Goal: Task Accomplishment & Management: Manage account settings

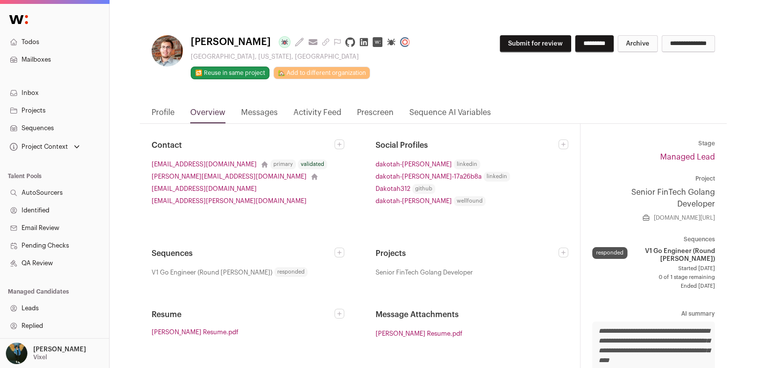
click at [256, 110] on link "Messages" at bounding box center [259, 115] width 37 height 17
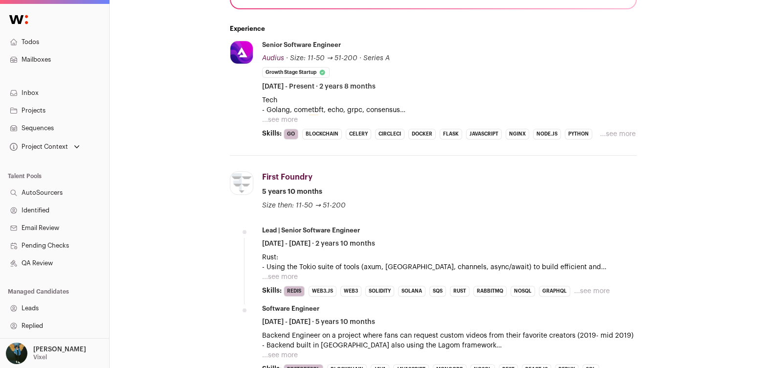
scroll to position [333, 0]
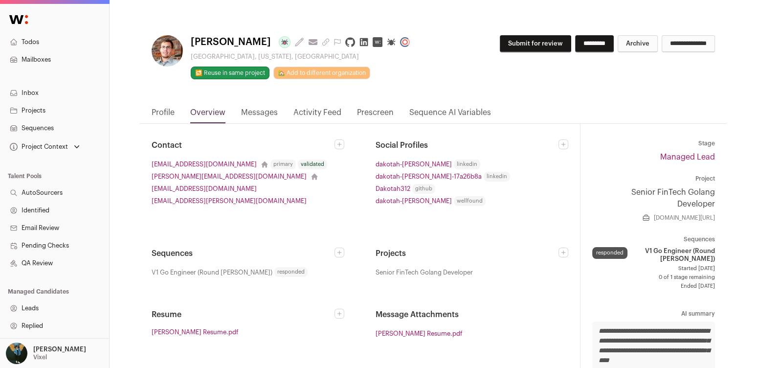
click at [249, 114] on link "Messages" at bounding box center [259, 115] width 37 height 17
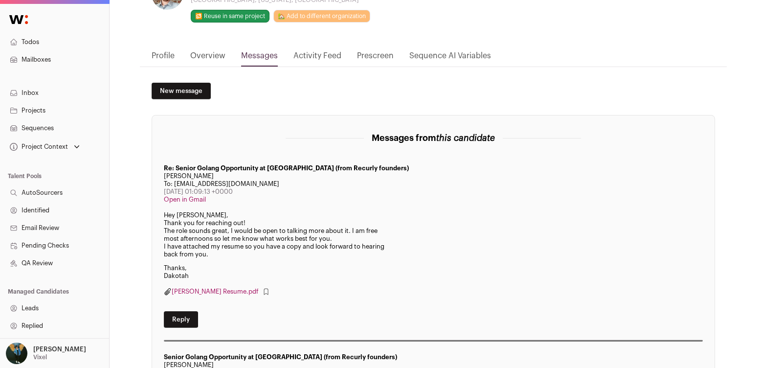
scroll to position [31, 0]
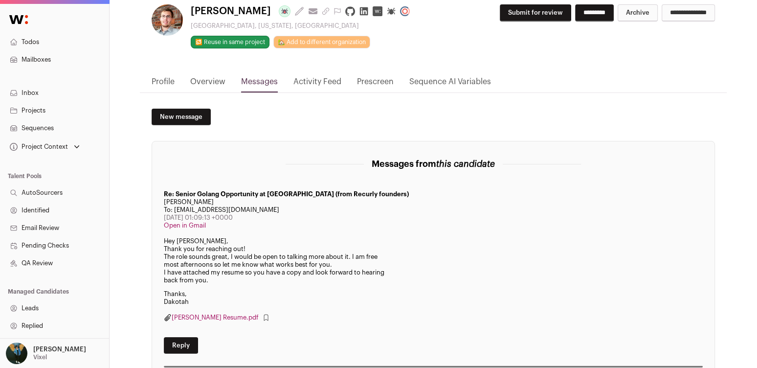
click at [201, 82] on link "Overview" at bounding box center [207, 84] width 35 height 17
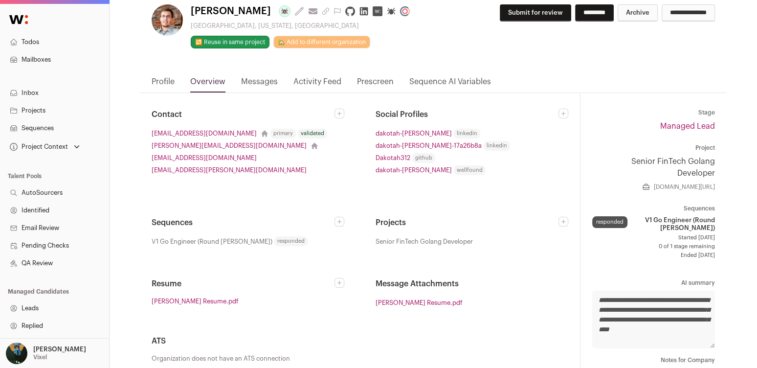
click at [171, 81] on html "Todos Mailboxes Inbox Projects Sequences Project Context Senior FinTech Golang …" at bounding box center [378, 225] width 757 height 513
click at [163, 82] on link "Profile" at bounding box center [163, 84] width 23 height 17
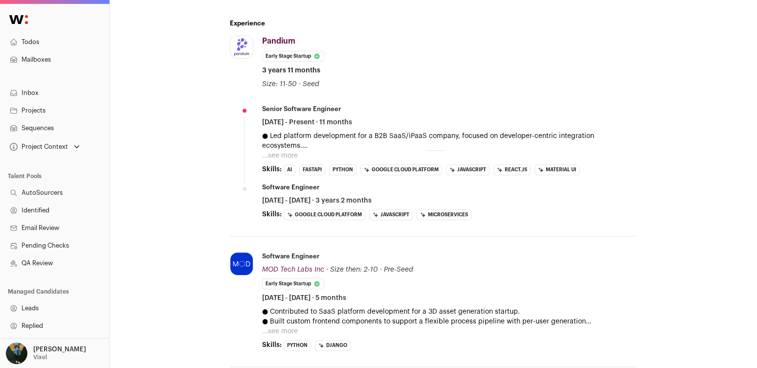
scroll to position [351, 0]
click at [436, 145] on p "● Led platform development for a B2B SaaS/iPaaS company, focused on developer-c…" at bounding box center [449, 140] width 375 height 20
click at [296, 150] on button "...see more" at bounding box center [280, 155] width 36 height 10
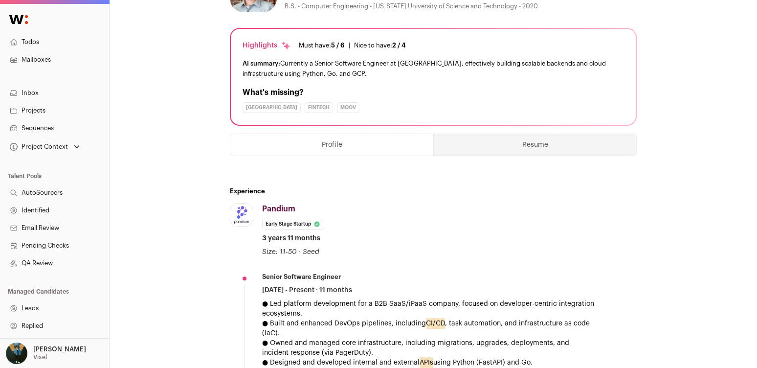
scroll to position [0, 0]
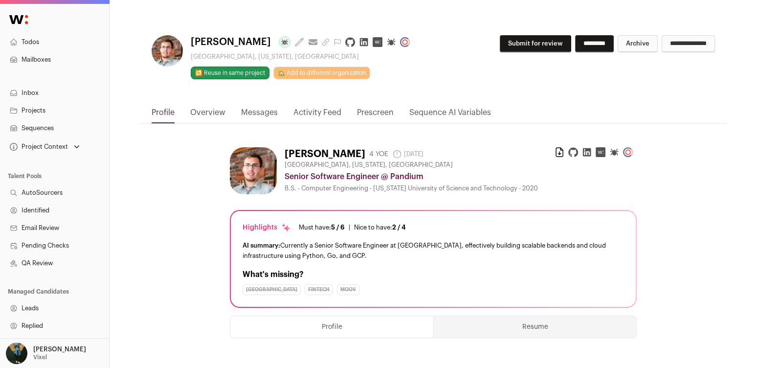
click at [534, 42] on button "Submit for review" at bounding box center [535, 43] width 71 height 17
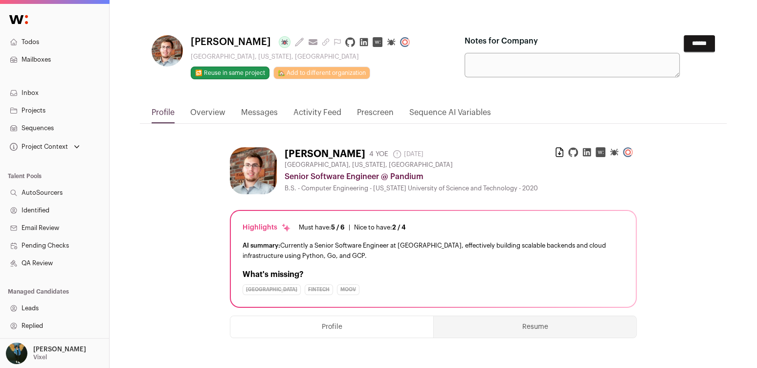
click at [709, 47] on input "******" at bounding box center [699, 43] width 31 height 17
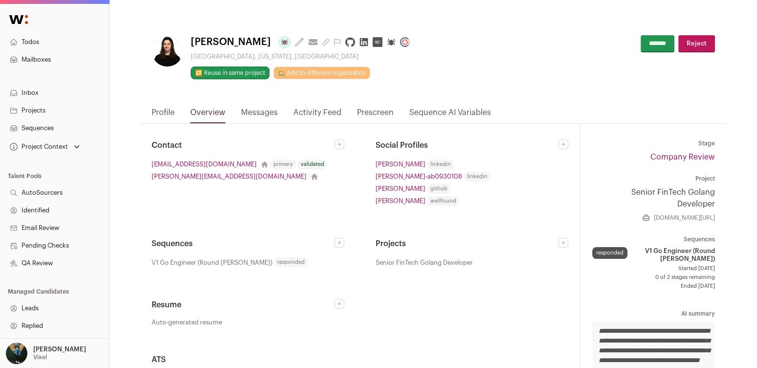
click at [36, 92] on link "Inbox" at bounding box center [54, 93] width 109 height 18
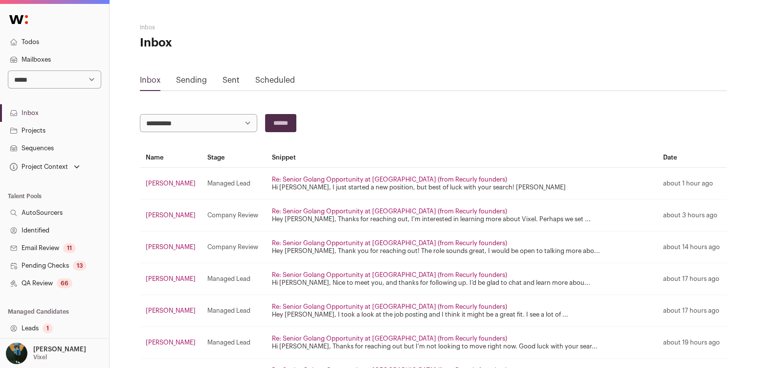
scroll to position [69, 0]
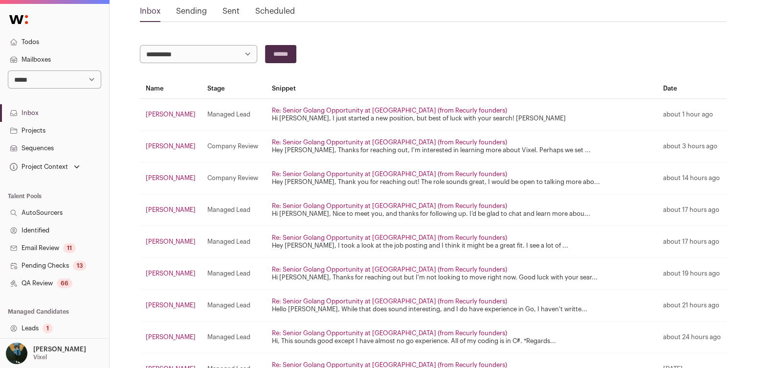
click at [170, 108] on td "Brandon Simon" at bounding box center [171, 115] width 62 height 32
click at [170, 112] on link "Brandon Simon" at bounding box center [171, 114] width 50 height 6
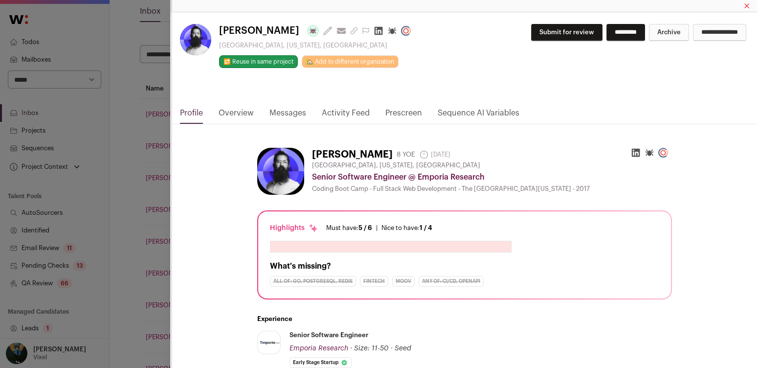
click at [285, 110] on link "Messages" at bounding box center [288, 115] width 37 height 17
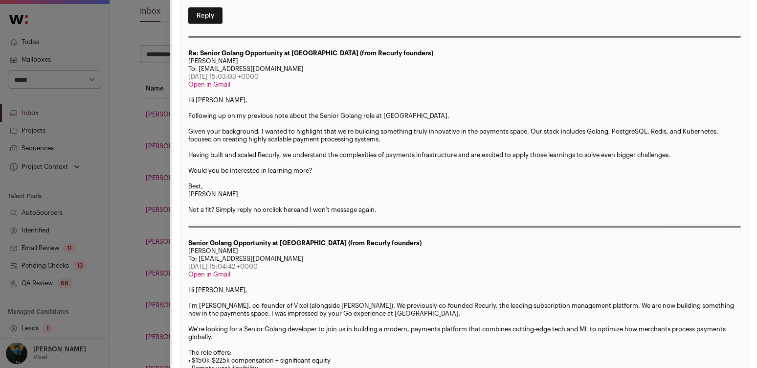
scroll to position [372, 0]
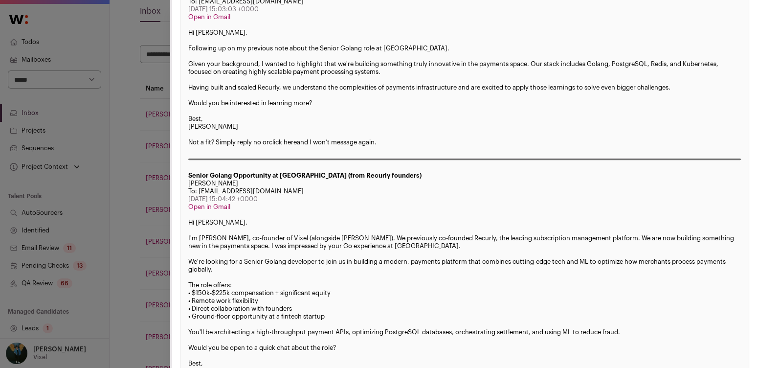
click at [132, 119] on div "Brandon Simon Last update: 6 days ago View most recent conversation in Front Au…" at bounding box center [378, 184] width 757 height 368
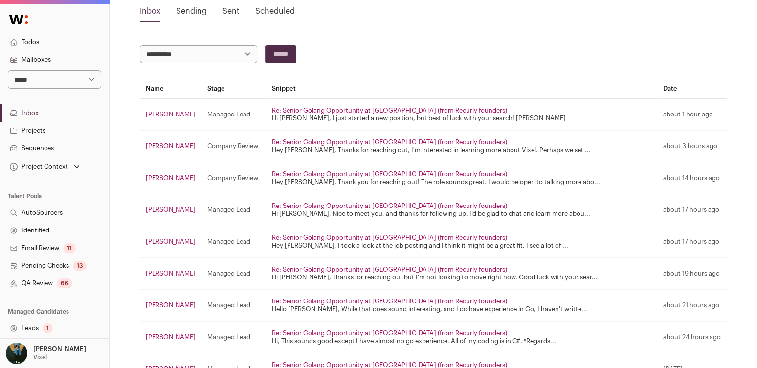
click at [168, 208] on link "Daniel Levy" at bounding box center [171, 209] width 50 height 6
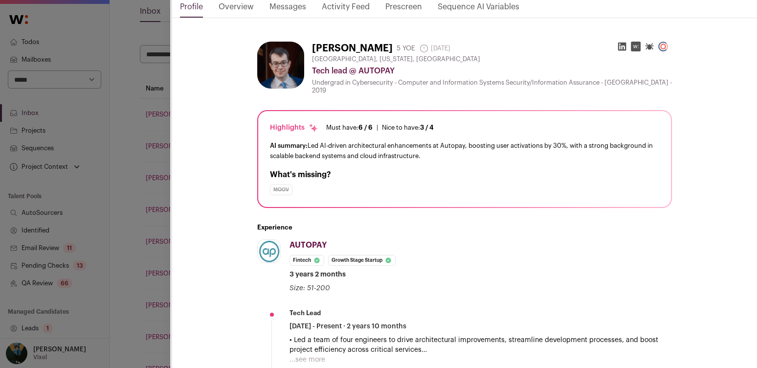
scroll to position [0, 0]
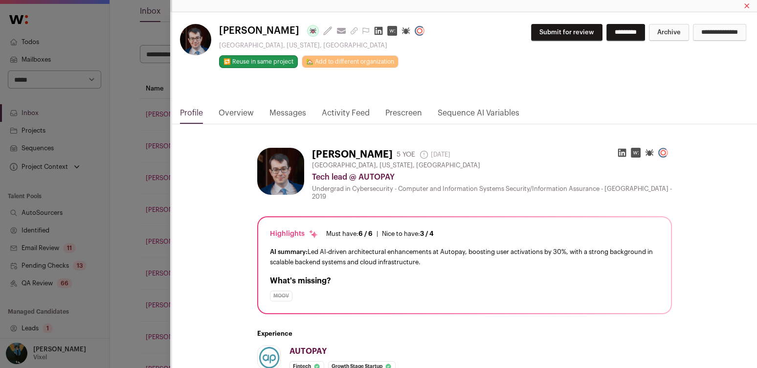
click at [357, 115] on link "Activity Feed" at bounding box center [346, 115] width 48 height 17
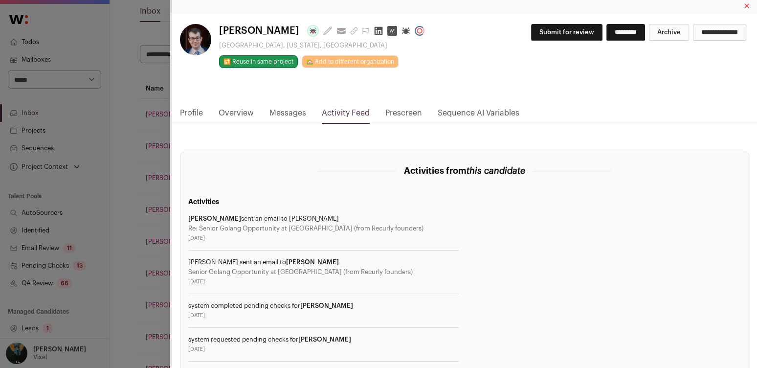
click at [279, 111] on link "Messages" at bounding box center [288, 115] width 37 height 17
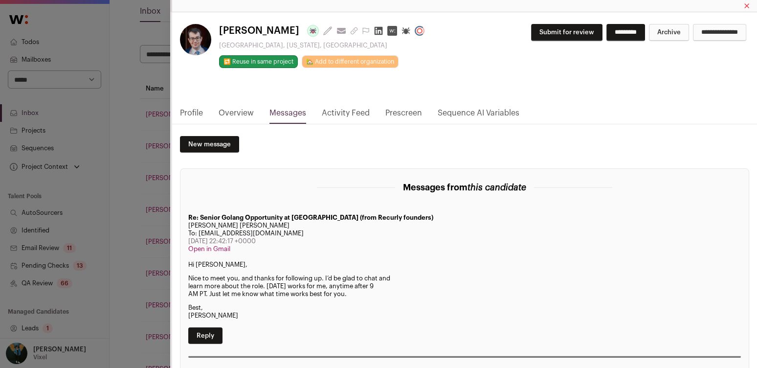
scroll to position [4, 0]
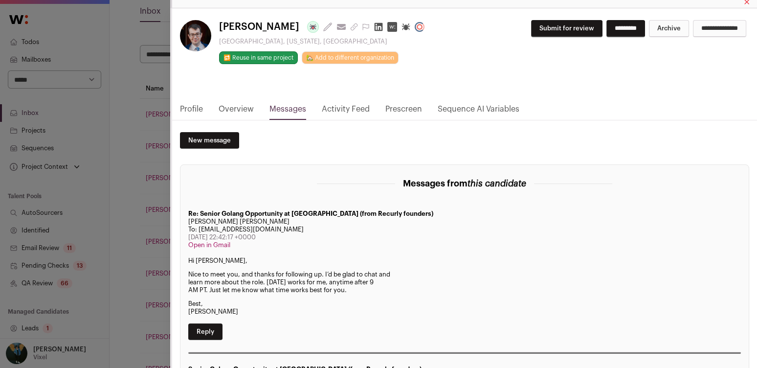
click at [123, 258] on div "Daniel Levy Last update: 1 day ago View most recent conversation in Front Hende…" at bounding box center [378, 184] width 757 height 368
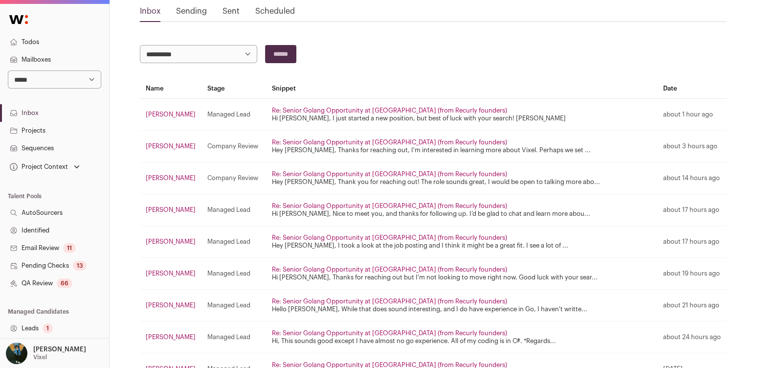
click at [180, 239] on link "Callum Gundlach" at bounding box center [171, 241] width 50 height 6
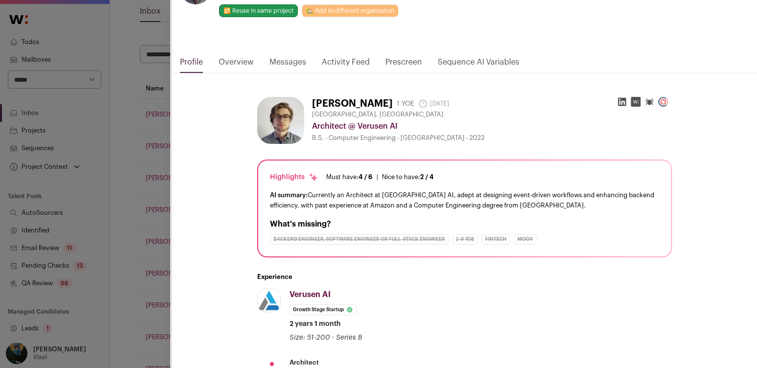
scroll to position [0, 0]
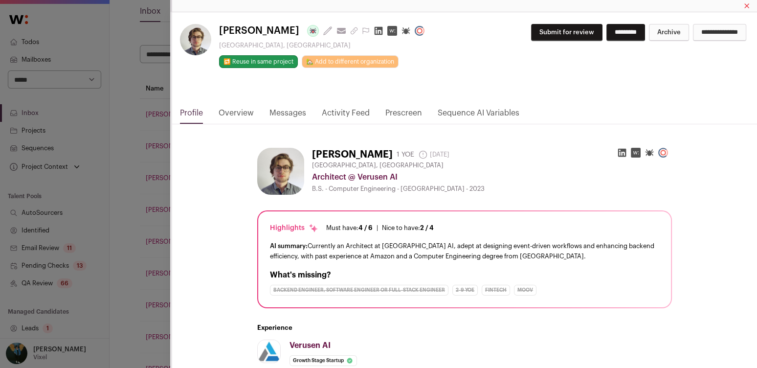
click at [295, 115] on link "Messages" at bounding box center [288, 115] width 37 height 17
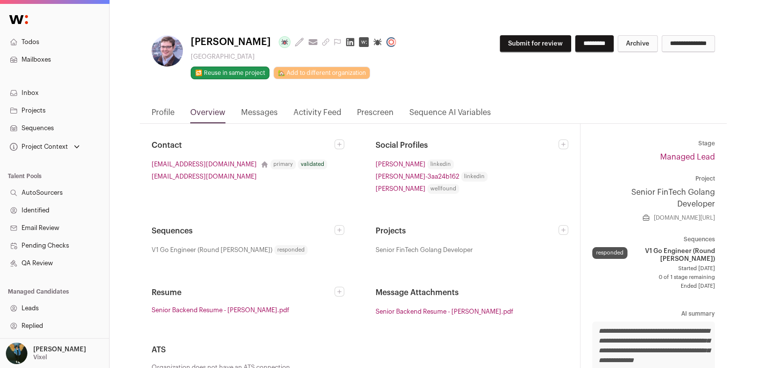
click at [267, 114] on link "Messages" at bounding box center [259, 115] width 37 height 17
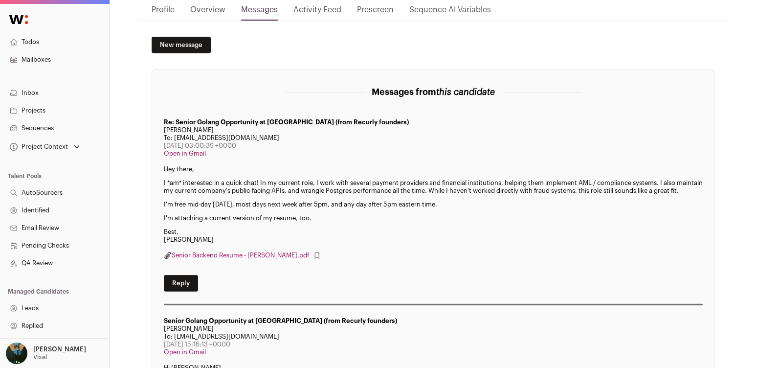
scroll to position [109, 0]
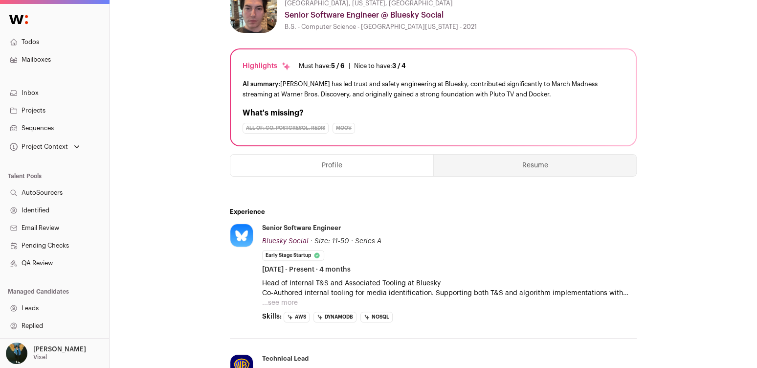
scroll to position [366, 0]
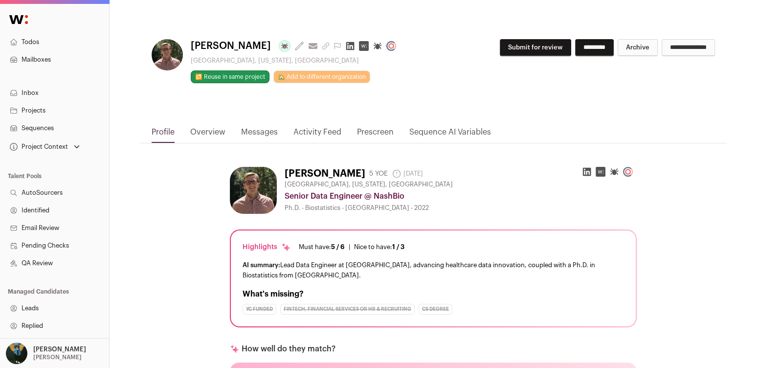
click at [519, 54] on button "Submit for review" at bounding box center [535, 47] width 71 height 17
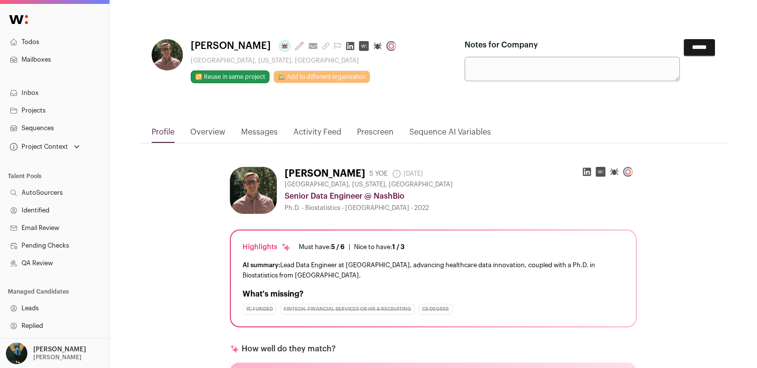
click at [708, 49] on input "******" at bounding box center [699, 47] width 31 height 17
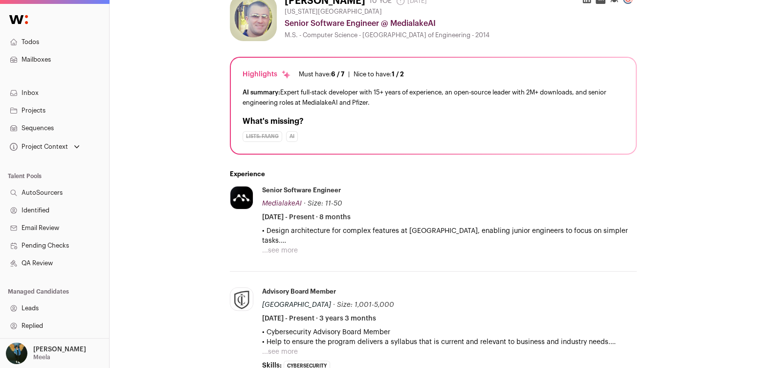
scroll to position [365, 0]
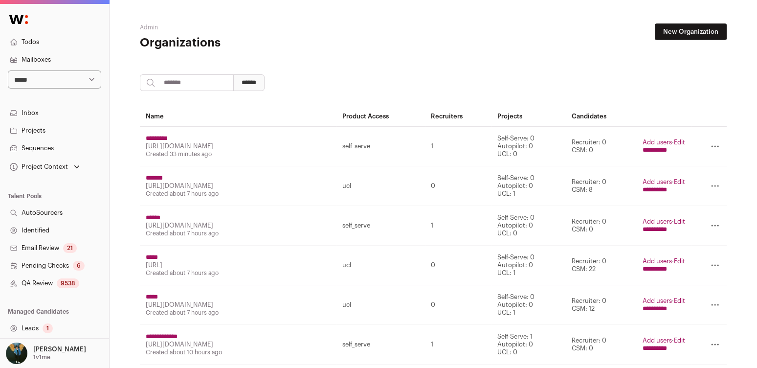
click at [54, 130] on link "Projects" at bounding box center [54, 131] width 109 height 18
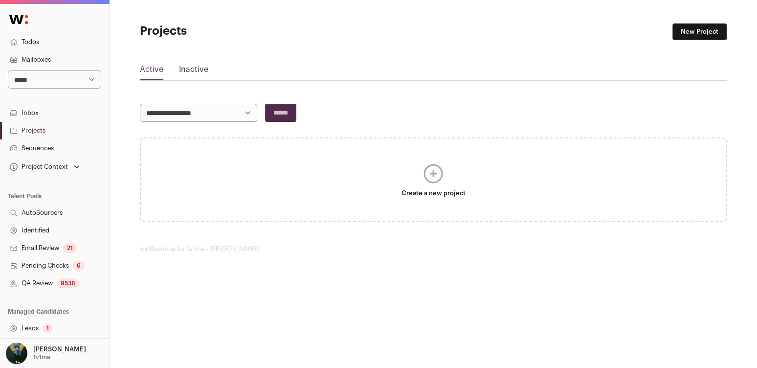
click at [187, 68] on link "Inactive" at bounding box center [193, 72] width 29 height 16
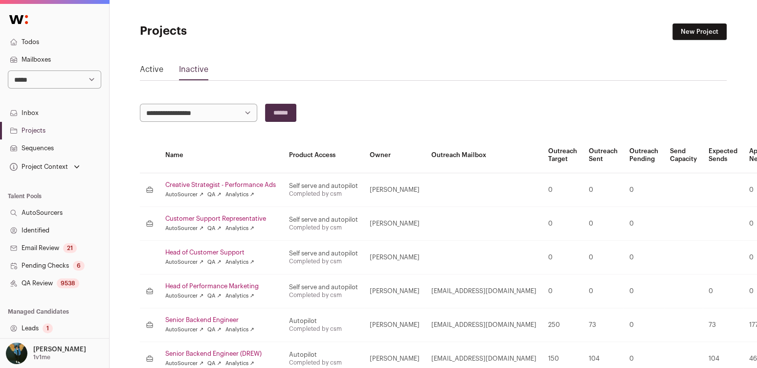
click at [202, 71] on link "Inactive" at bounding box center [193, 72] width 29 height 16
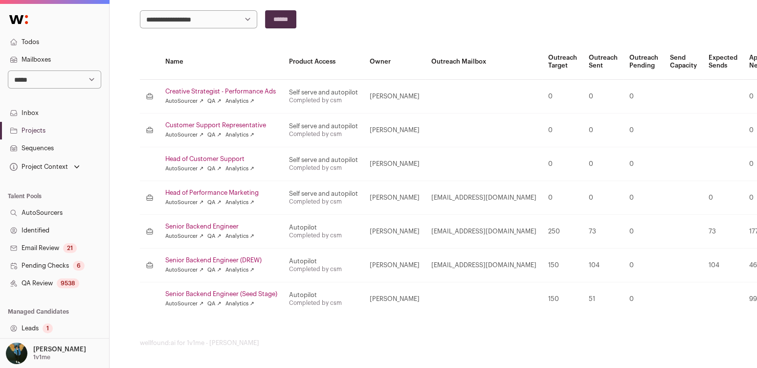
scroll to position [194, 0]
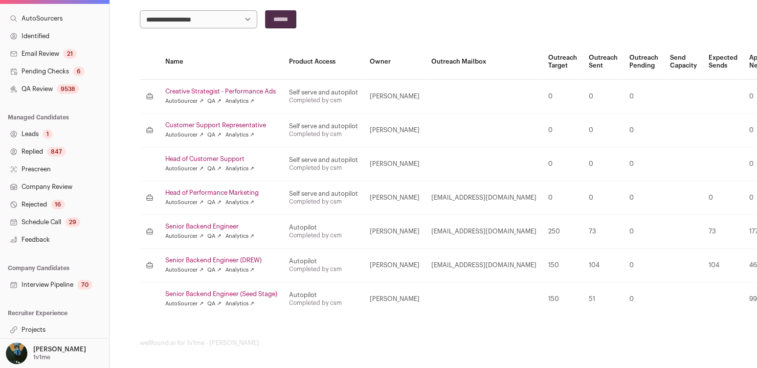
click at [231, 292] on link "Senior Backend Engineer (Seed Stage)" at bounding box center [221, 294] width 112 height 8
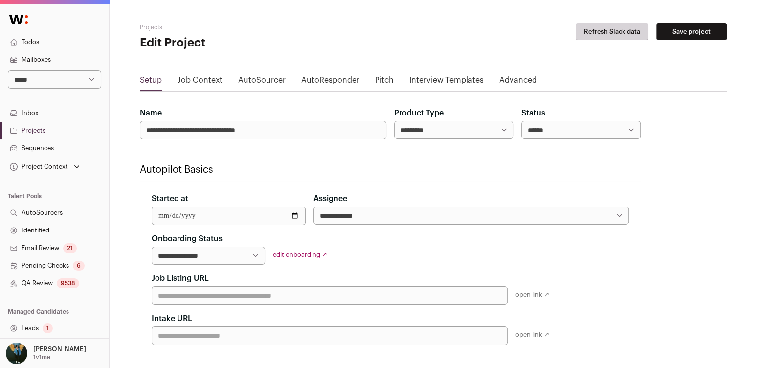
click at [569, 137] on select "****** ****** ********" at bounding box center [581, 130] width 119 height 18
select select "********"
click at [689, 33] on button "Save project" at bounding box center [692, 31] width 70 height 17
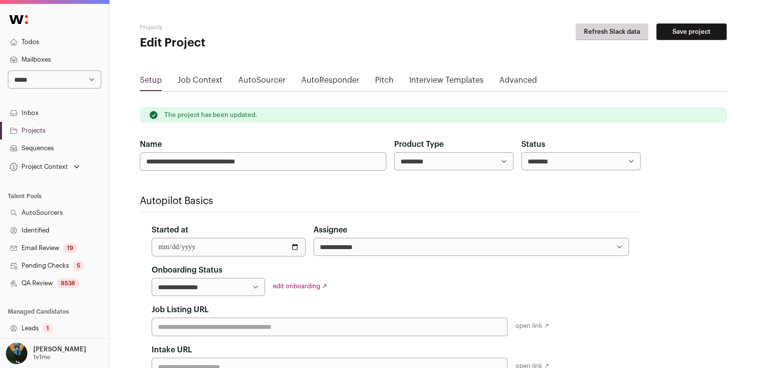
click at [52, 131] on link "Projects" at bounding box center [54, 131] width 109 height 18
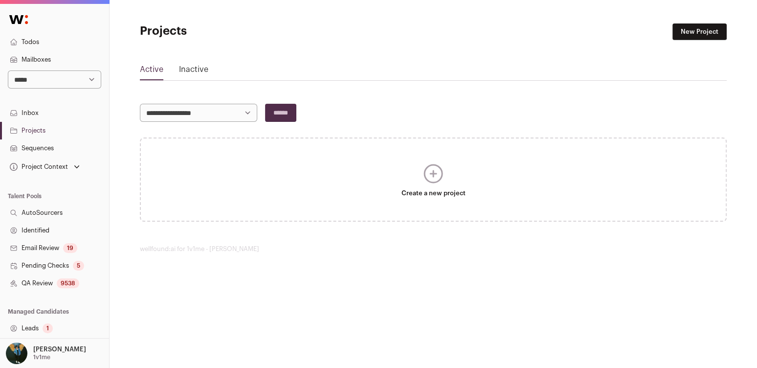
click at [199, 64] on link "Inactive" at bounding box center [193, 72] width 29 height 16
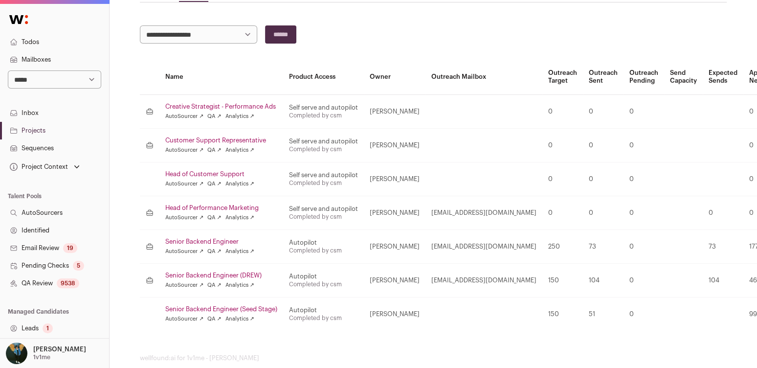
scroll to position [93, 0]
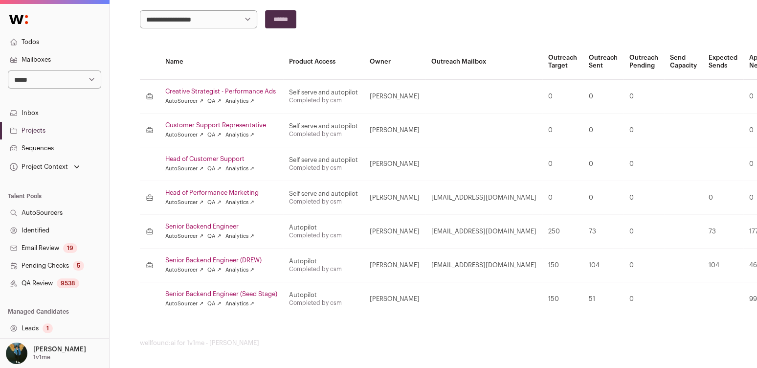
click at [244, 290] on link "Senior Backend Engineer (Seed Stage)" at bounding box center [221, 294] width 112 height 8
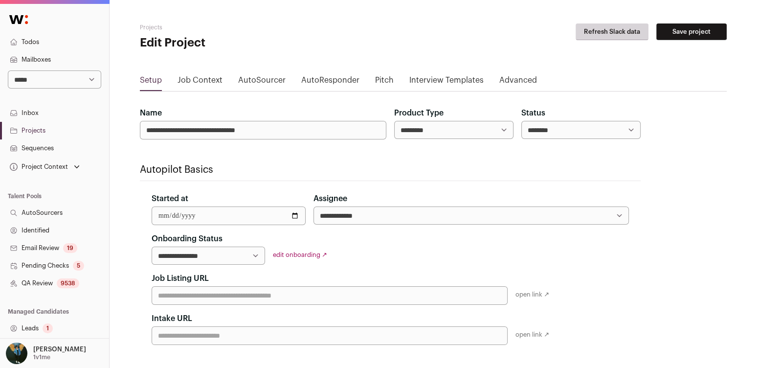
click at [592, 131] on select "****** ****** ********" at bounding box center [581, 130] width 119 height 18
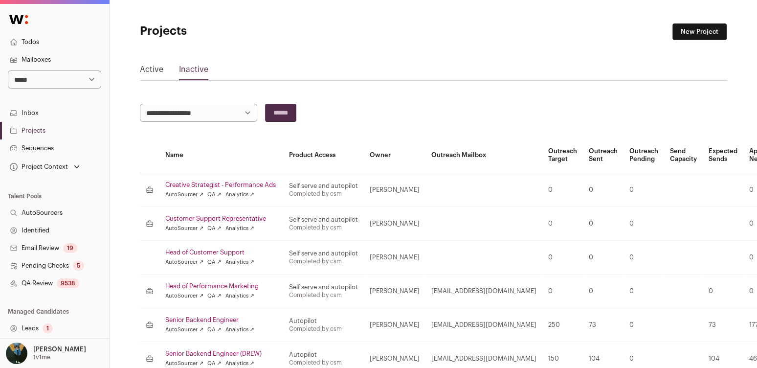
scroll to position [93, 0]
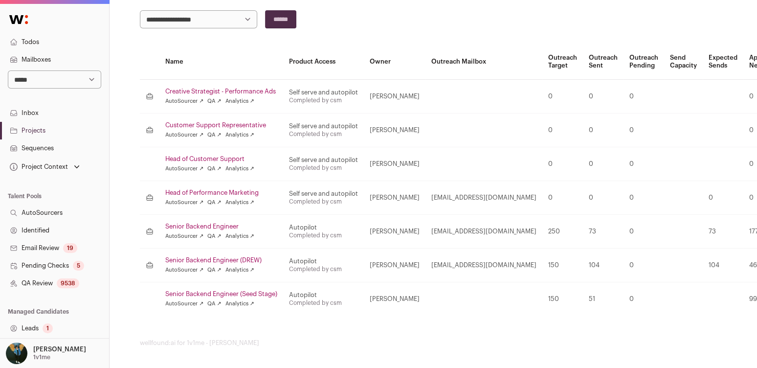
click at [233, 257] on link "Senior Backend Engineer (DREW)" at bounding box center [221, 260] width 112 height 8
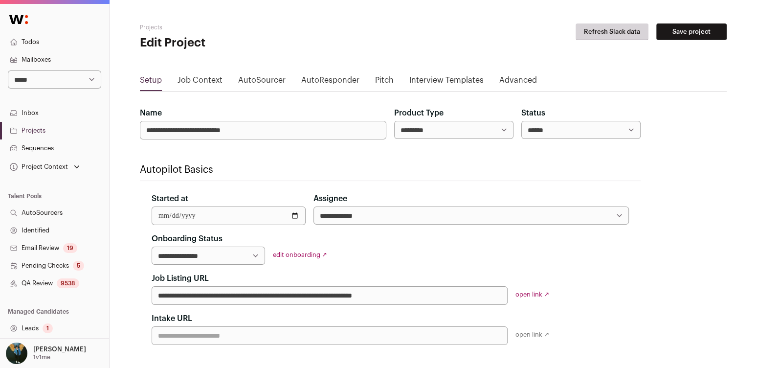
click at [547, 132] on select "****** ****** ********" at bounding box center [581, 130] width 119 height 18
select select "********"
click at [685, 30] on button "Save project" at bounding box center [692, 31] width 70 height 17
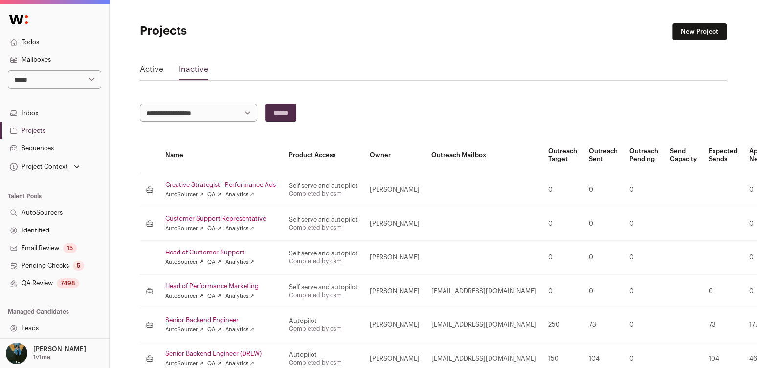
scroll to position [93, 0]
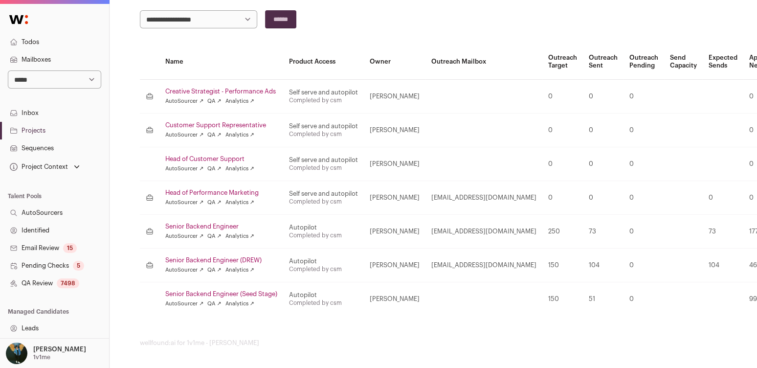
click at [214, 225] on link "Senior Backend Engineer" at bounding box center [221, 227] width 112 height 8
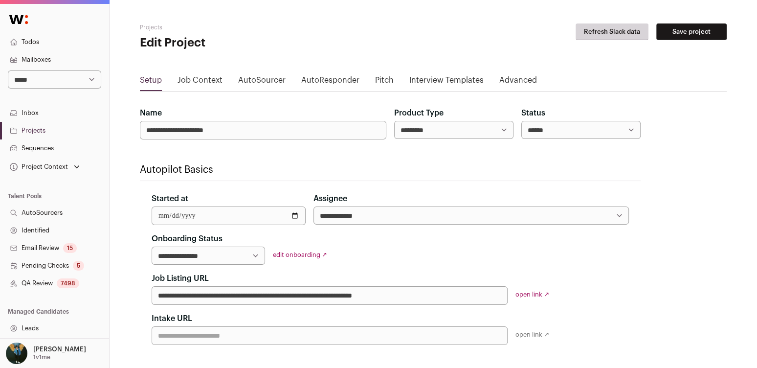
click at [611, 129] on select "****** ****** ********" at bounding box center [581, 130] width 119 height 18
select select "********"
click at [713, 20] on main "**********" at bounding box center [433, 368] width 587 height 737
click at [703, 25] on button "Save project" at bounding box center [692, 31] width 70 height 17
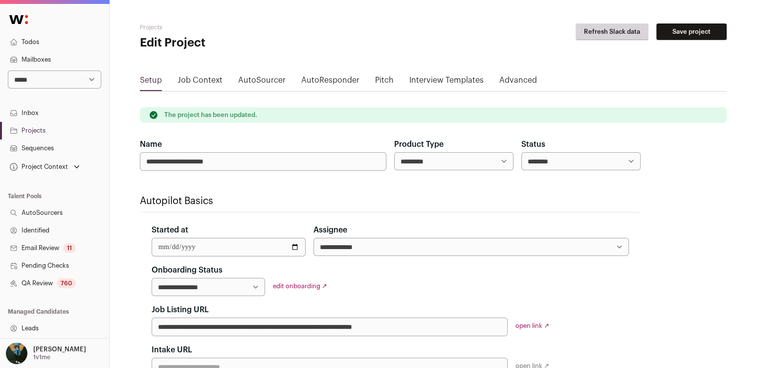
click at [28, 282] on link "QA Review 760" at bounding box center [54, 283] width 109 height 18
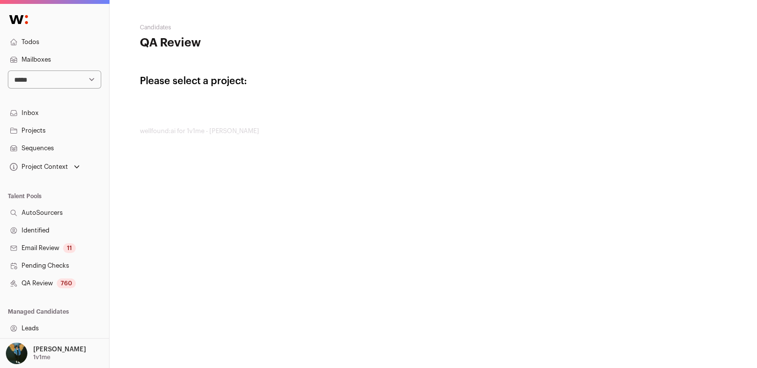
click at [66, 281] on div "760" at bounding box center [66, 283] width 19 height 10
click at [63, 235] on link "Identified" at bounding box center [54, 231] width 109 height 18
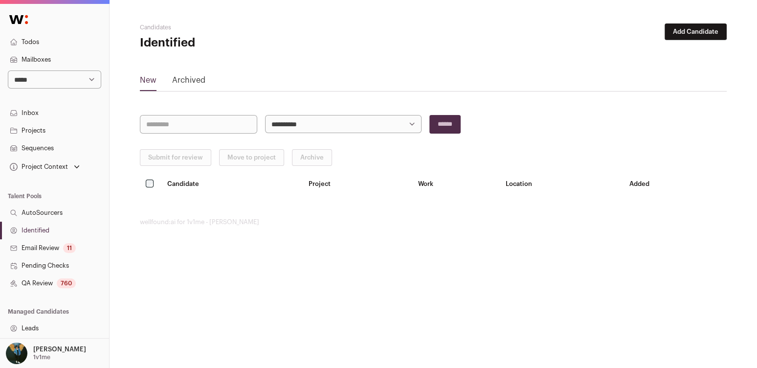
click at [63, 243] on link "Email Review 11" at bounding box center [54, 248] width 109 height 18
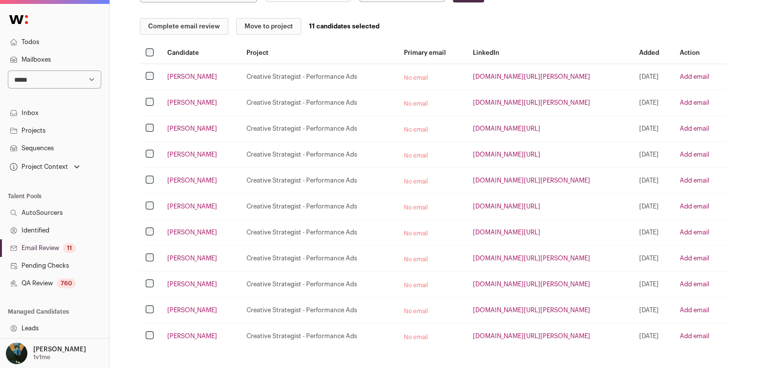
scroll to position [123, 0]
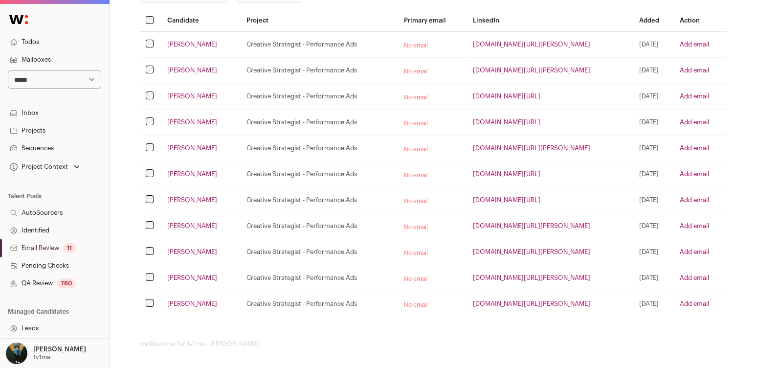
click at [130, 147] on div "**********" at bounding box center [434, 124] width 648 height 494
click at [64, 249] on link "Email Review 11" at bounding box center [54, 248] width 109 height 18
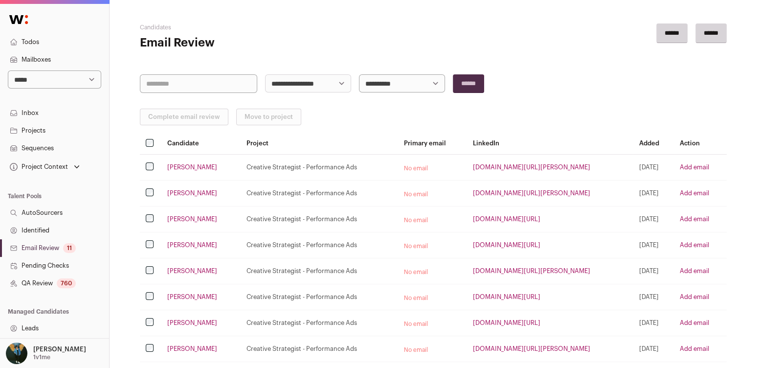
click at [78, 81] on select "**********" at bounding box center [54, 79] width 93 height 18
click at [55, 130] on link "Projects" at bounding box center [54, 131] width 109 height 18
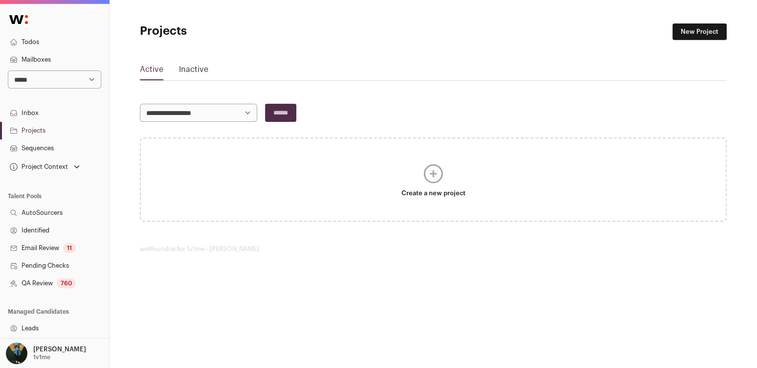
click at [196, 70] on link "Inactive" at bounding box center [193, 72] width 29 height 16
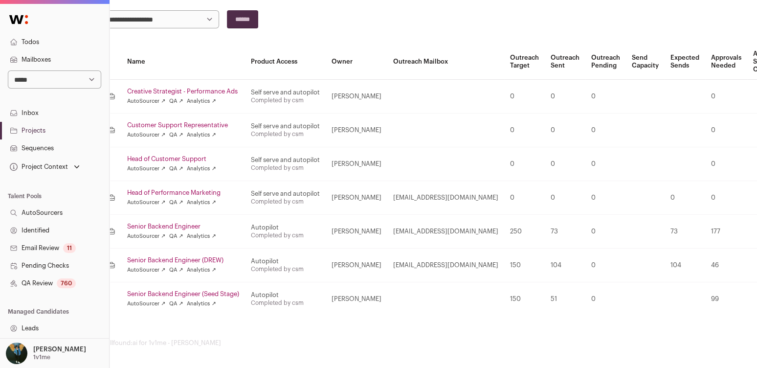
scroll to position [93, 41]
click at [183, 223] on link "Senior Backend Engineer" at bounding box center [181, 227] width 112 height 8
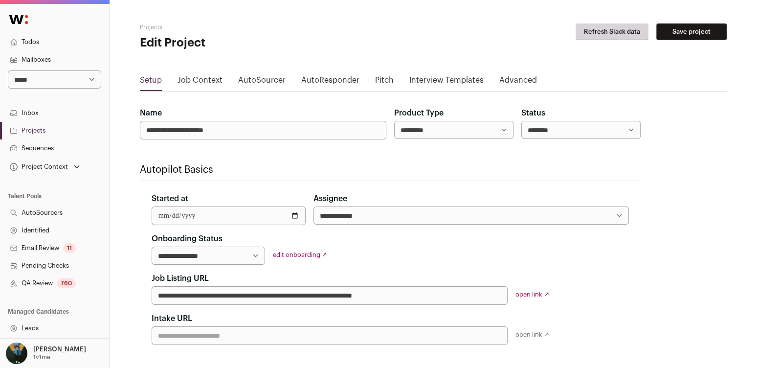
scroll to position [93, 41]
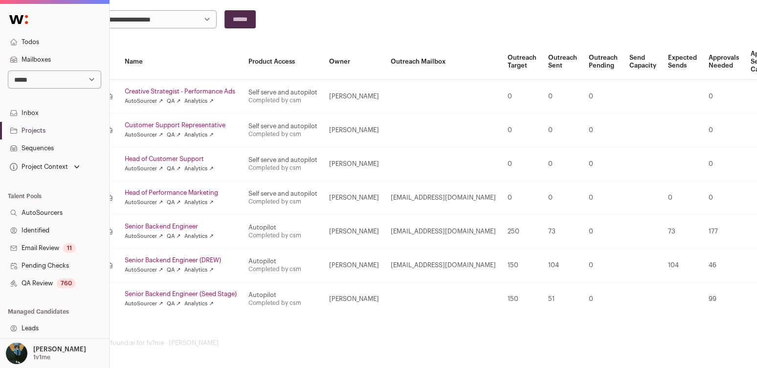
click at [213, 256] on link "Senior Backend Engineer (DREW)" at bounding box center [181, 260] width 112 height 8
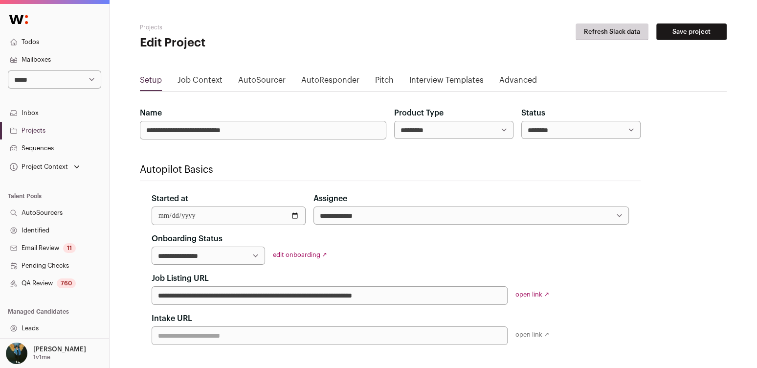
scroll to position [93, 41]
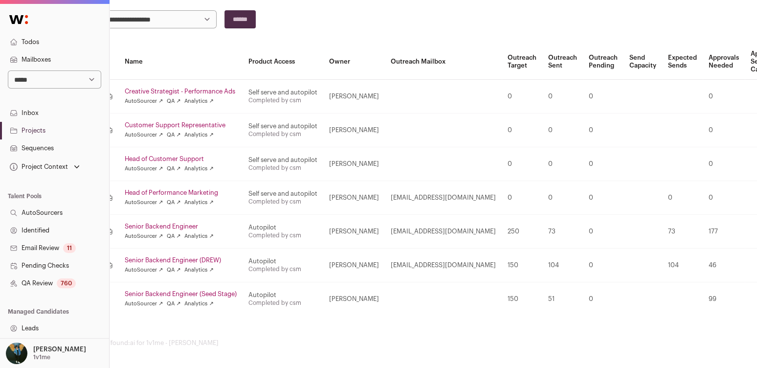
click at [205, 290] on link "Senior Backend Engineer (Seed Stage)" at bounding box center [181, 294] width 112 height 8
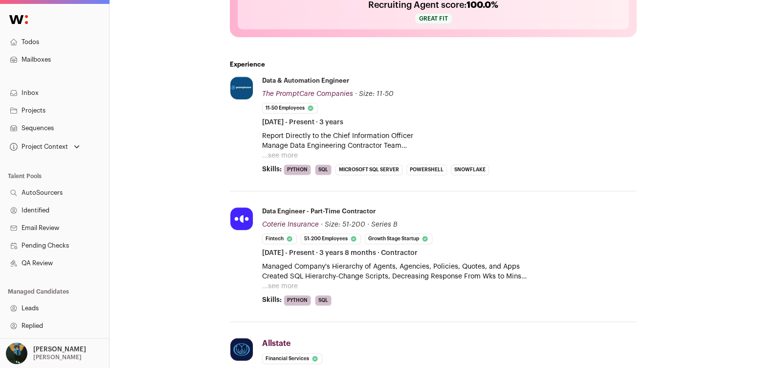
scroll to position [379, 0]
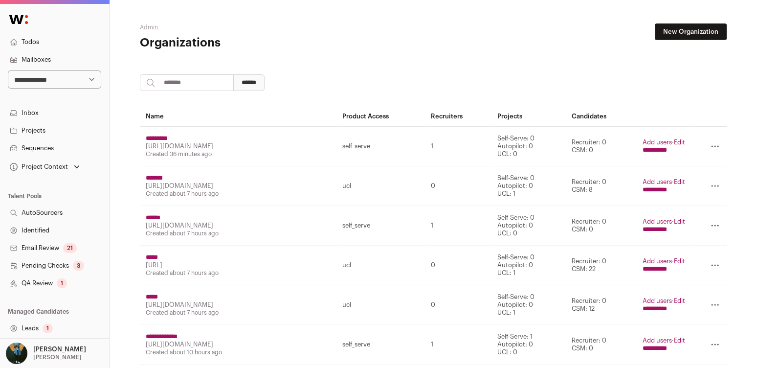
click at [67, 282] on div "1" at bounding box center [62, 283] width 10 height 10
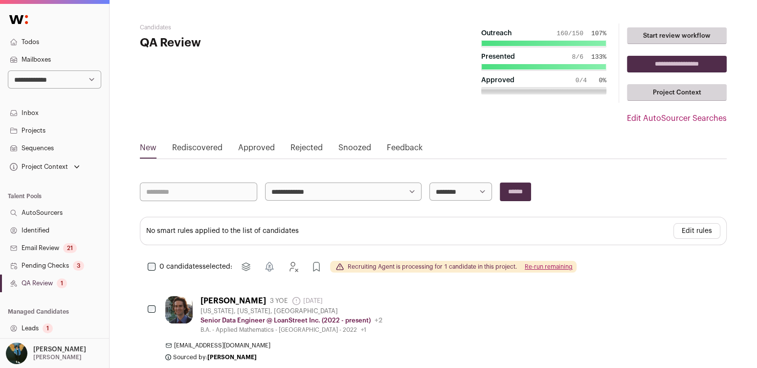
click at [57, 327] on link "Leads 1" at bounding box center [54, 329] width 109 height 18
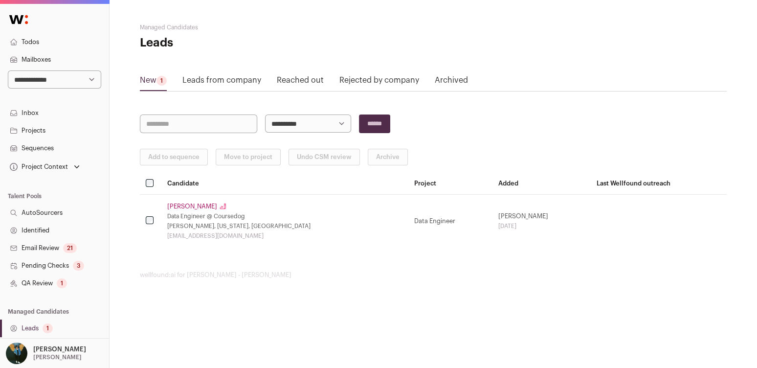
click at [65, 78] on select "**********" at bounding box center [54, 79] width 93 height 18
select select "*****"
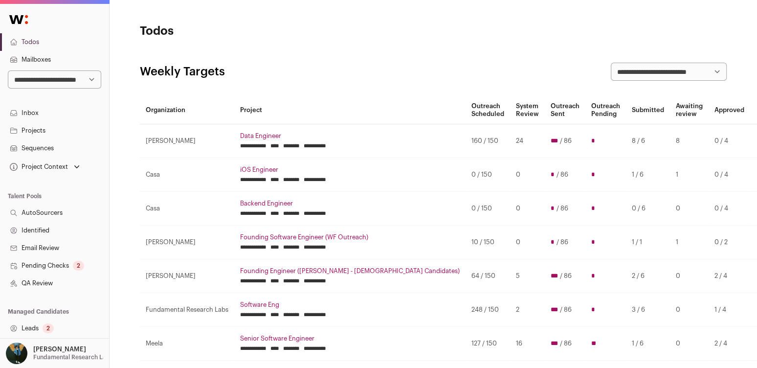
click at [63, 141] on link "Sequences" at bounding box center [54, 148] width 109 height 18
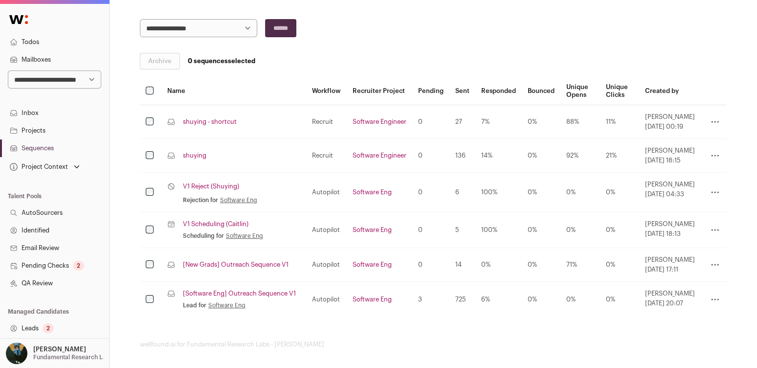
scroll to position [134, 0]
click at [225, 184] on link "V1 Reject (Shuying)" at bounding box center [211, 185] width 56 height 8
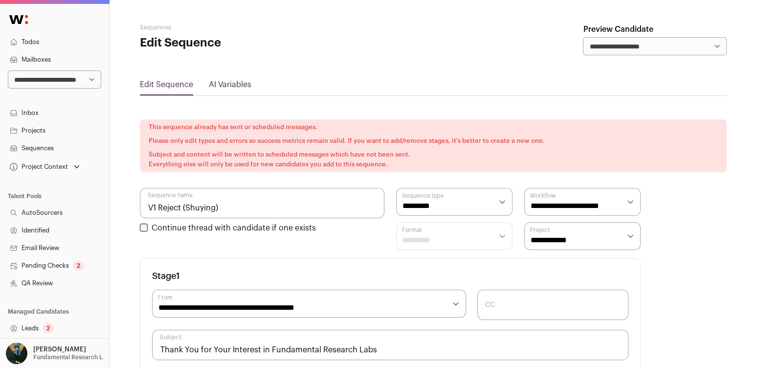
select select "****"
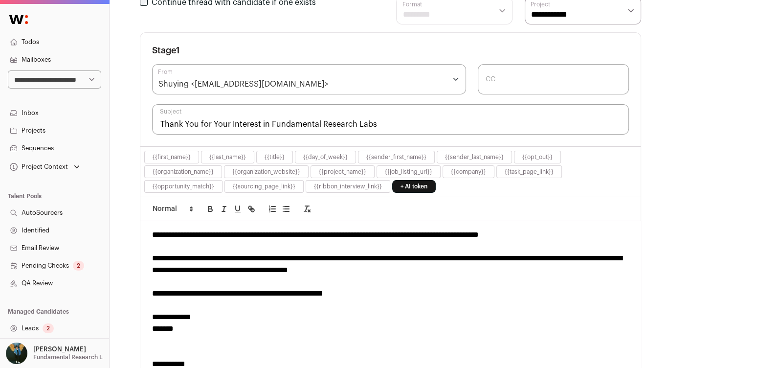
scroll to position [227, 0]
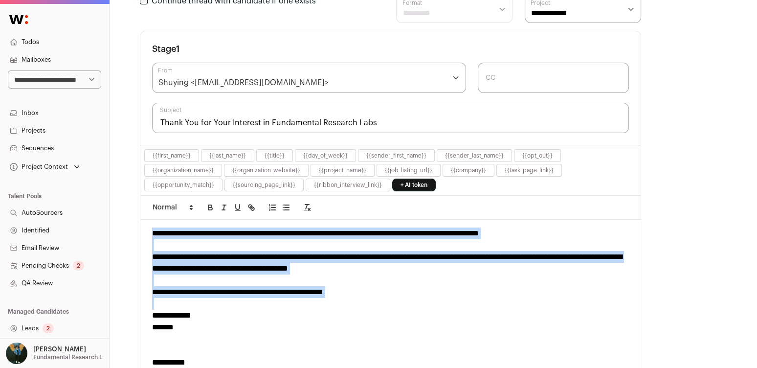
drag, startPoint x: 173, startPoint y: 230, endPoint x: 379, endPoint y: 300, distance: 216.9
click at [379, 300] on div "**********" at bounding box center [390, 313] width 501 height 187
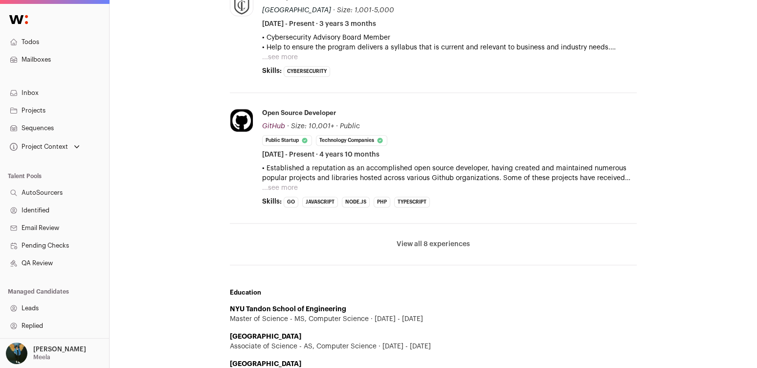
scroll to position [551, 0]
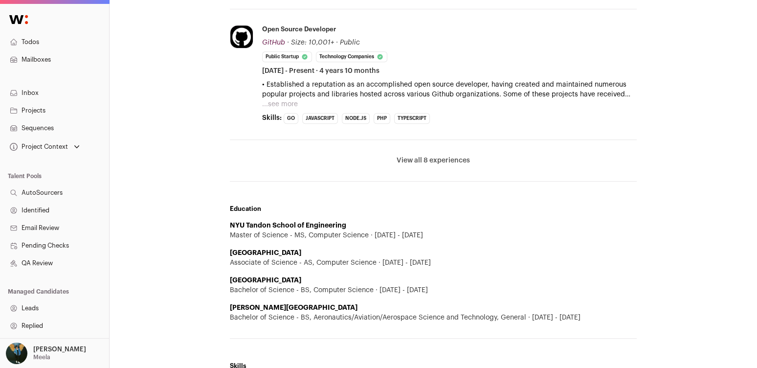
click at [438, 157] on button "View all 8 experiences" at bounding box center [433, 161] width 73 height 10
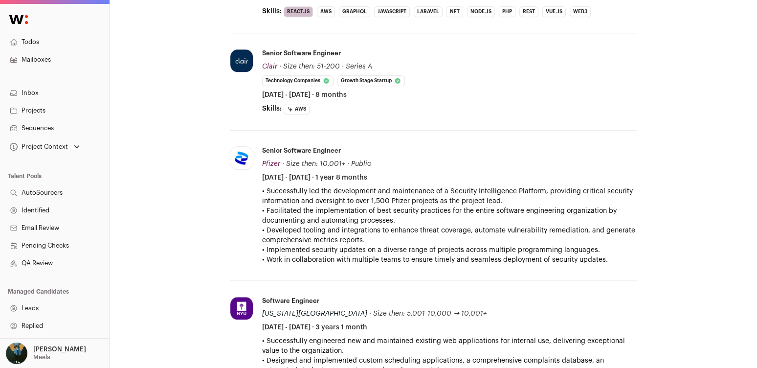
scroll to position [904, 0]
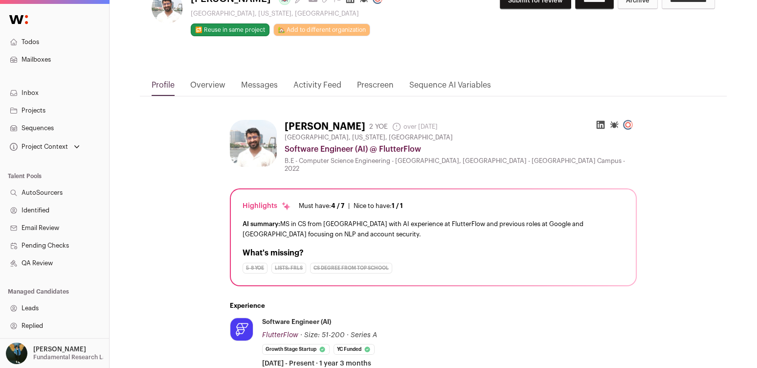
scroll to position [29, 0]
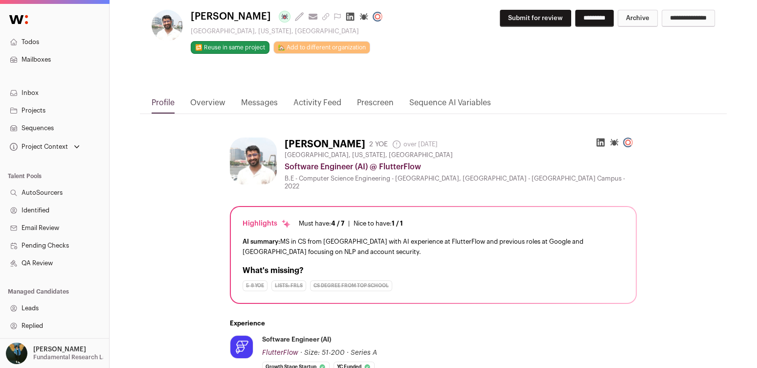
click at [518, 17] on button "Submit for review" at bounding box center [535, 18] width 71 height 17
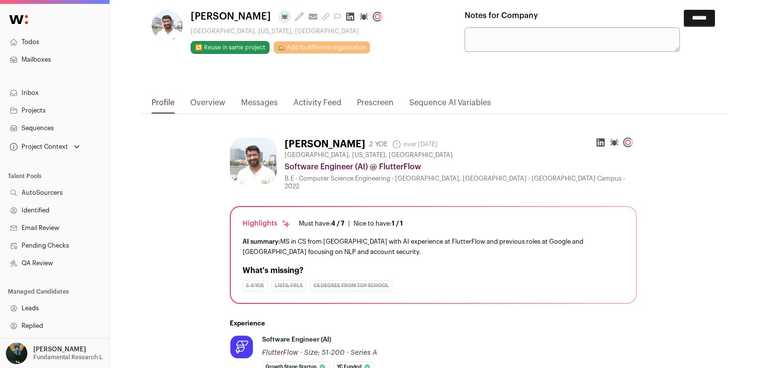
click at [571, 139] on div "[PERSON_NAME] 2 YOE over [DATE] Admin only. The last time the profile was scrap…" at bounding box center [461, 144] width 352 height 14
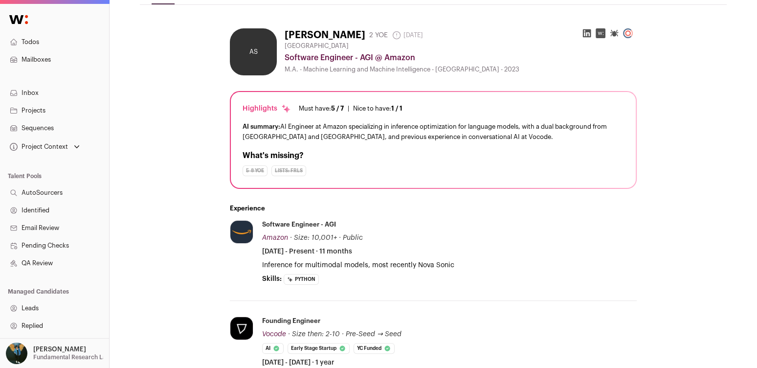
scroll to position [351, 0]
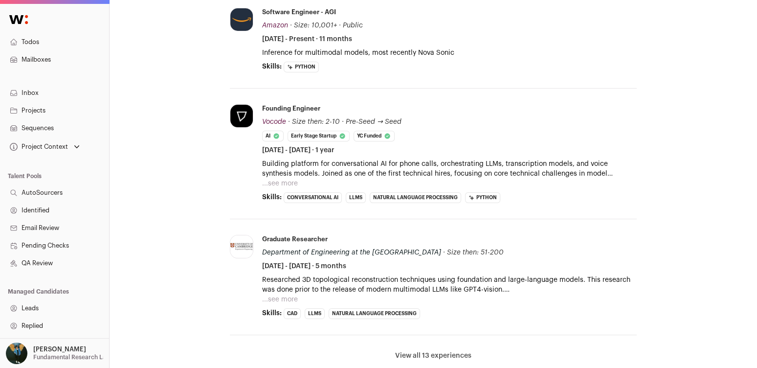
click at [427, 352] on button "View all 13 experiences" at bounding box center [433, 356] width 76 height 10
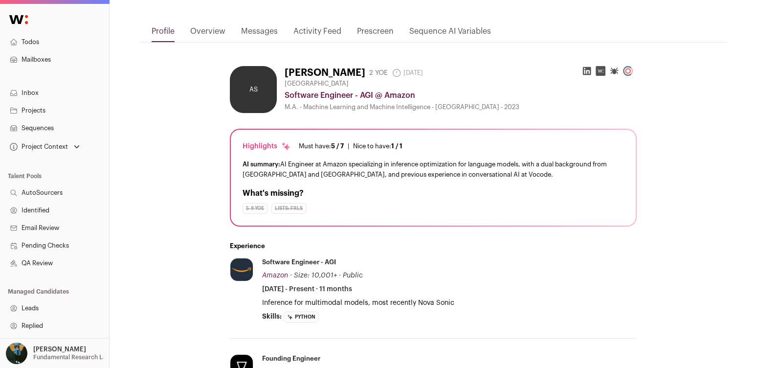
scroll to position [0, 0]
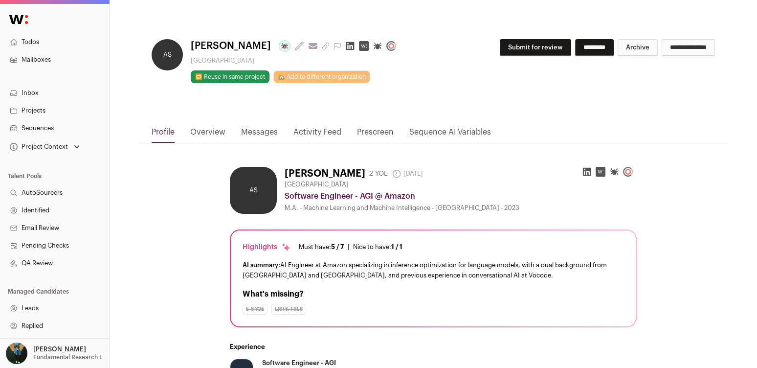
click at [501, 46] on button "Submit for review" at bounding box center [535, 47] width 71 height 17
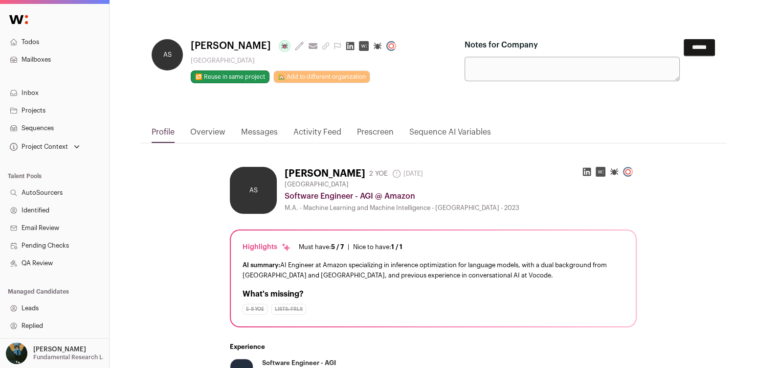
click at [511, 67] on textarea "Notes for Company" at bounding box center [572, 69] width 215 height 24
click at [481, 65] on textarea "********" at bounding box center [572, 69] width 215 height 24
type textarea "**********"
click at [686, 44] on input "******" at bounding box center [699, 47] width 31 height 17
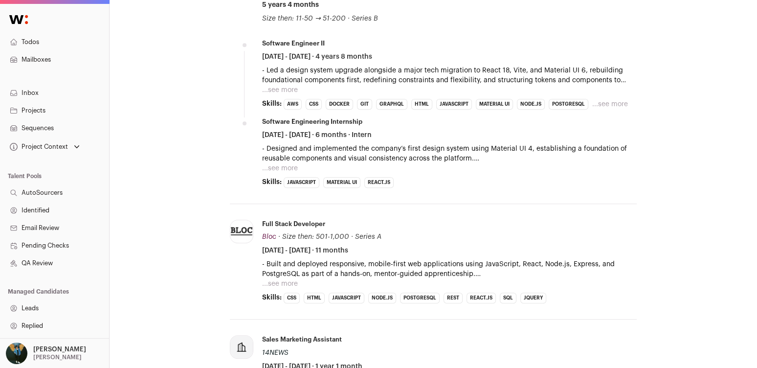
scroll to position [493, 0]
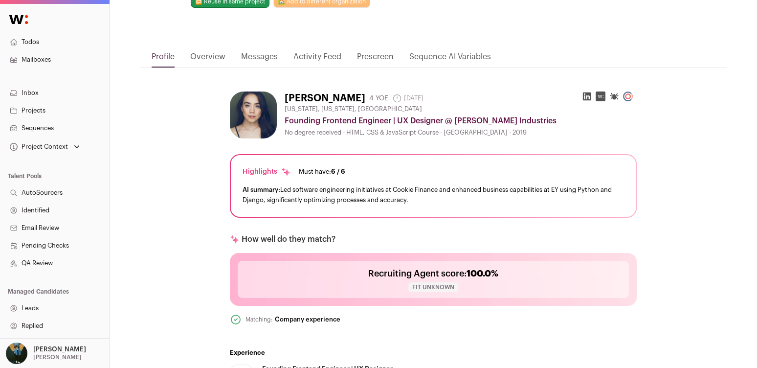
scroll to position [120, 0]
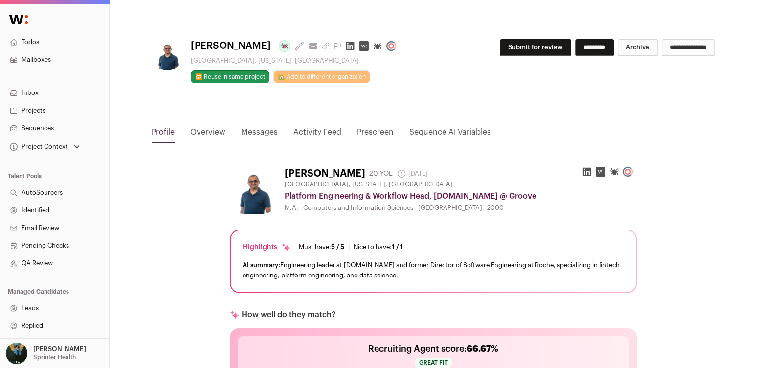
click at [519, 53] on button "Submit for review" at bounding box center [535, 47] width 71 height 17
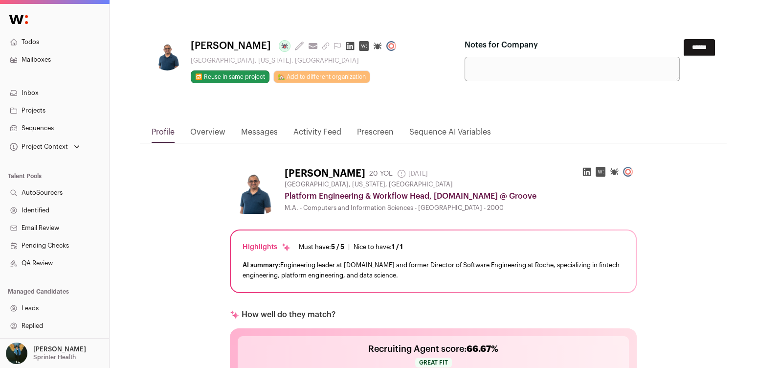
click at [701, 43] on input "******" at bounding box center [699, 47] width 31 height 17
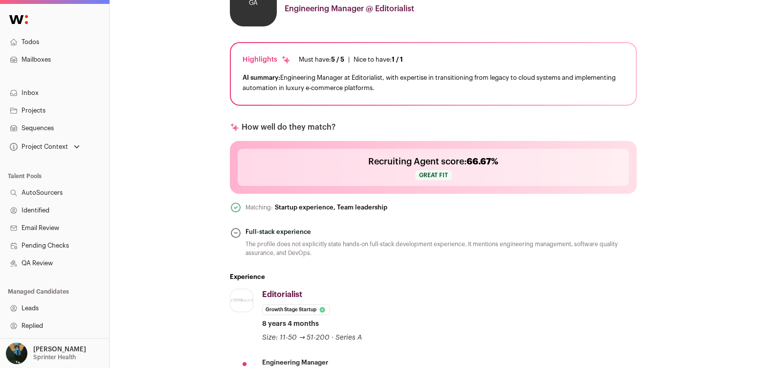
scroll to position [361, 0]
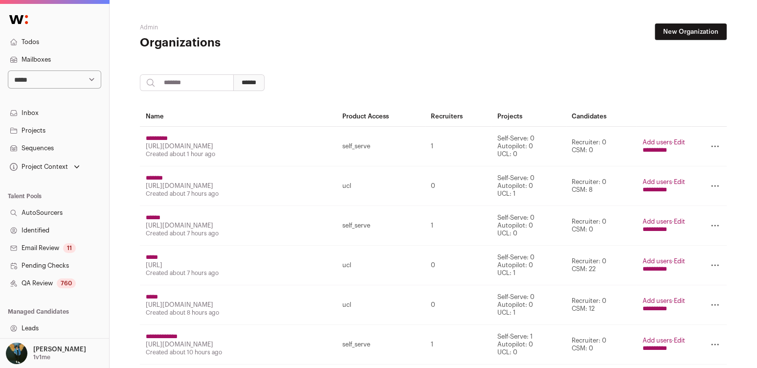
click at [63, 77] on select "**********" at bounding box center [54, 79] width 93 height 18
click at [228, 82] on input "search" at bounding box center [187, 82] width 94 height 17
type input "******"
click at [233, 74] on input "******" at bounding box center [248, 82] width 31 height 17
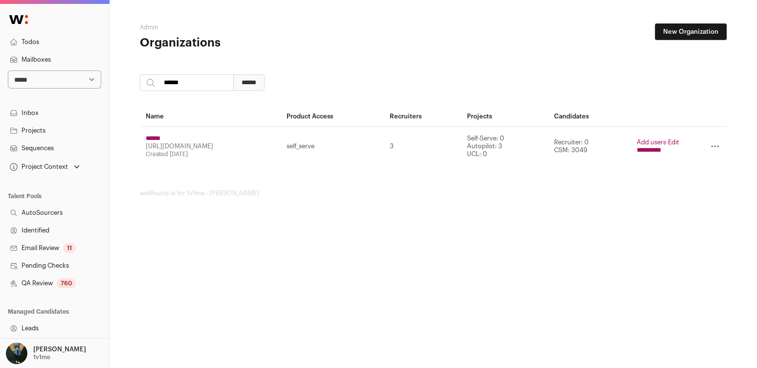
click at [160, 135] on input "******" at bounding box center [153, 139] width 15 height 8
click at [39, 128] on link "Projects" at bounding box center [54, 131] width 109 height 18
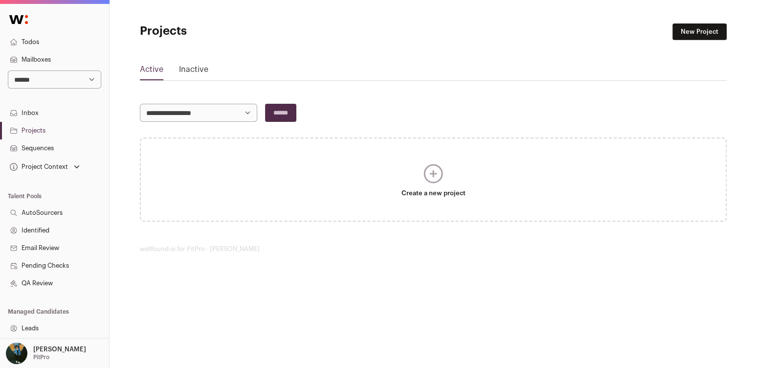
click at [195, 68] on link "Inactive" at bounding box center [193, 72] width 29 height 16
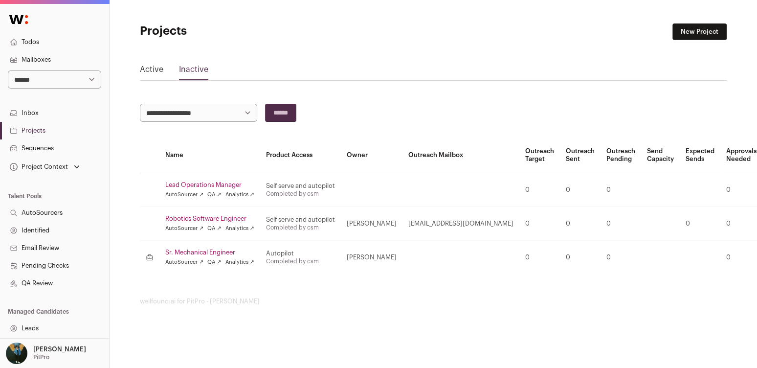
click at [228, 216] on link "Robotics Software Engineer" at bounding box center [209, 219] width 89 height 8
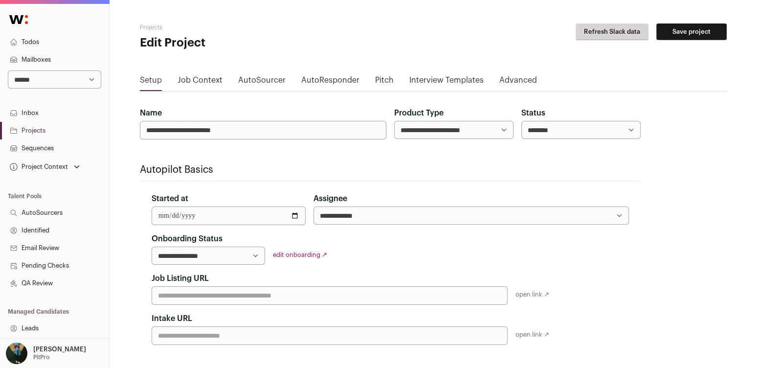
click at [552, 134] on select "****** ****** ********" at bounding box center [581, 130] width 119 height 18
select select "******"
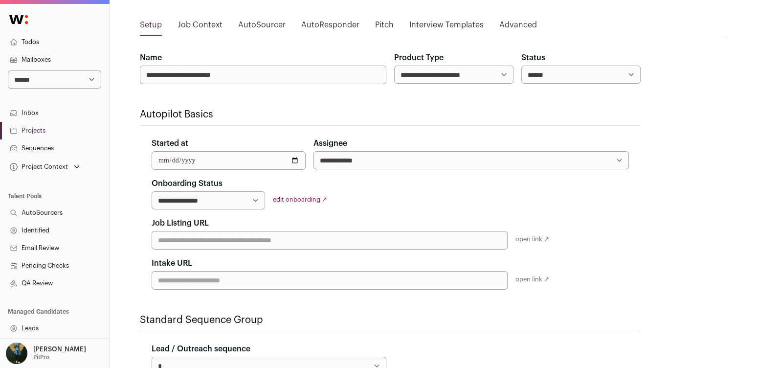
scroll to position [56, 0]
click at [194, 197] on select "**********" at bounding box center [209, 199] width 114 height 18
select select "**********"
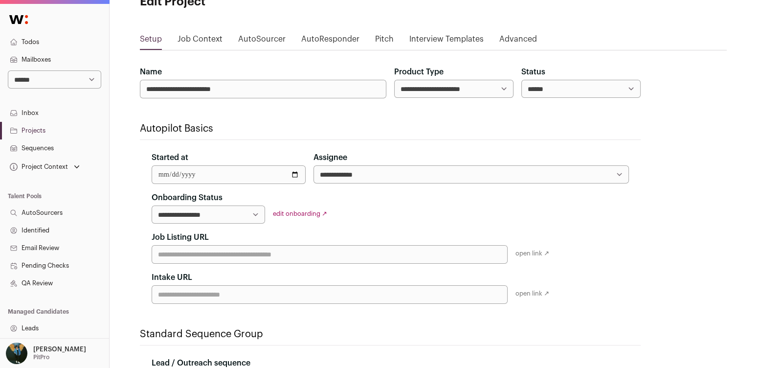
click at [515, 92] on div "**********" at bounding box center [390, 82] width 501 height 32
click at [523, 91] on select "****** ****** ********" at bounding box center [581, 89] width 119 height 18
select select "********"
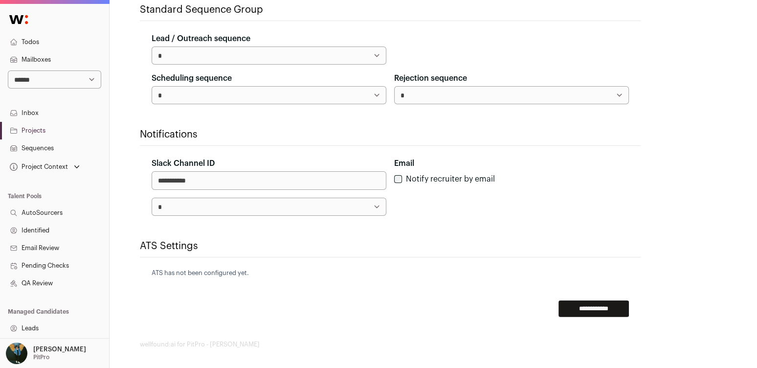
click at [584, 309] on input "**********" at bounding box center [594, 308] width 70 height 17
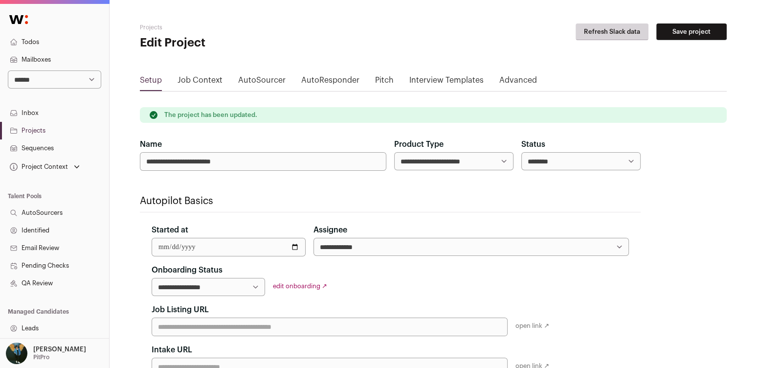
click at [47, 129] on link "Projects" at bounding box center [54, 131] width 109 height 18
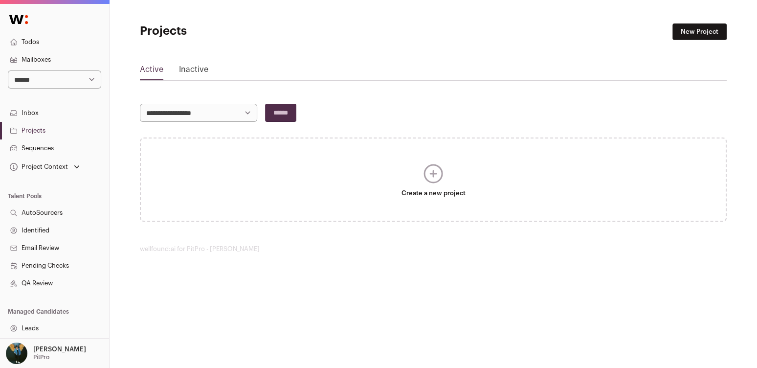
click at [433, 182] on icon at bounding box center [434, 174] width 18 height 18
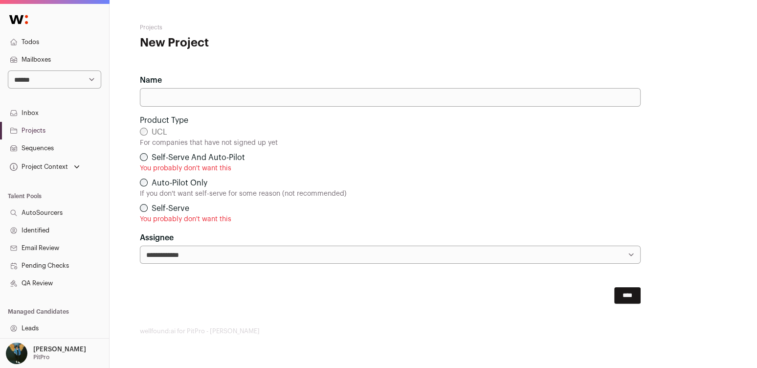
click at [229, 98] on input "Name" at bounding box center [390, 97] width 501 height 19
type input "**********"
click at [628, 297] on input "****" at bounding box center [628, 295] width 26 height 17
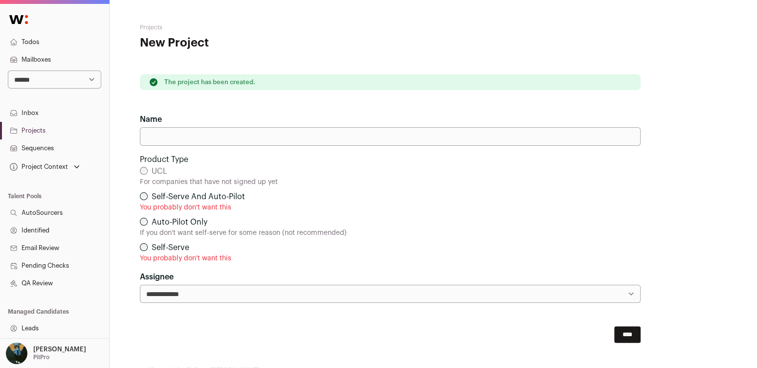
click at [57, 128] on link "Projects" at bounding box center [54, 131] width 109 height 18
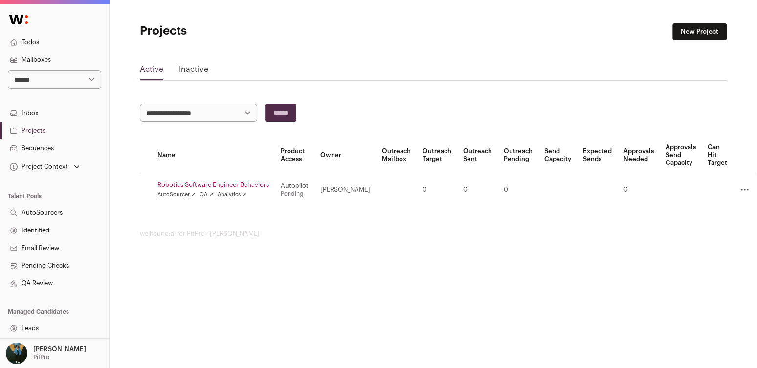
click at [254, 181] on link "Robotics Software Engineer Behaviors" at bounding box center [214, 185] width 112 height 8
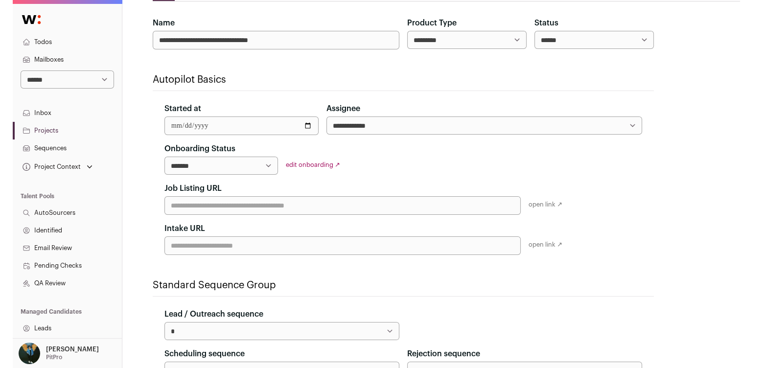
scroll to position [111, 0]
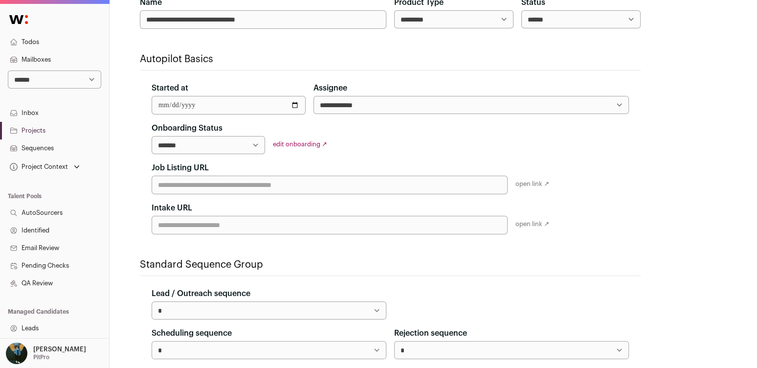
click at [285, 142] on link "edit onboarding ↗" at bounding box center [300, 144] width 54 height 6
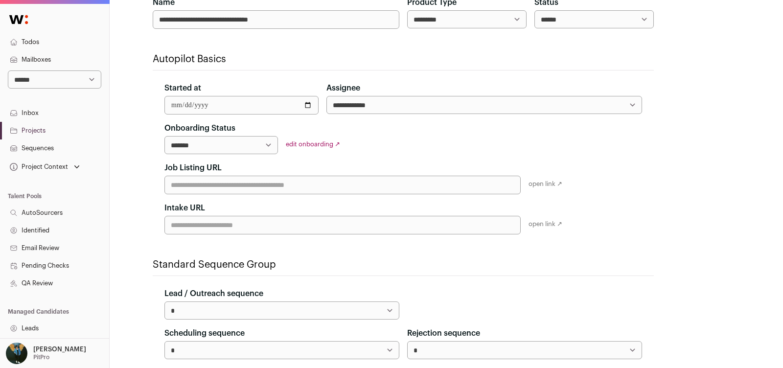
click at [84, 80] on select "**********" at bounding box center [54, 79] width 93 height 18
select select "*****"
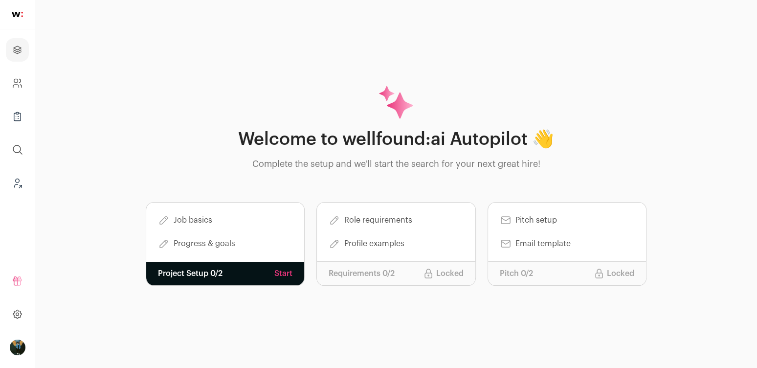
click at [289, 270] on link "Start" at bounding box center [283, 274] width 18 height 12
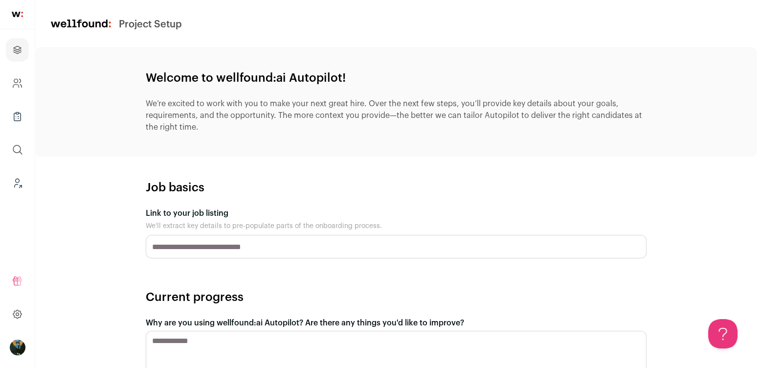
click at [272, 251] on input "Link to your job listing" at bounding box center [396, 246] width 501 height 23
paste input "**********"
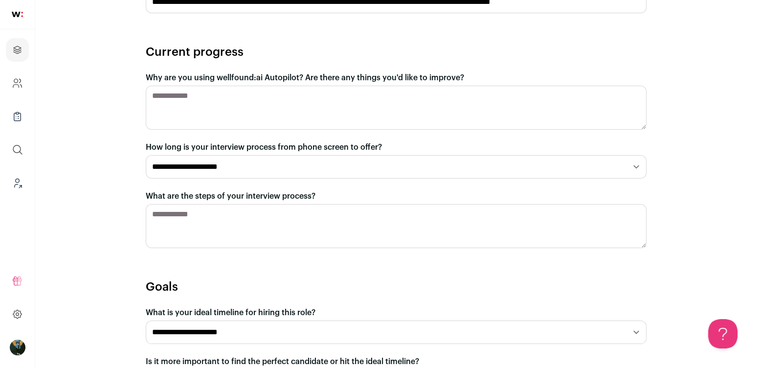
scroll to position [346, 0]
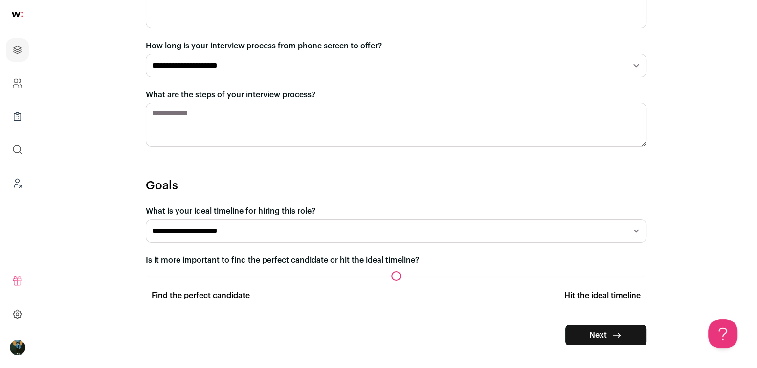
type input "**********"
click at [622, 334] on icon "submit" at bounding box center [617, 335] width 12 height 12
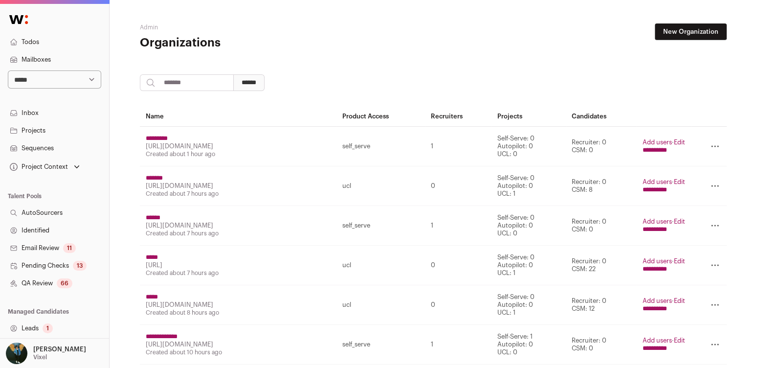
click at [68, 85] on select "**********" at bounding box center [54, 79] width 93 height 18
select select "*****"
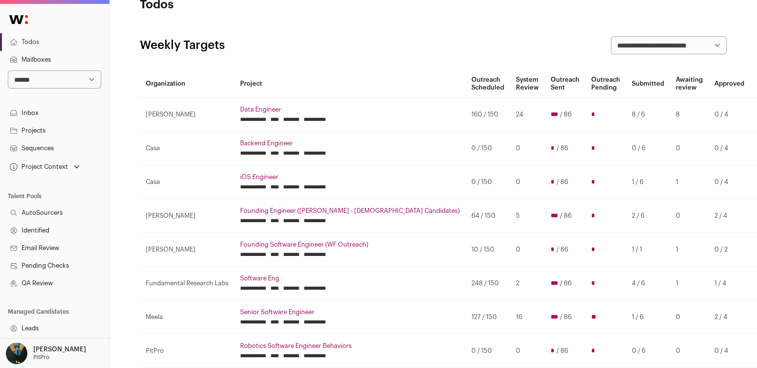
scroll to position [5, 0]
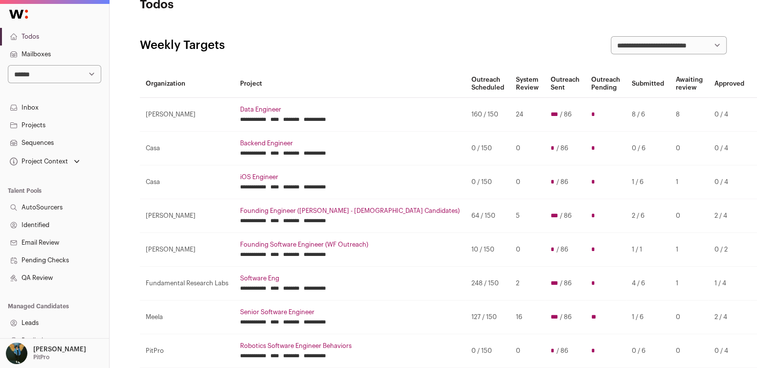
click at [38, 122] on link "Projects" at bounding box center [54, 125] width 109 height 18
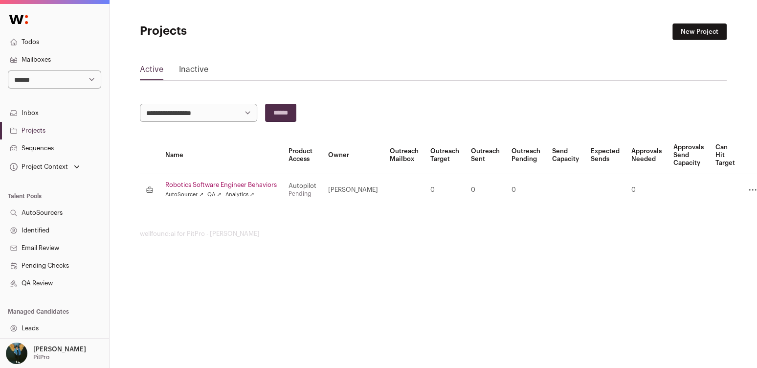
click at [265, 184] on link "Robotics Software Engineer Behaviors" at bounding box center [221, 185] width 112 height 8
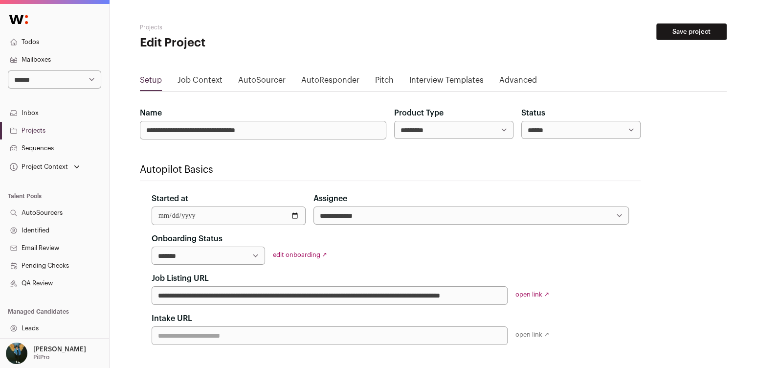
click at [311, 252] on link "edit onboarding ↗" at bounding box center [300, 254] width 54 height 6
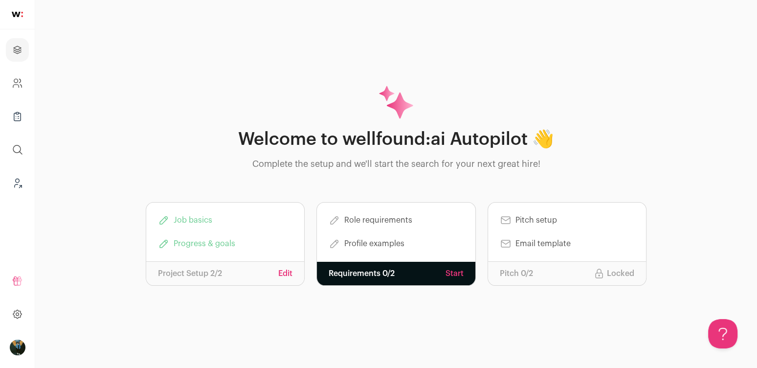
click at [458, 270] on link "Start" at bounding box center [455, 274] width 18 height 12
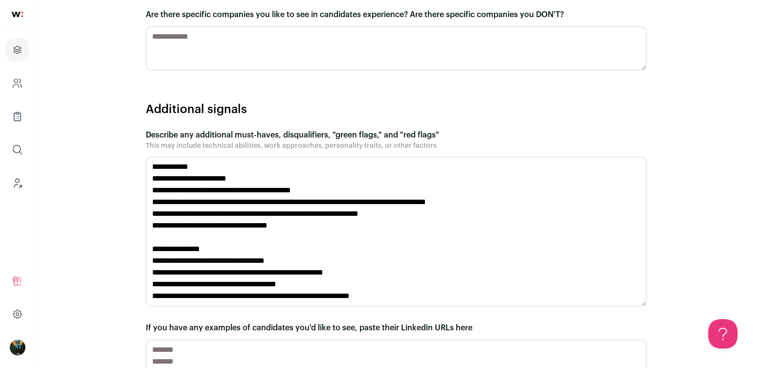
scroll to position [1042, 0]
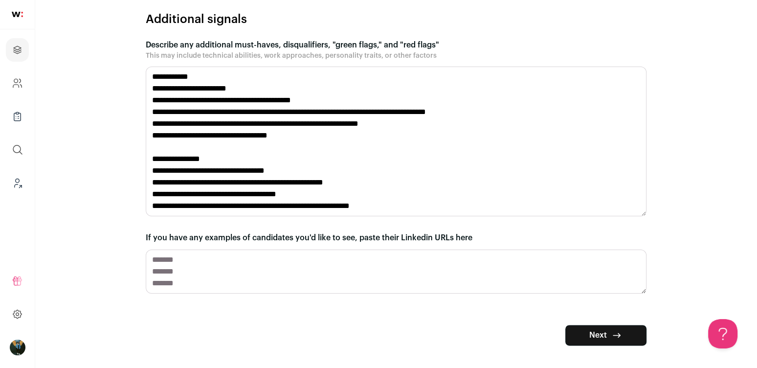
click at [598, 333] on button "Next" at bounding box center [606, 335] width 81 height 21
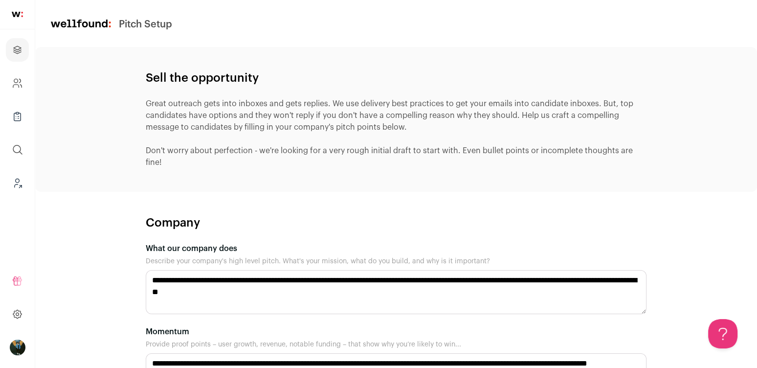
scroll to position [622, 0]
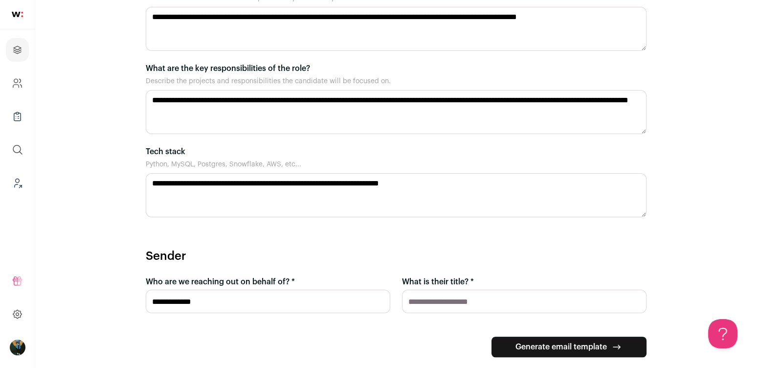
click at [536, 337] on button "Generate email template" at bounding box center [569, 347] width 155 height 21
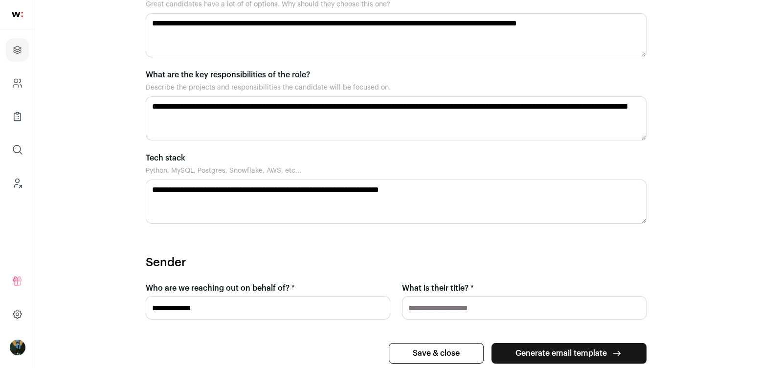
scroll to position [690, 0]
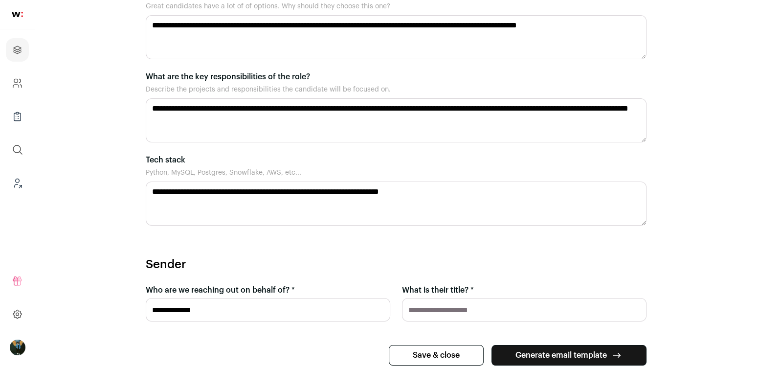
click at [458, 307] on input "What is their title? *" at bounding box center [524, 309] width 245 height 23
type input "*********"
click at [445, 345] on button "Save & close" at bounding box center [436, 355] width 95 height 21
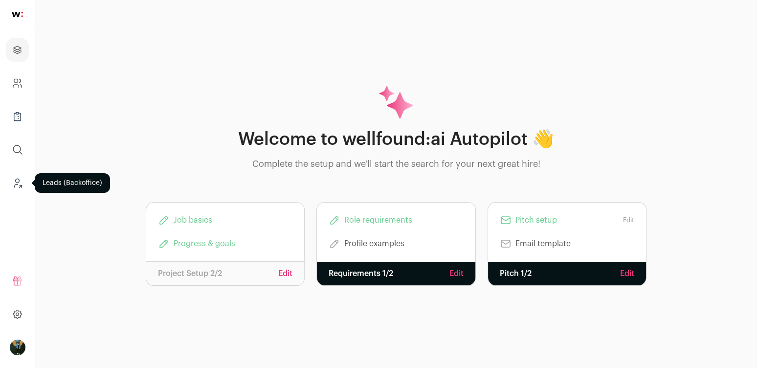
click at [11, 185] on link "Leads (Backoffice)" at bounding box center [17, 182] width 23 height 23
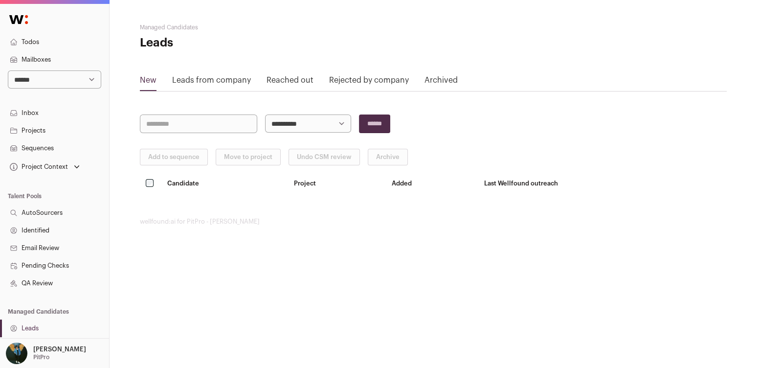
click at [53, 131] on link "Projects" at bounding box center [54, 131] width 109 height 18
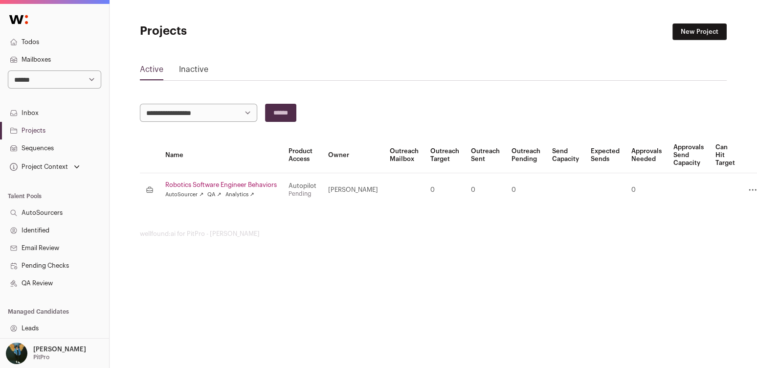
click at [266, 182] on link "Robotics Software Engineer Behaviors" at bounding box center [221, 185] width 112 height 8
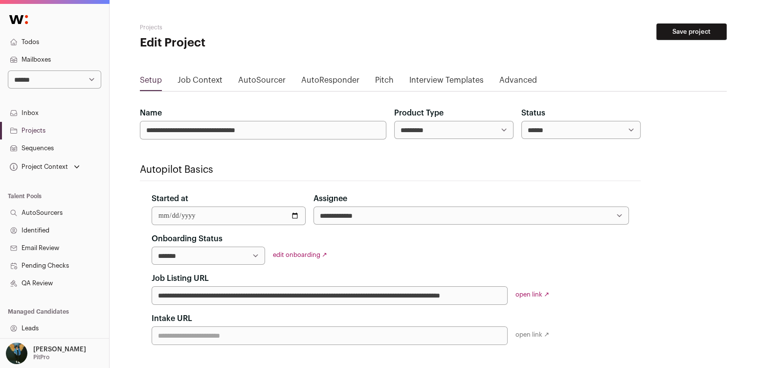
click at [281, 249] on div "**********" at bounding box center [390, 289] width 501 height 112
click at [291, 251] on link "edit onboarding ↗" at bounding box center [300, 254] width 54 height 6
click at [244, 253] on select "**********" at bounding box center [209, 256] width 114 height 18
select select "**********"
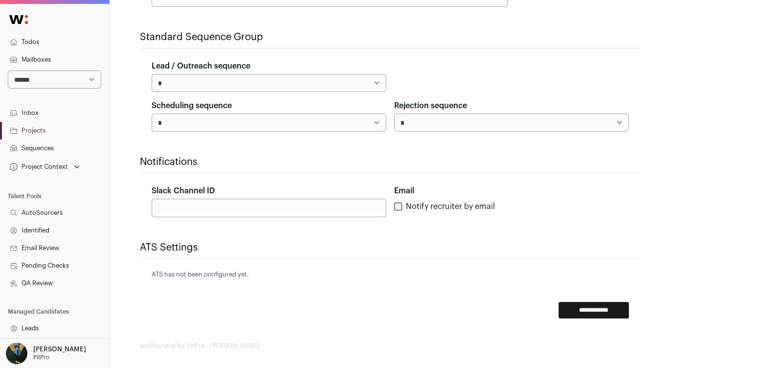
scroll to position [339, 0]
click at [588, 302] on input "**********" at bounding box center [594, 309] width 70 height 17
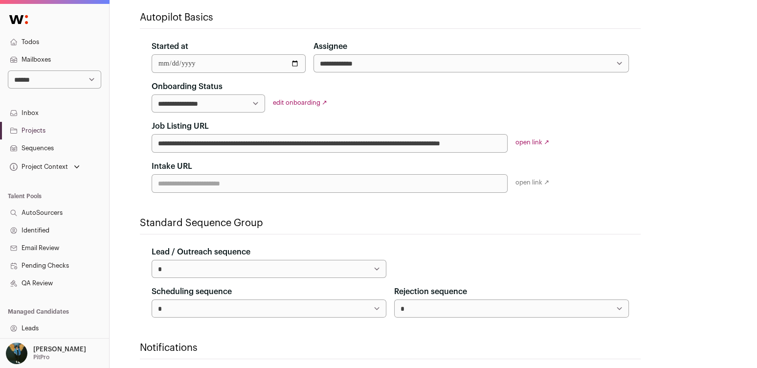
scroll to position [370, 0]
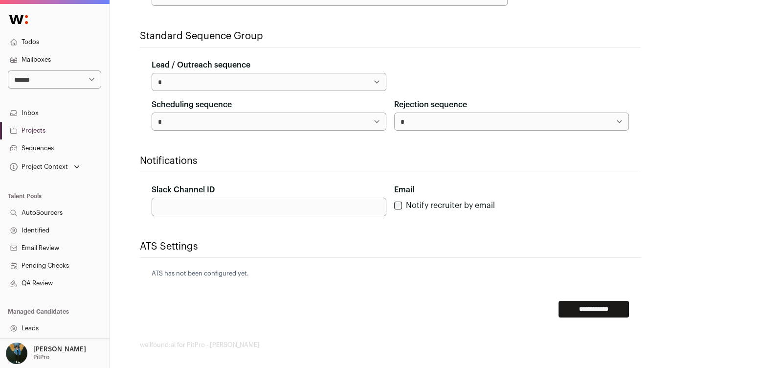
click at [241, 200] on input "Slack Channel ID" at bounding box center [269, 207] width 235 height 19
paste input "**********"
type input "**********"
click at [600, 303] on input "**********" at bounding box center [594, 309] width 70 height 17
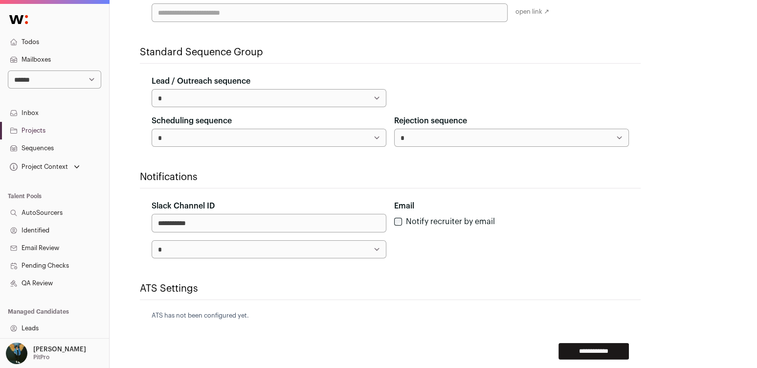
scroll to position [194, 0]
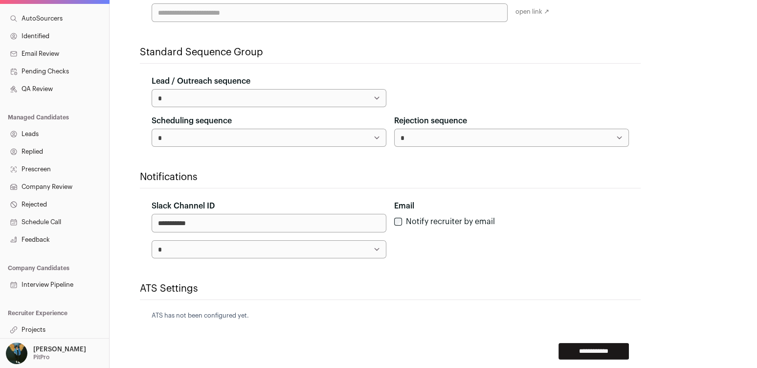
click at [42, 327] on link "Projects" at bounding box center [54, 330] width 109 height 18
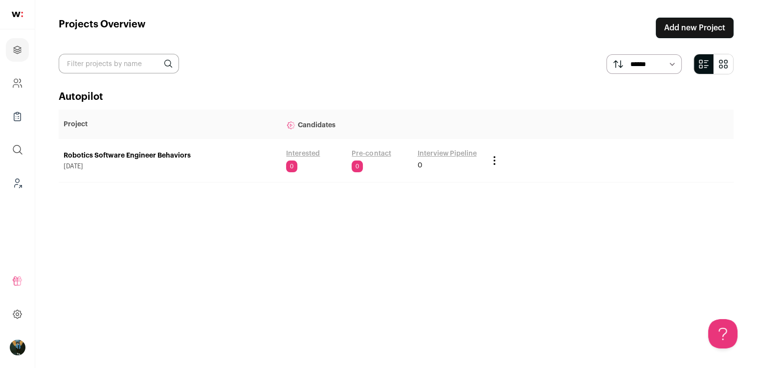
click at [181, 155] on link "Robotics Software Engineer Behaviors" at bounding box center [170, 156] width 213 height 10
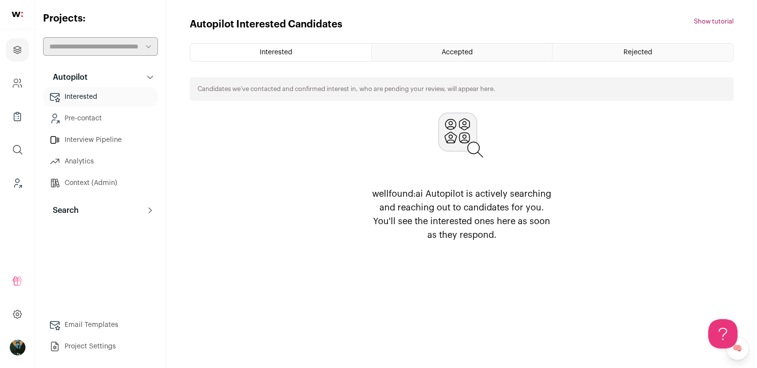
click at [71, 206] on p "Search" at bounding box center [63, 211] width 32 height 12
click at [77, 227] on link "Search" at bounding box center [100, 230] width 115 height 20
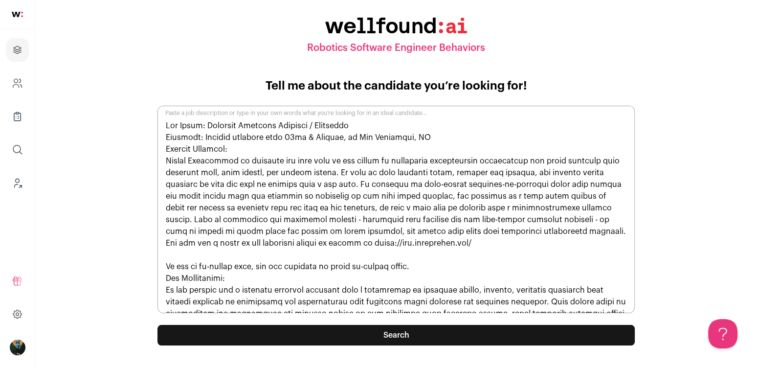
click at [371, 332] on button "Search" at bounding box center [397, 335] width 478 height 21
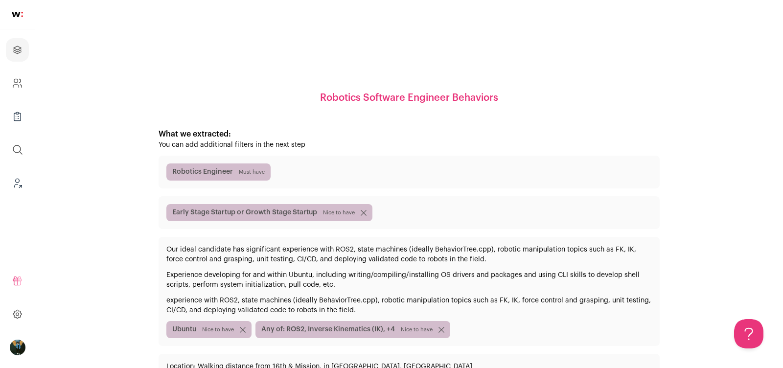
scroll to position [115, 0]
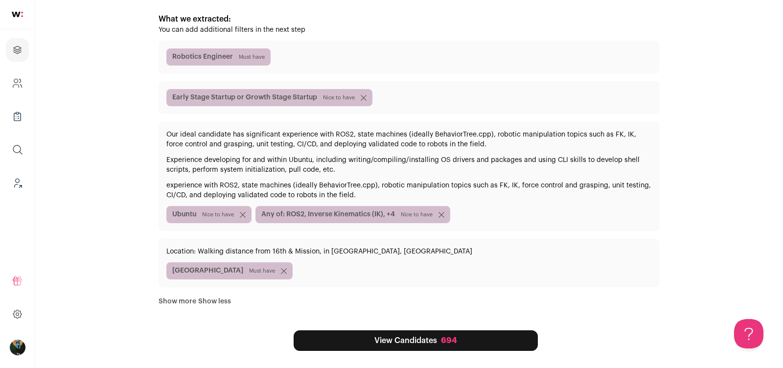
click at [198, 300] on button "Show less" at bounding box center [214, 302] width 33 height 10
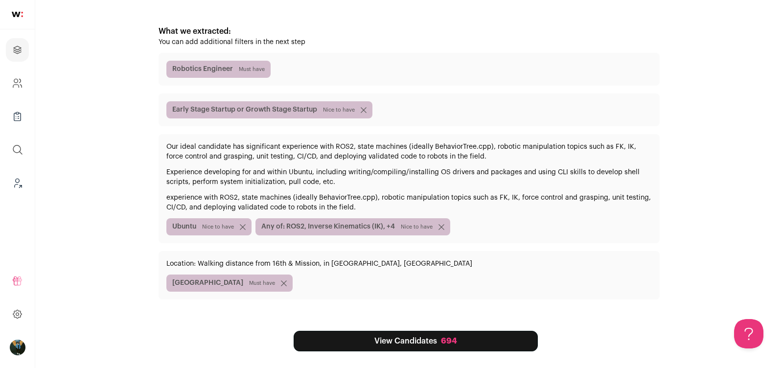
click at [369, 339] on link "View Candidates 694" at bounding box center [416, 341] width 244 height 21
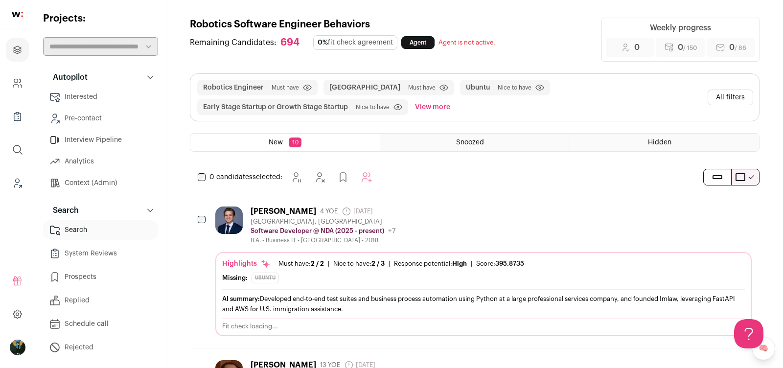
scroll to position [15, 0]
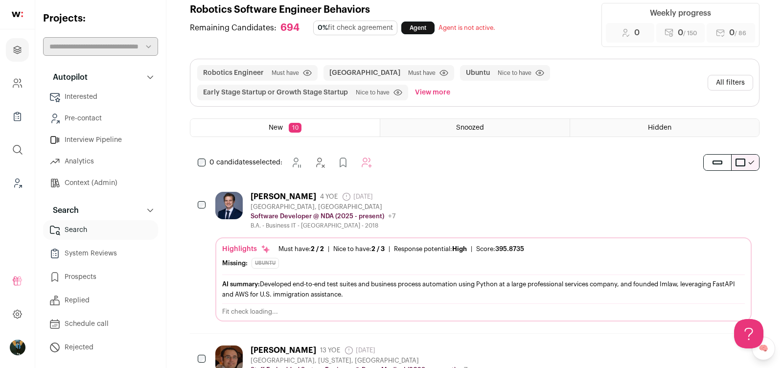
click at [726, 84] on button "All filters" at bounding box center [731, 83] width 46 height 16
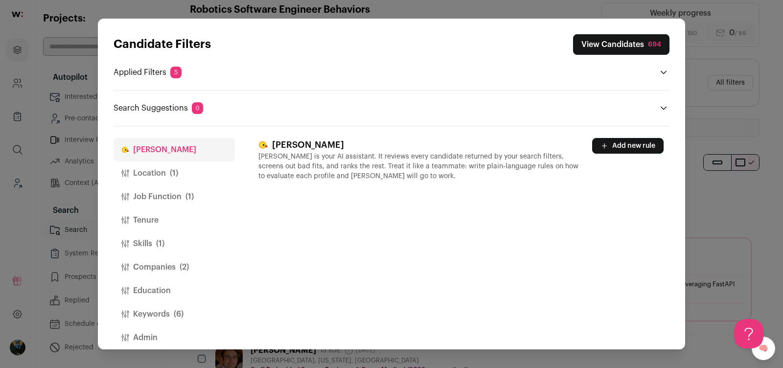
click at [621, 138] on button "Add new rule" at bounding box center [627, 146] width 71 height 16
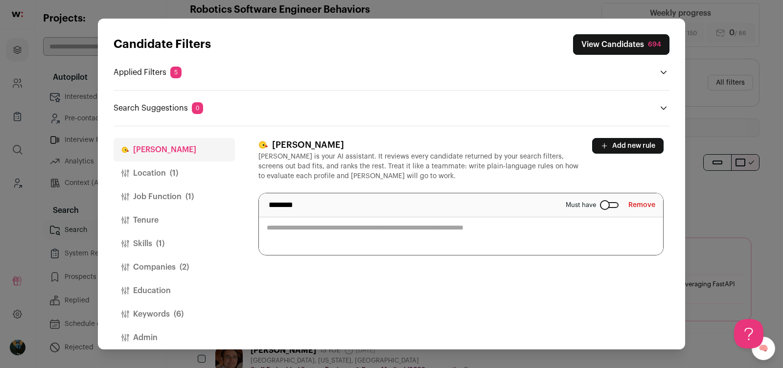
paste textarea "**********"
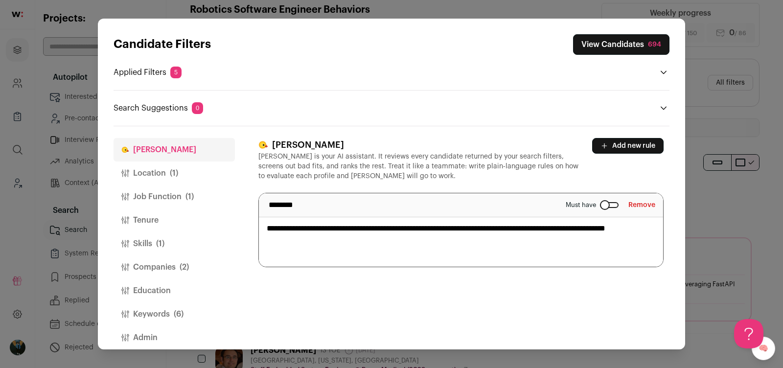
click at [481, 239] on textarea "**********" at bounding box center [461, 229] width 404 height 73
type textarea "**********"
click at [523, 116] on header "Candidate Filters View Candidates 694 Applied Filters 5 Robotics Engineer Must …" at bounding box center [392, 73] width 556 height 108
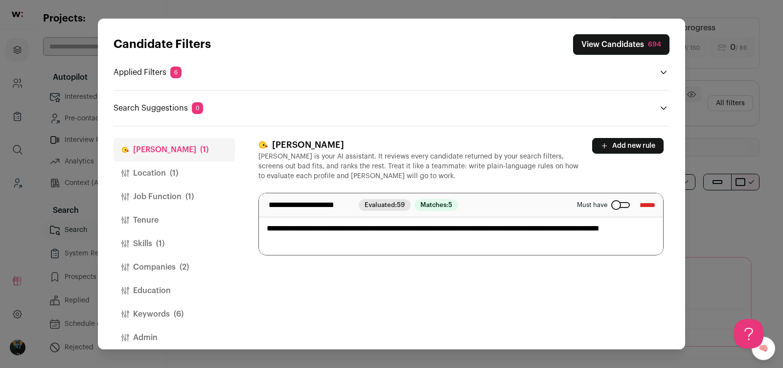
scroll to position [0, 0]
click at [172, 306] on button "Keywords (6)" at bounding box center [174, 313] width 121 height 23
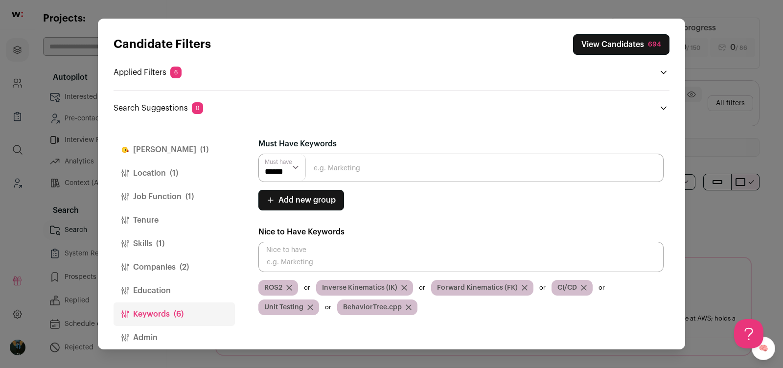
click at [177, 287] on button "Education" at bounding box center [174, 290] width 121 height 23
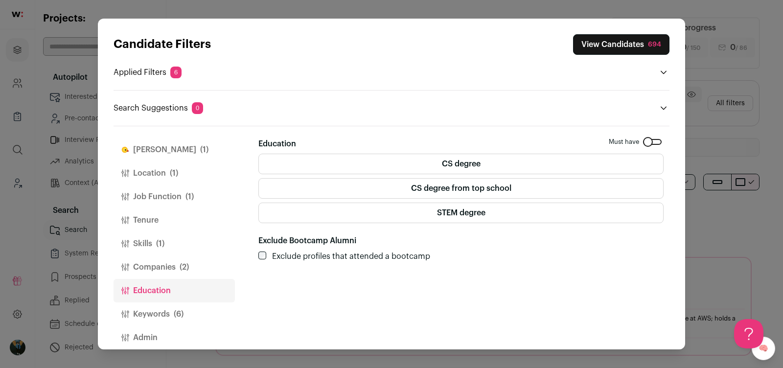
click at [176, 266] on button "Companies (2)" at bounding box center [174, 266] width 121 height 23
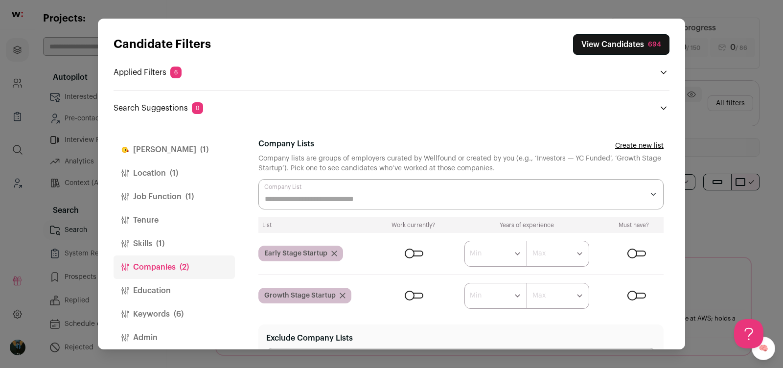
click at [173, 289] on button "Education" at bounding box center [174, 290] width 121 height 23
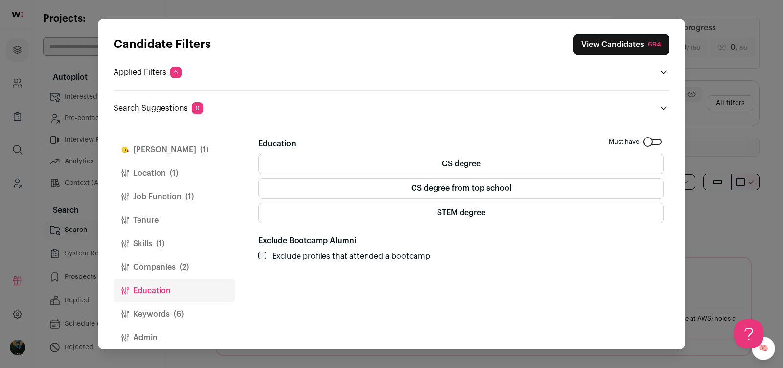
click at [337, 251] on label "Exclude profiles that attended a bootcamp" at bounding box center [351, 257] width 158 height 12
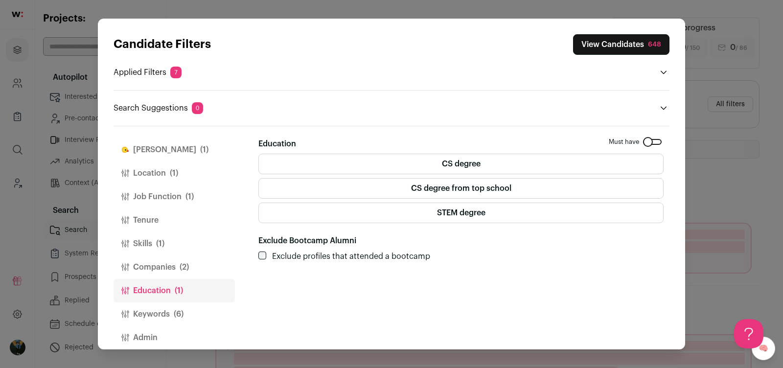
click at [185, 259] on button "Companies (2)" at bounding box center [174, 266] width 121 height 23
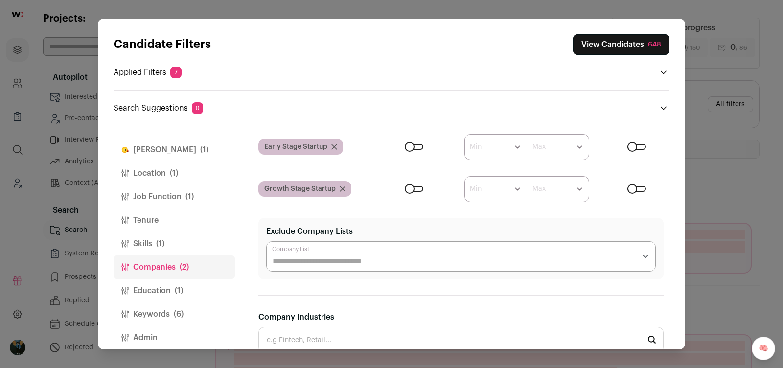
scroll to position [108, 0]
click at [149, 248] on button "Skills (1)" at bounding box center [174, 243] width 121 height 23
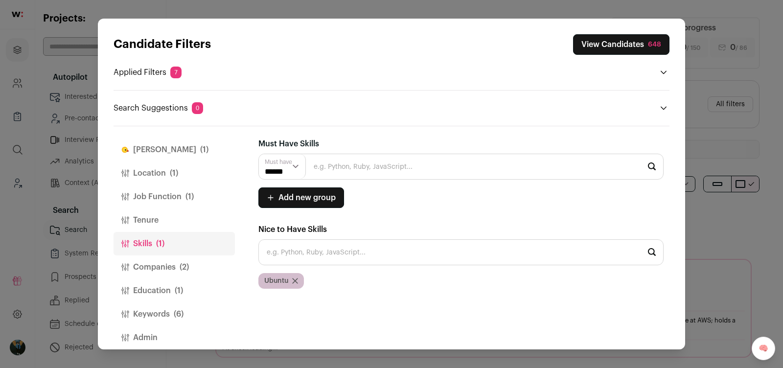
scroll to position [0, 0]
click at [146, 213] on button "Tenure" at bounding box center [174, 219] width 121 height 23
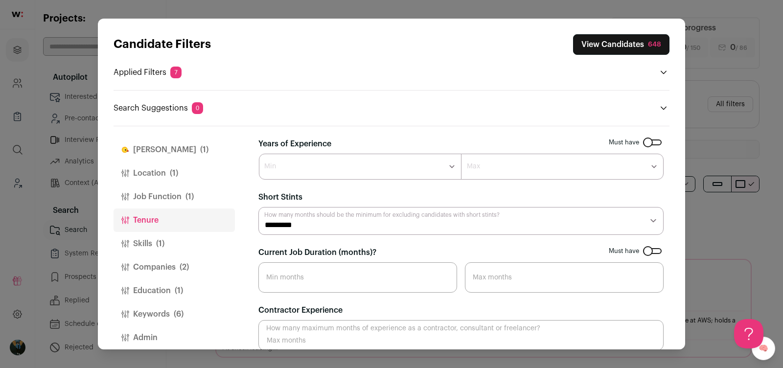
click at [165, 198] on button "Job Function (1)" at bounding box center [174, 196] width 121 height 23
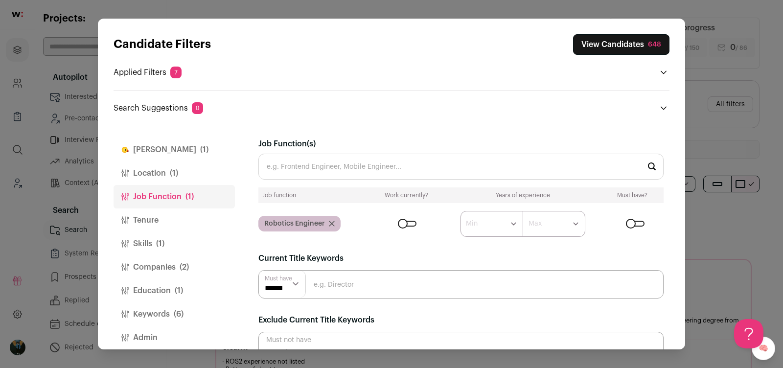
click at [656, 44] on div "648" at bounding box center [654, 45] width 13 height 10
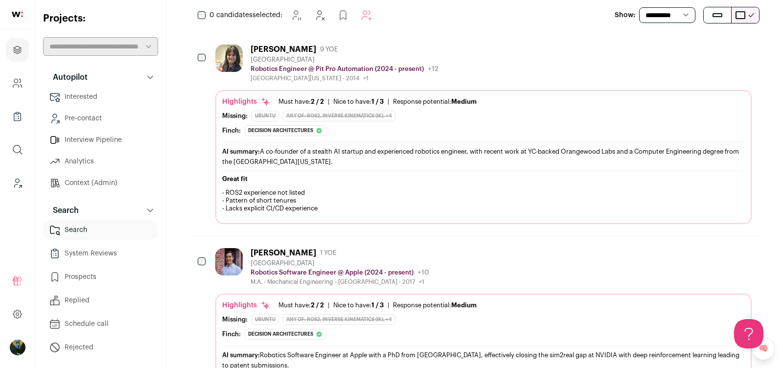
scroll to position [162, 0]
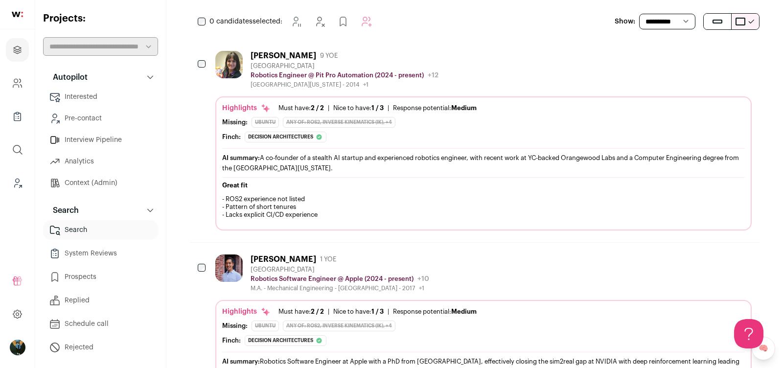
click at [295, 51] on div "Boone Adkins" at bounding box center [284, 56] width 66 height 10
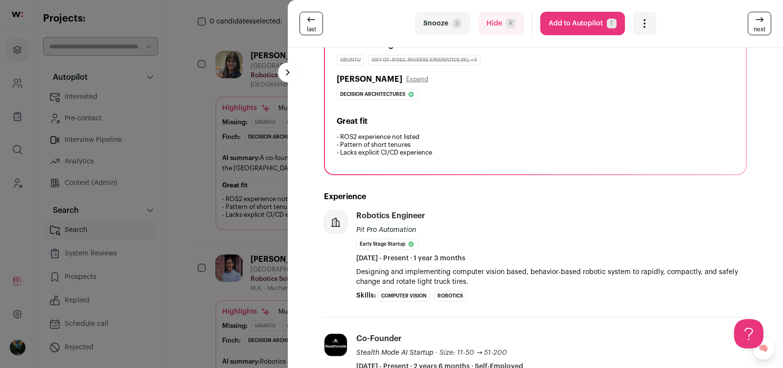
scroll to position [142, 0]
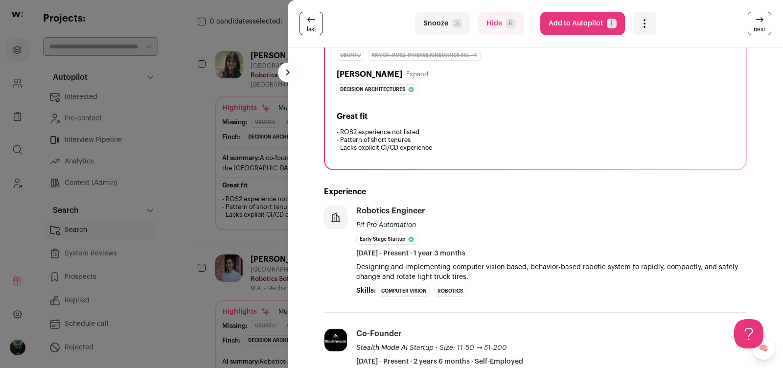
click at [394, 222] on span "Pit Pro Automation" at bounding box center [386, 225] width 60 height 7
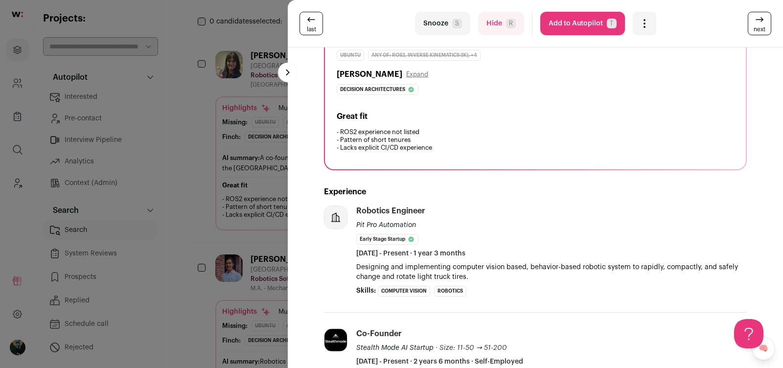
click at [394, 222] on span "Pit Pro Automation" at bounding box center [386, 225] width 60 height 7
copy div "Pit Pro Automation"
click at [250, 203] on div "last Snooze S Hide R Add to Autopilot T More actions Report a Problem Report th…" at bounding box center [391, 184] width 783 height 368
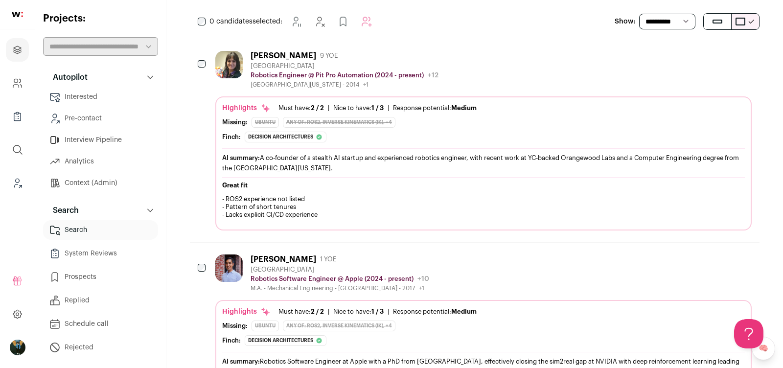
scroll to position [0, 0]
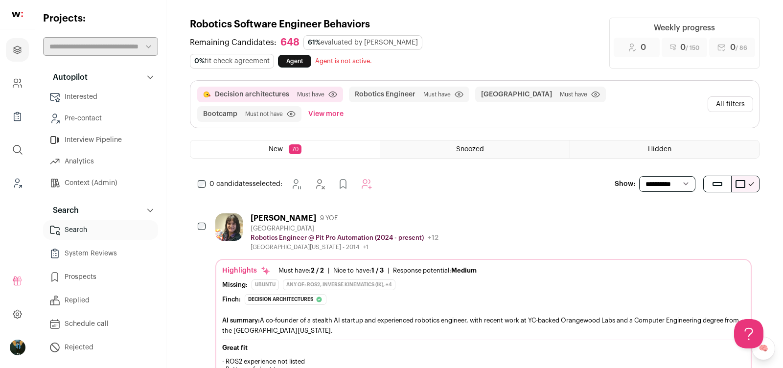
click at [733, 96] on button "All filters" at bounding box center [731, 104] width 46 height 16
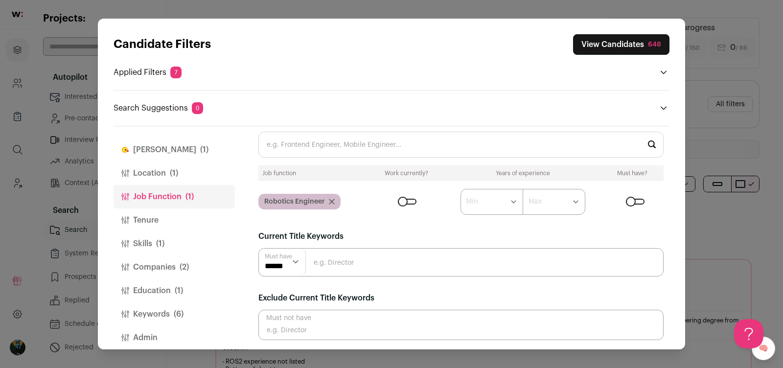
scroll to position [10, 0]
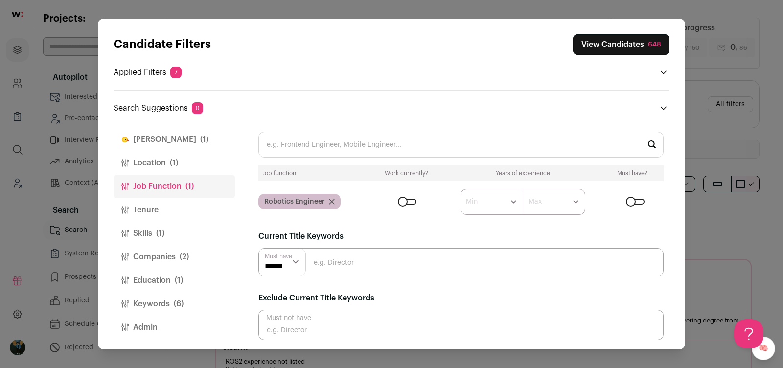
click at [166, 258] on button "Companies (2)" at bounding box center [174, 256] width 121 height 23
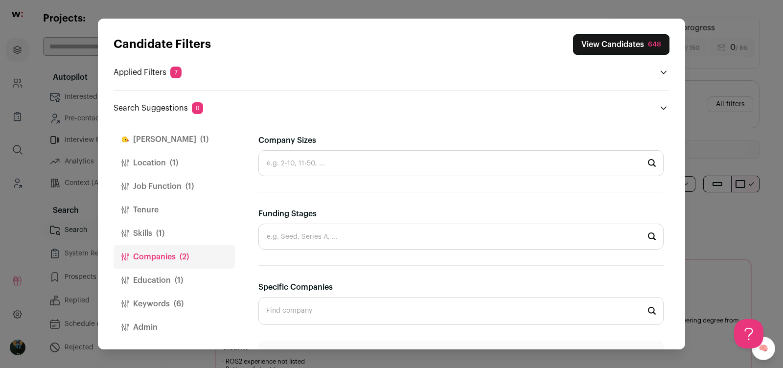
scroll to position [414, 0]
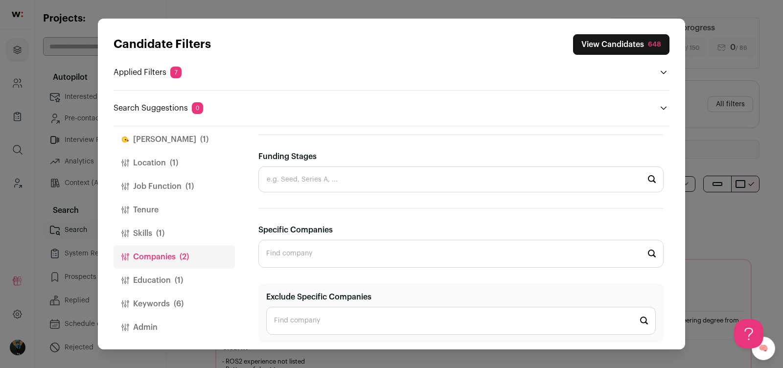
click at [301, 308] on input "Exclude Specific Companies" at bounding box center [460, 321] width 389 height 28
type input "v"
paste input "Pit Pro Automation"
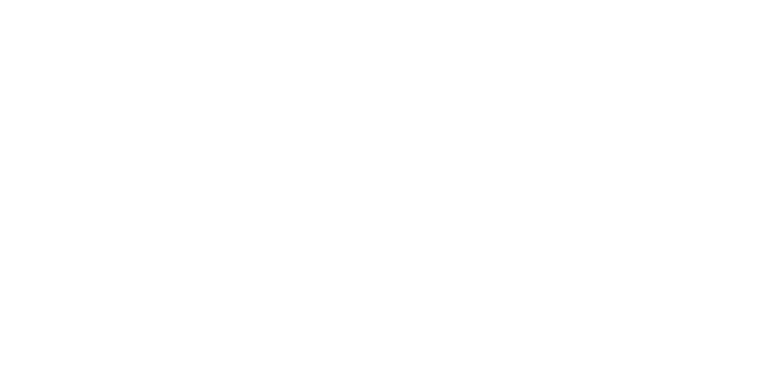
type input "Pit Pro Automation"
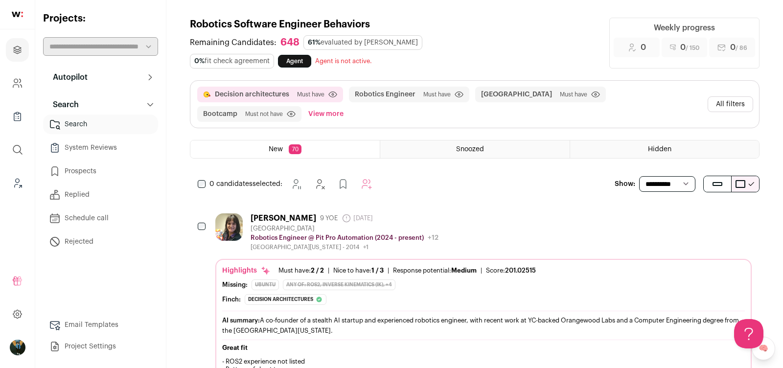
click at [726, 96] on button "All filters" at bounding box center [731, 104] width 46 height 16
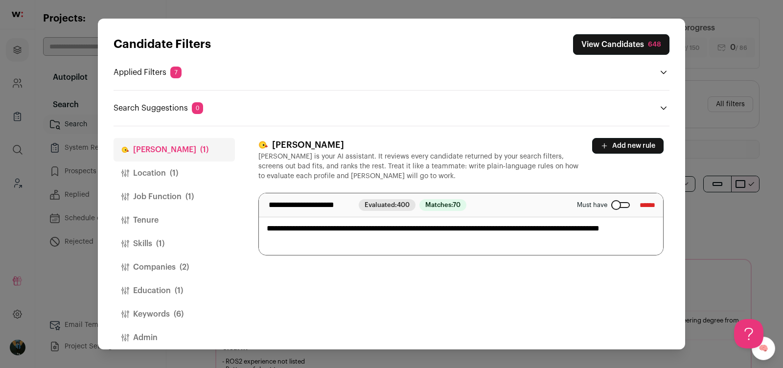
click at [160, 270] on button "Companies (2)" at bounding box center [174, 266] width 121 height 23
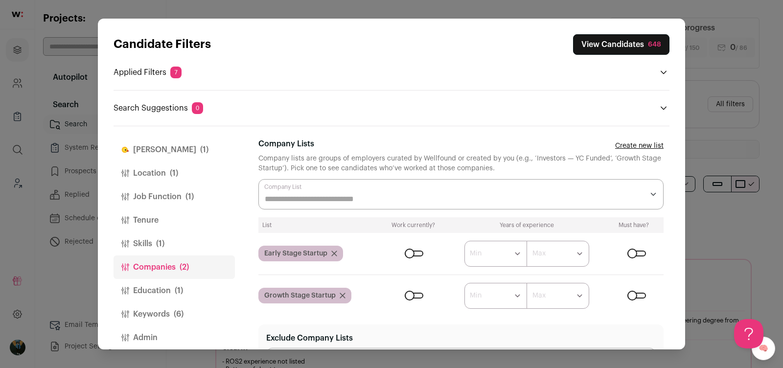
scroll to position [414, 0]
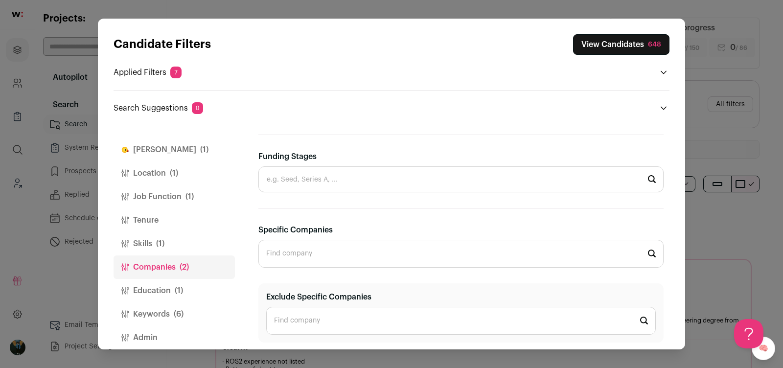
click at [313, 312] on input "Exclude Specific Companies" at bounding box center [460, 321] width 389 height 28
paste input "Pit Pro Automation"
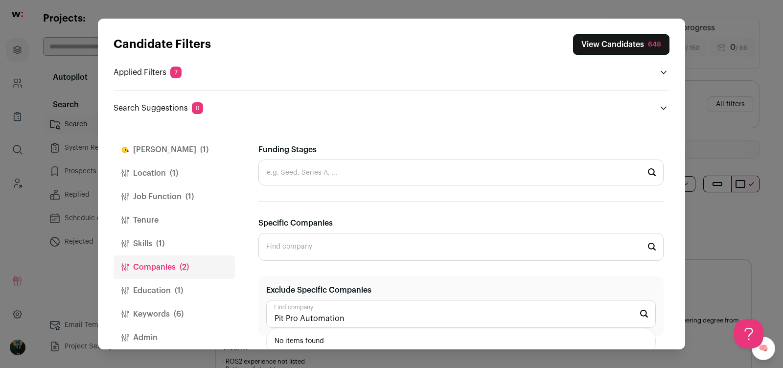
scroll to position [419, 0]
click at [308, 324] on input "Pit Pro Automation" at bounding box center [460, 316] width 389 height 28
type input "Pit Pro"
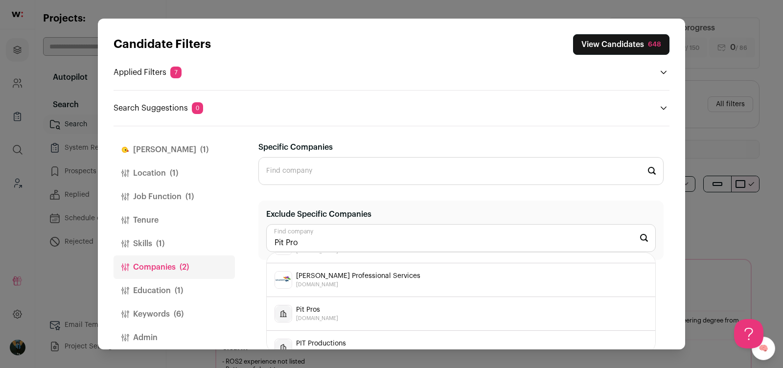
scroll to position [0, 0]
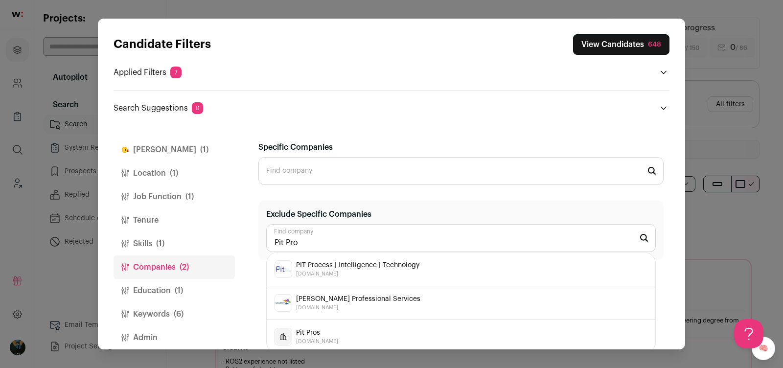
click at [291, 230] on input "Pit Pro" at bounding box center [460, 238] width 389 height 28
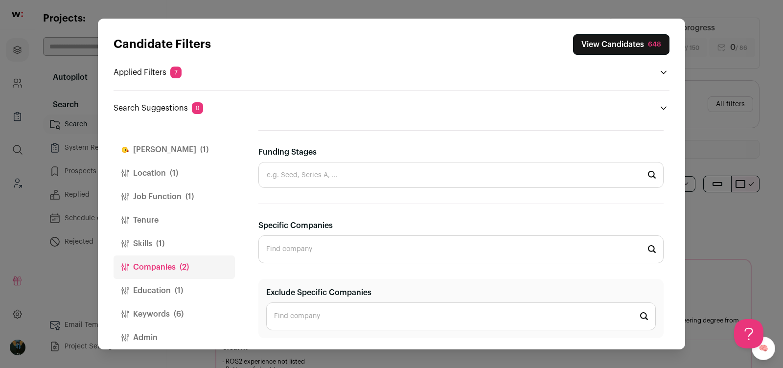
scroll to position [414, 0]
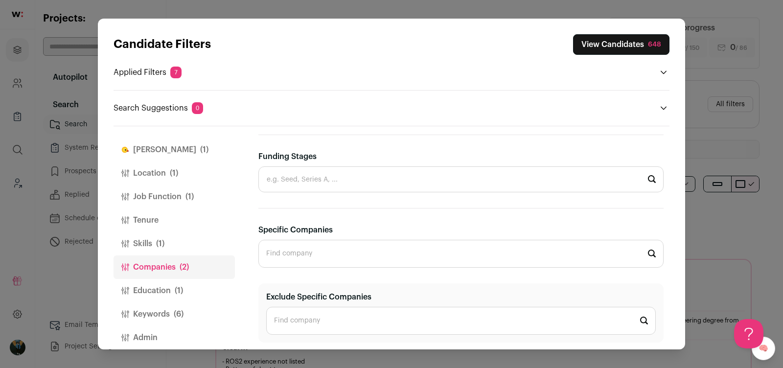
click at [475, 62] on div "Candidate Filters View Candidates 648 Applied Filters 7 Decision architectures …" at bounding box center [392, 74] width 556 height 80
click at [651, 49] on button "View Candidates 648" at bounding box center [621, 44] width 96 height 21
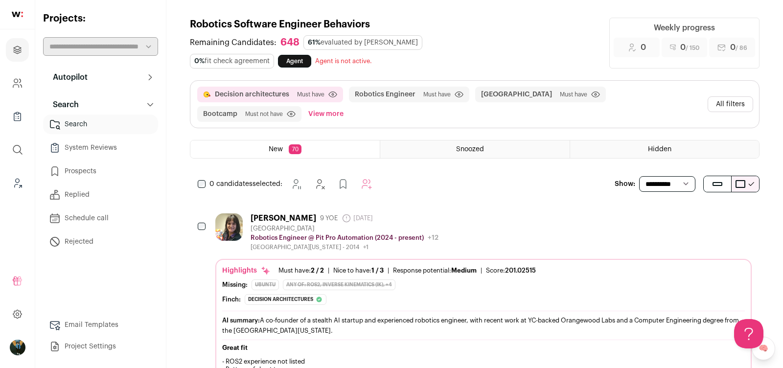
scroll to position [23, 0]
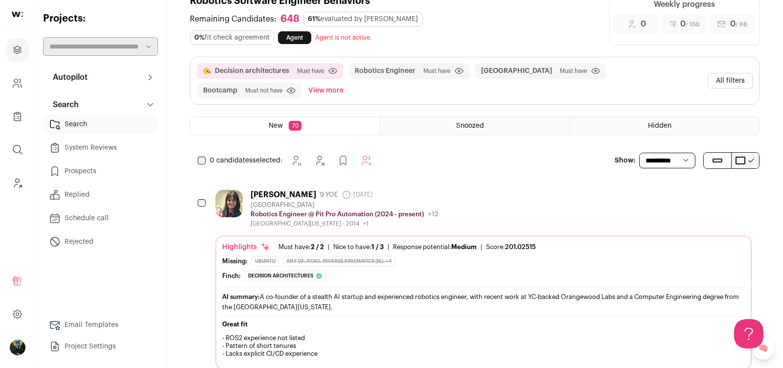
click at [684, 184] on button "Hide" at bounding box center [690, 194] width 21 height 21
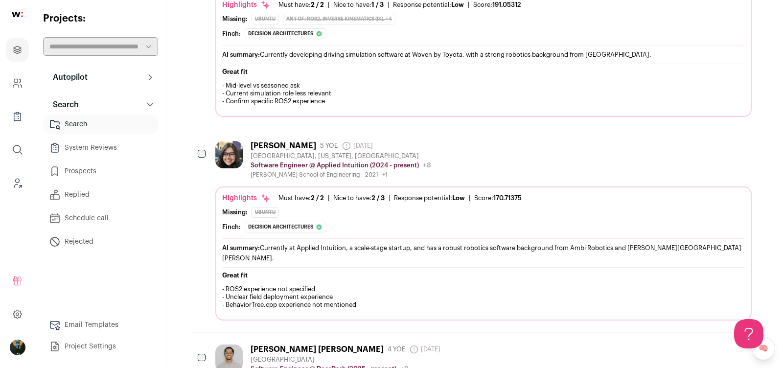
scroll to position [864, 0]
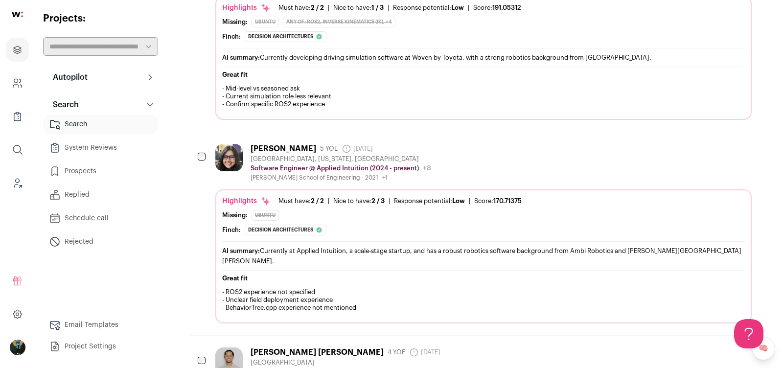
click at [747, 142] on icon "Add to Prospects" at bounding box center [743, 148] width 12 height 12
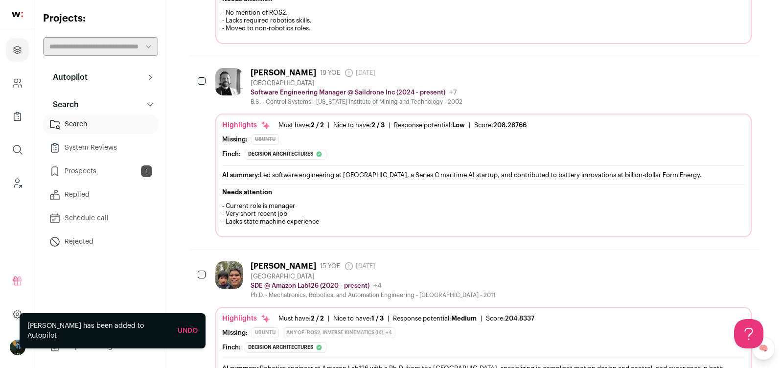
scroll to position [1143, 0]
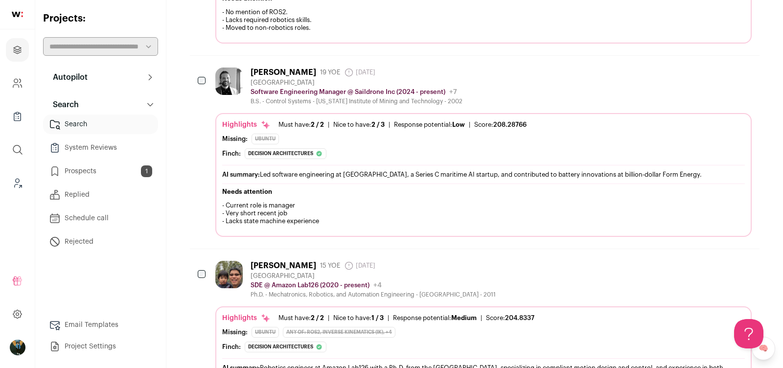
click at [735, 62] on button "Add to Prospects" at bounding box center [743, 72] width 21 height 21
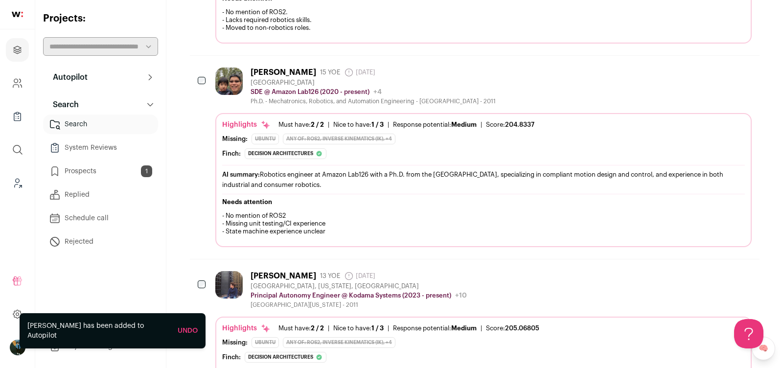
click at [187, 334] on link "Undo" at bounding box center [188, 330] width 20 height 7
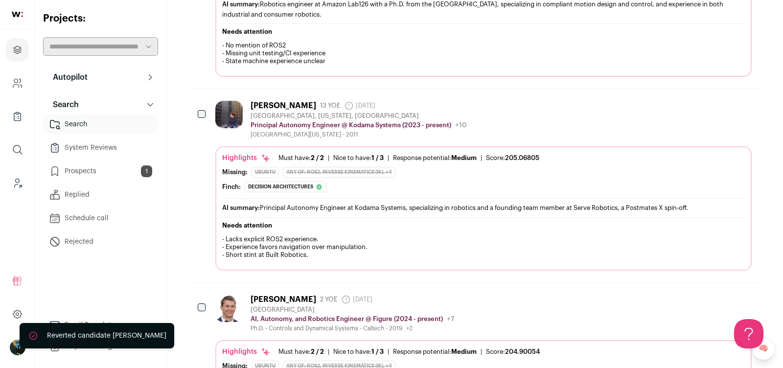
scroll to position [1506, 0]
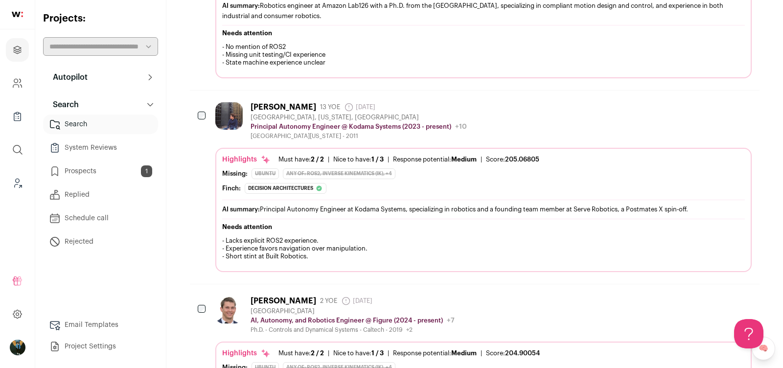
click at [741, 101] on icon "Add to Prospects" at bounding box center [743, 107] width 12 height 12
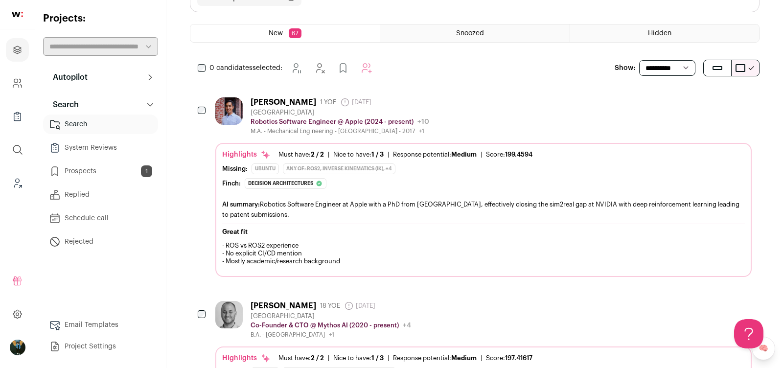
scroll to position [0, 0]
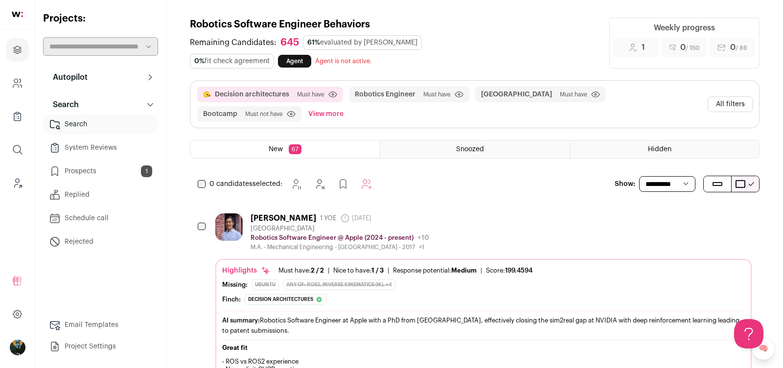
click at [672, 179] on select "**********" at bounding box center [667, 184] width 56 height 16
select select "**"
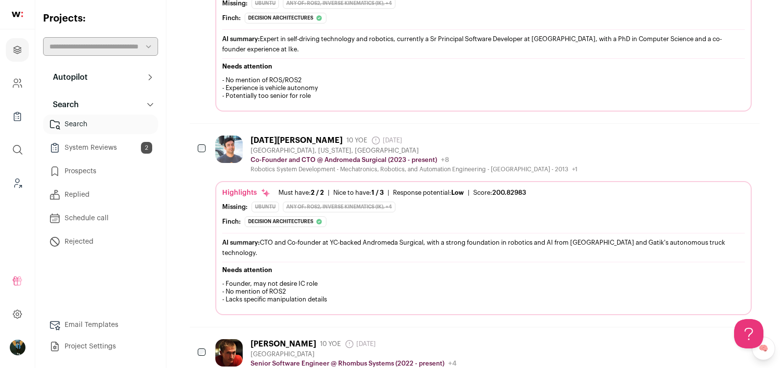
scroll to position [2877, 0]
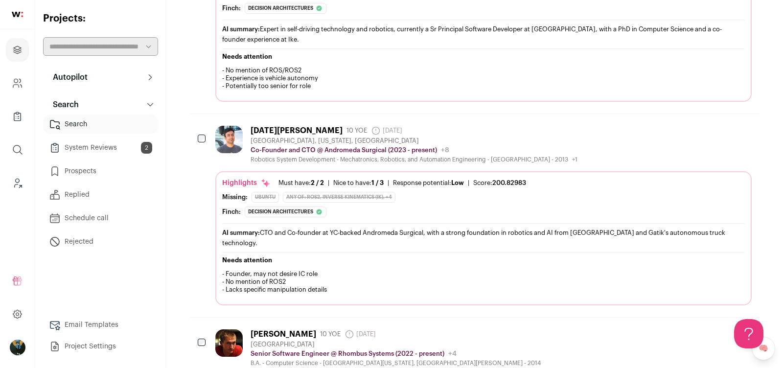
click at [691, 120] on button "Hide" at bounding box center [690, 130] width 21 height 21
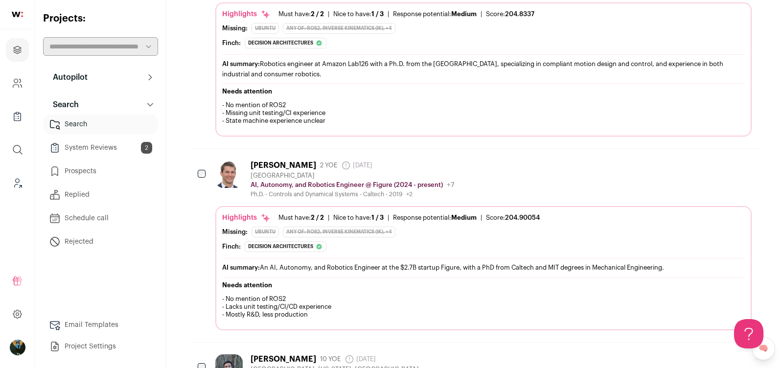
scroll to position [1575, 0]
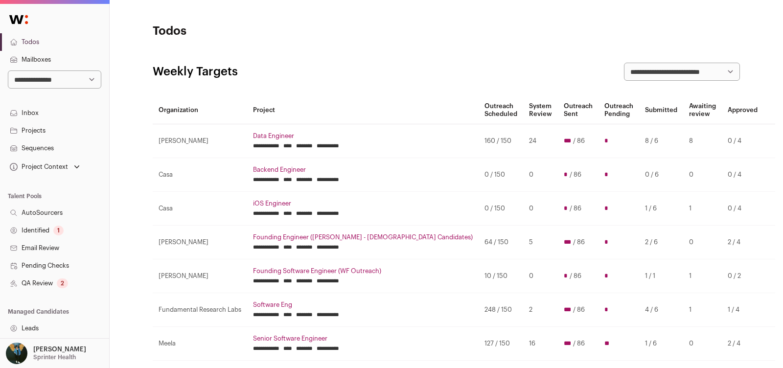
click at [46, 128] on link "Projects" at bounding box center [54, 131] width 109 height 18
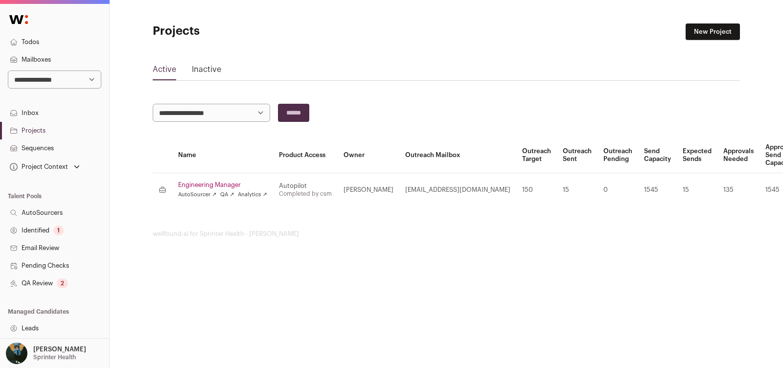
click at [204, 71] on link "Inactive" at bounding box center [206, 72] width 29 height 16
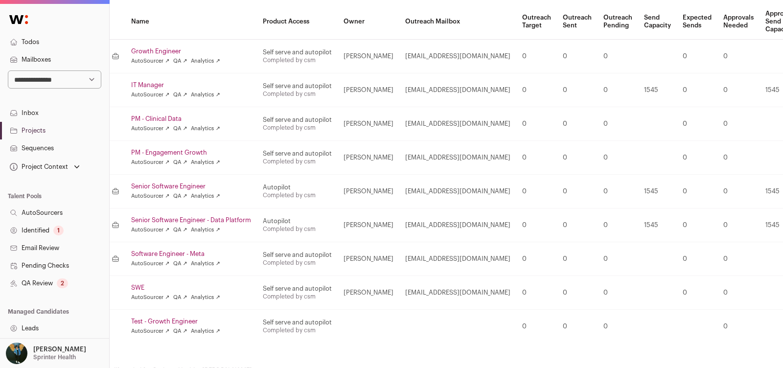
scroll to position [134, 0]
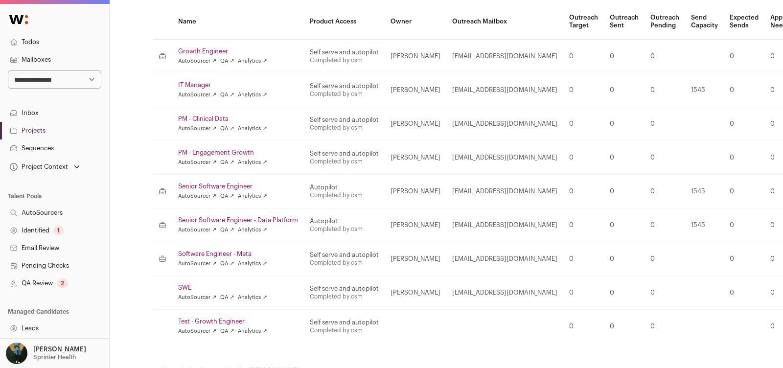
click at [211, 183] on link "Senior Software Engineer" at bounding box center [238, 187] width 120 height 8
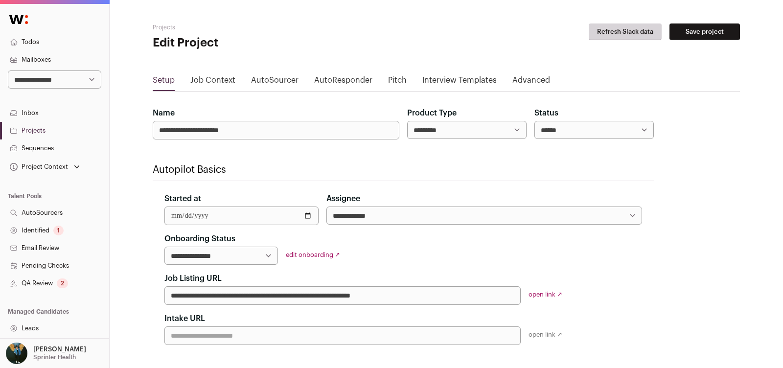
click at [600, 127] on select "****** ****** ********" at bounding box center [593, 130] width 119 height 18
select select "******"
click at [718, 29] on button "Save project" at bounding box center [704, 31] width 70 height 17
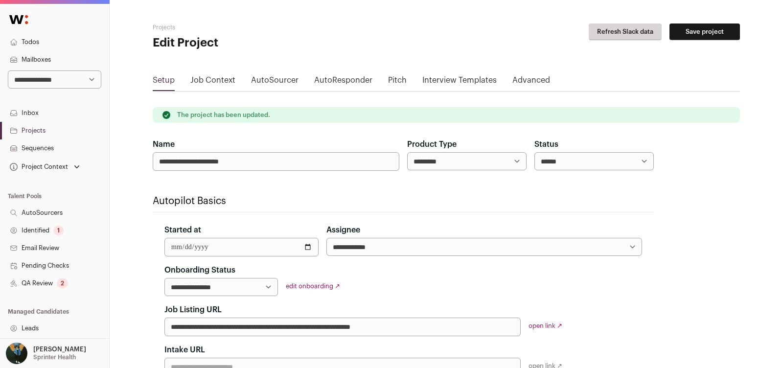
scroll to position [194, 0]
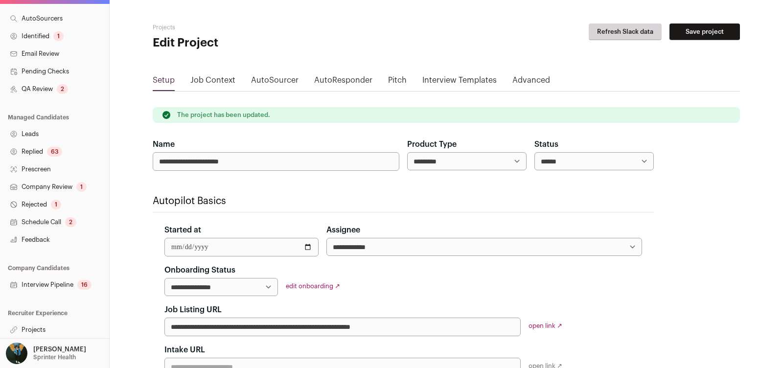
click at [69, 283] on link "Interview Pipeline 16" at bounding box center [54, 285] width 109 height 18
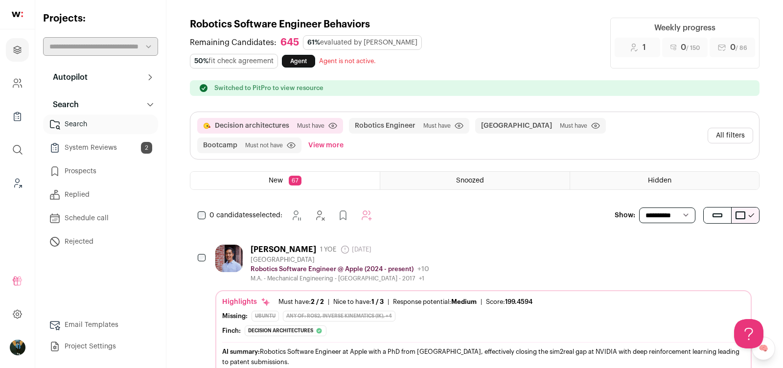
click at [727, 136] on button "All filters" at bounding box center [731, 136] width 46 height 16
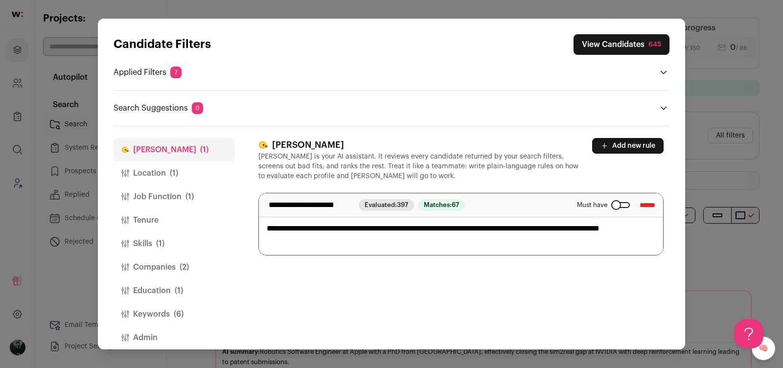
click at [174, 176] on span "(1)" at bounding box center [174, 173] width 8 height 12
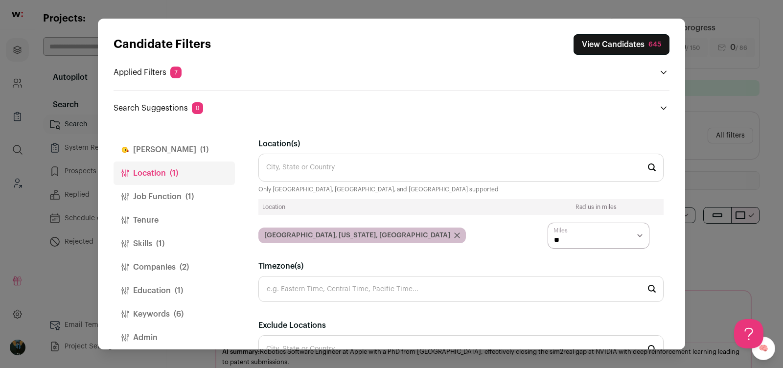
scroll to position [52, 0]
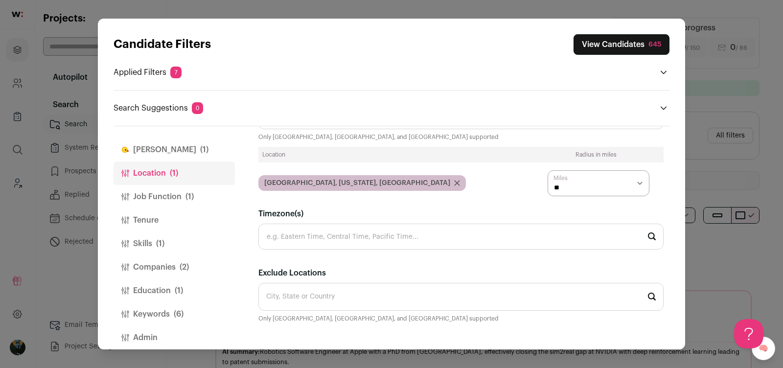
click at [425, 284] on input "Exclude Locations" at bounding box center [460, 297] width 405 height 28
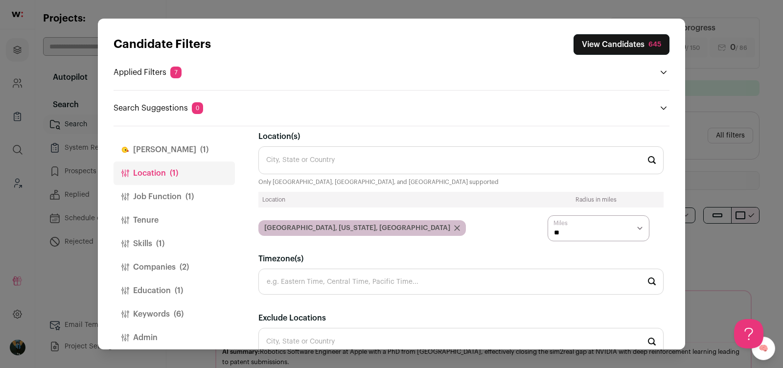
scroll to position [0, 0]
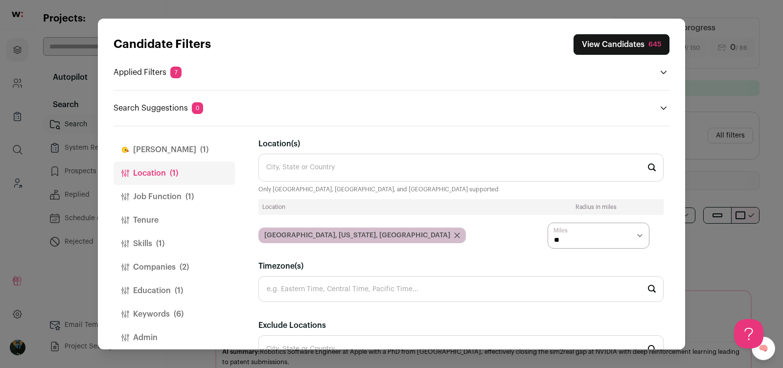
click at [333, 160] on input "Location(s)" at bounding box center [460, 168] width 405 height 28
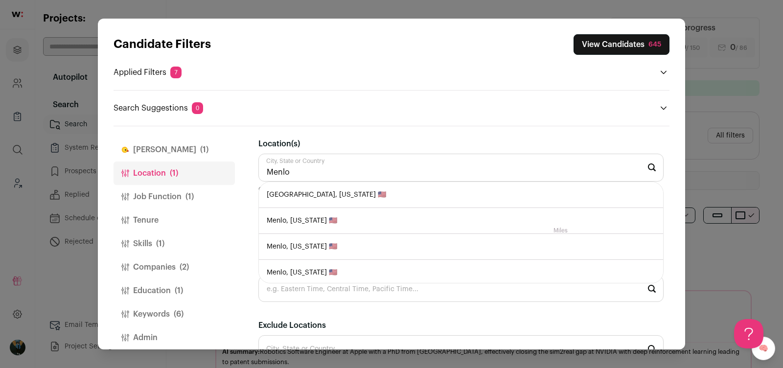
click at [363, 186] on li "Menlo Park, California 🇺🇸" at bounding box center [461, 195] width 404 height 26
type input "Menlo Park, California 🇺🇸"
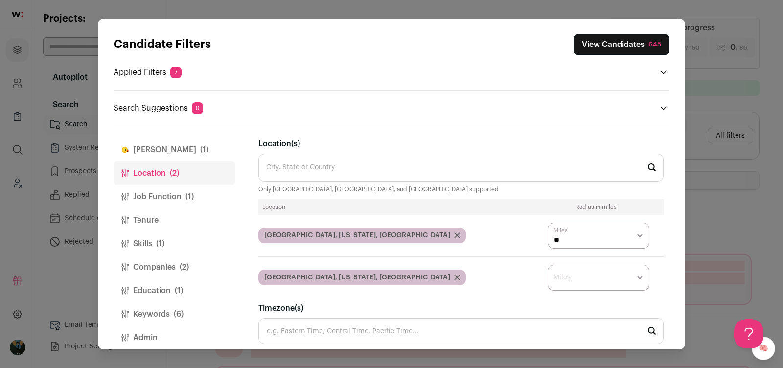
click at [588, 273] on select "* ** ** **" at bounding box center [599, 278] width 102 height 26
select select "****"
click at [388, 168] on input "Location(s)" at bounding box center [460, 168] width 405 height 28
type input "o"
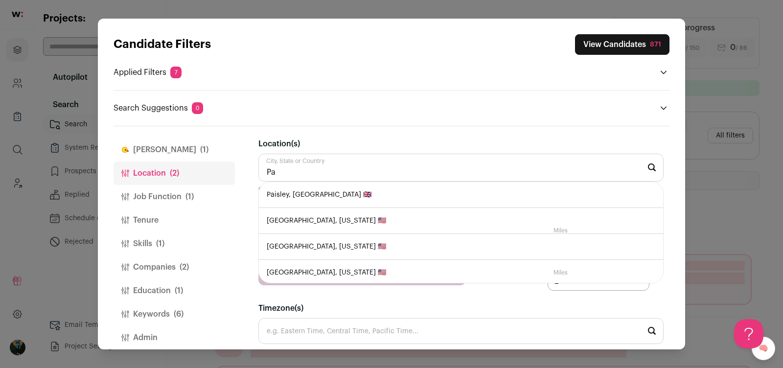
type input "P"
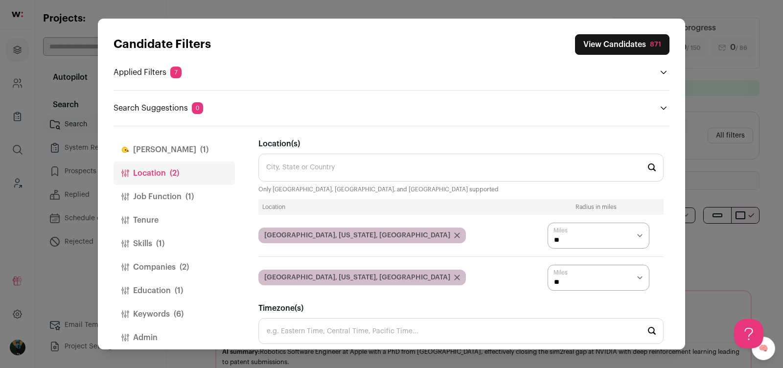
scroll to position [10, 0]
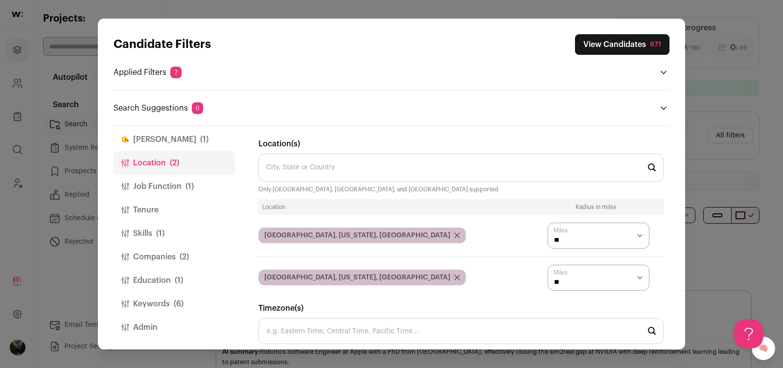
click at [179, 304] on span "(6)" at bounding box center [179, 304] width 10 height 12
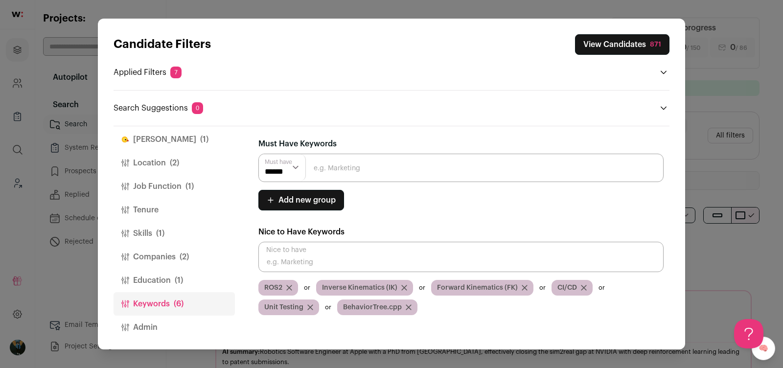
click at [157, 278] on button "Education (1)" at bounding box center [174, 280] width 121 height 23
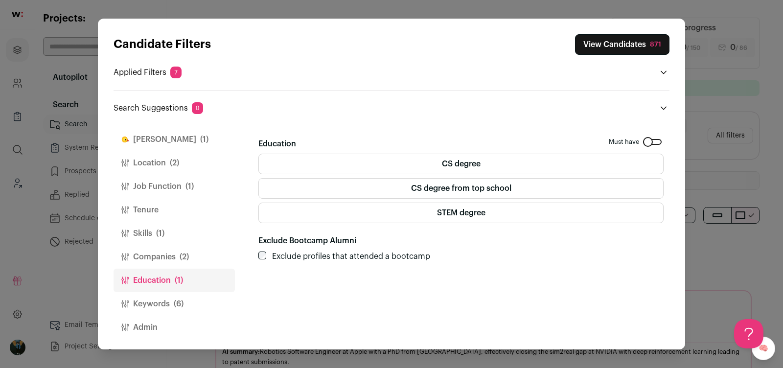
click at [164, 259] on button "Companies (2)" at bounding box center [174, 256] width 121 height 23
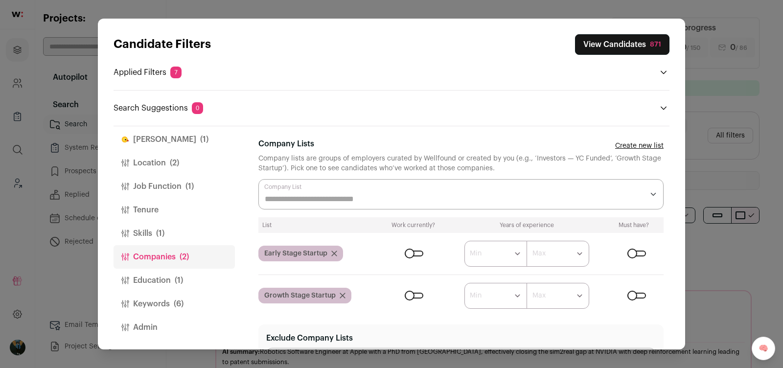
click at [149, 233] on button "Skills (1)" at bounding box center [174, 233] width 121 height 23
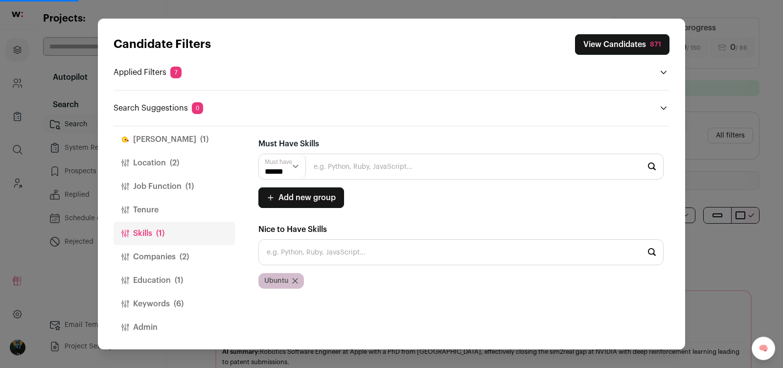
click at [168, 272] on button "Education (1)" at bounding box center [174, 280] width 121 height 23
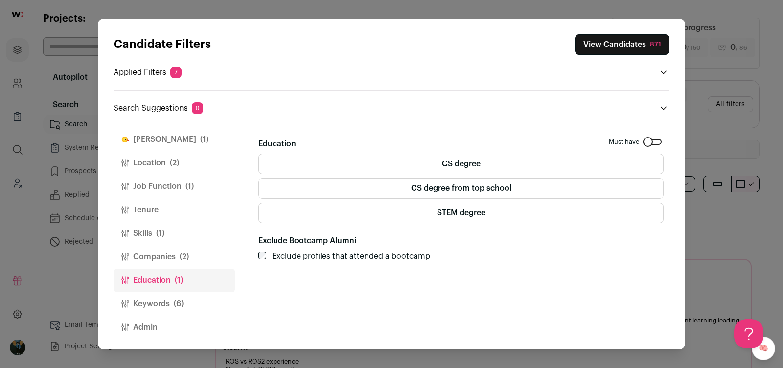
scroll to position [0, 0]
click at [63, 264] on div "Candidate Filters View Candidates 871 Applied Filters 7 Decision architectures …" at bounding box center [391, 184] width 783 height 368
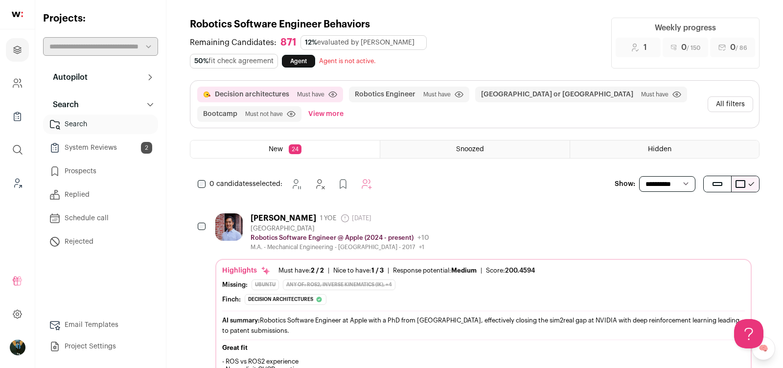
click at [730, 103] on button "All filters" at bounding box center [731, 104] width 46 height 16
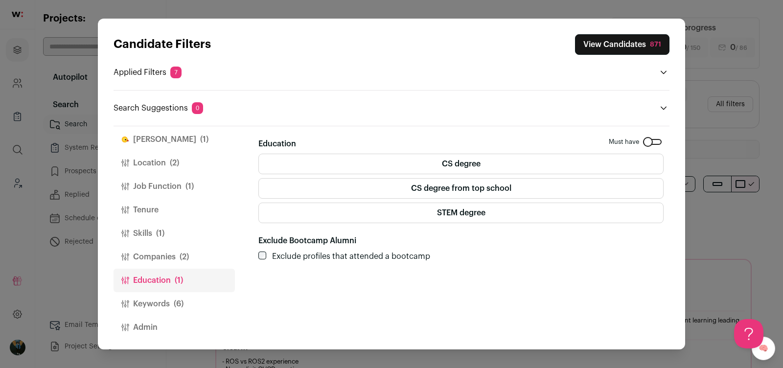
click at [138, 167] on button "Location (2)" at bounding box center [174, 162] width 121 height 23
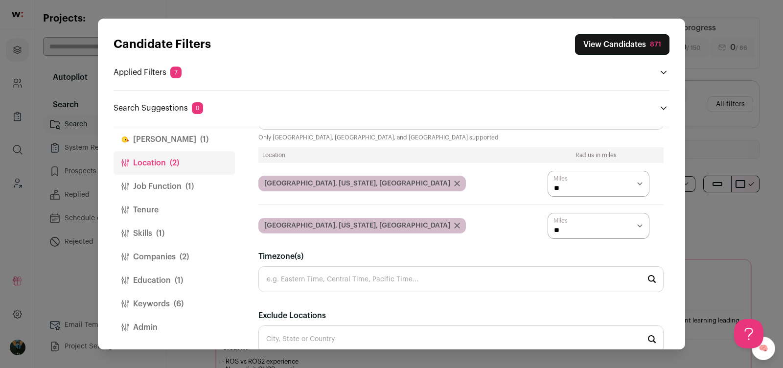
scroll to position [94, 0]
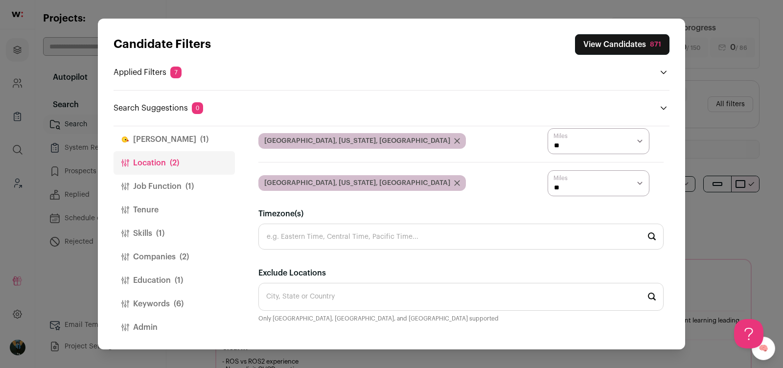
click at [149, 182] on button "Job Function (1)" at bounding box center [174, 186] width 121 height 23
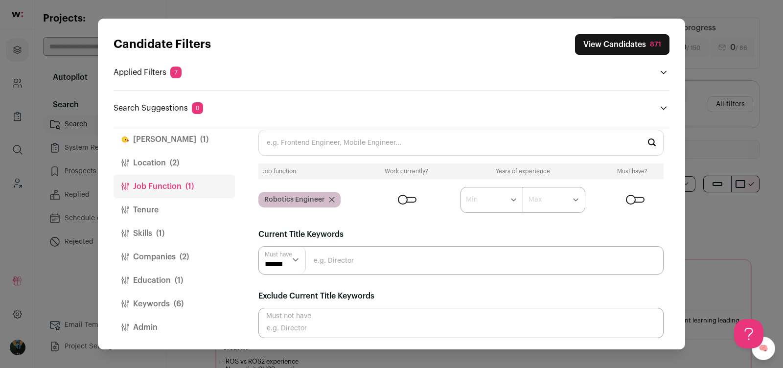
scroll to position [22, 0]
click at [337, 319] on input "Close modal via background" at bounding box center [460, 325] width 405 height 30
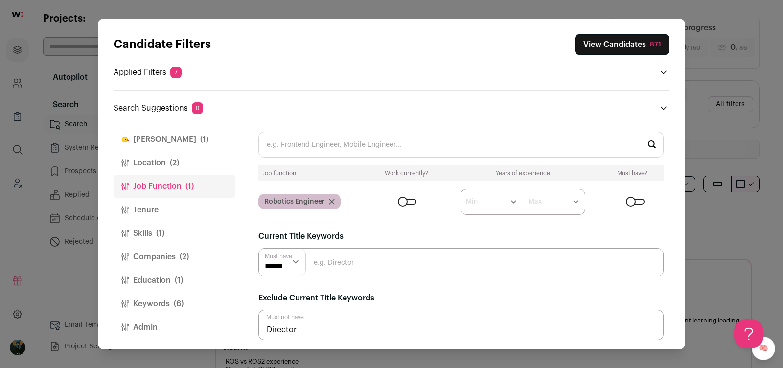
type input "Director"
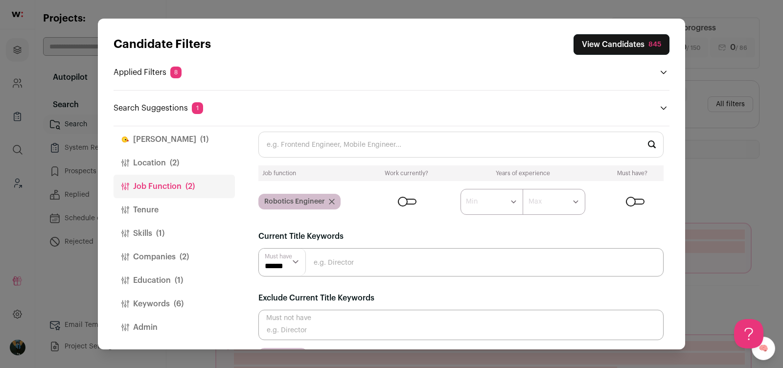
click at [333, 327] on input "Close modal via background" at bounding box center [460, 325] width 405 height 30
type input "Manager"
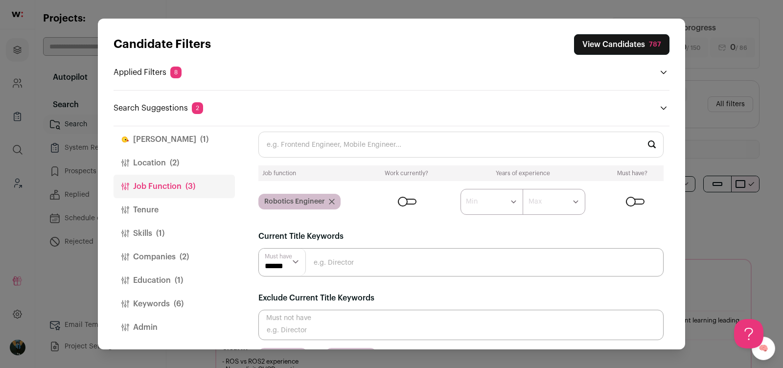
scroll to position [0, 0]
click at [200, 138] on span "(1)" at bounding box center [204, 140] width 8 height 12
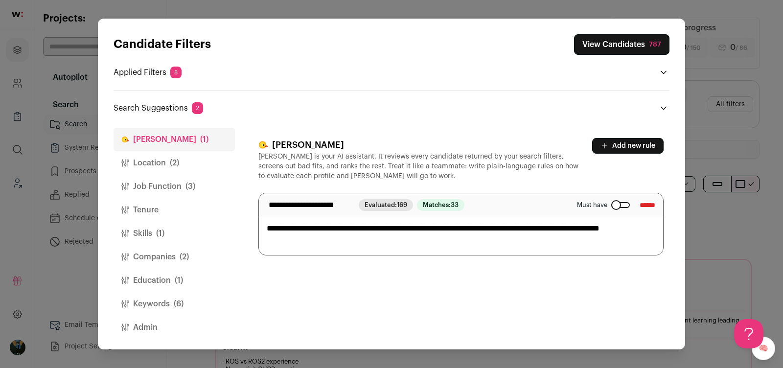
click at [625, 145] on button "Add new rule" at bounding box center [627, 146] width 71 height 16
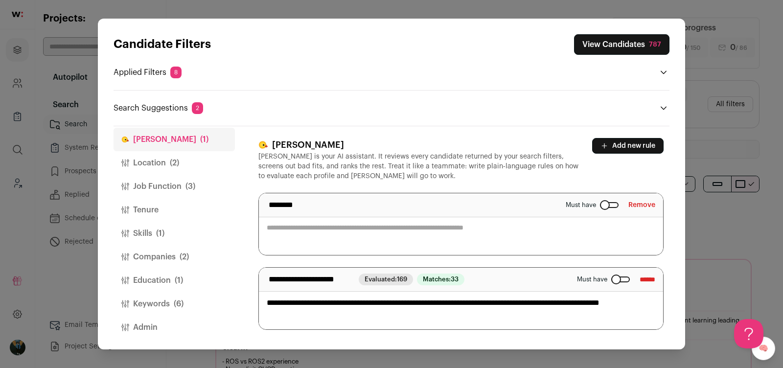
click at [414, 241] on textarea "Close modal via background" at bounding box center [461, 224] width 404 height 62
paste textarea "**********"
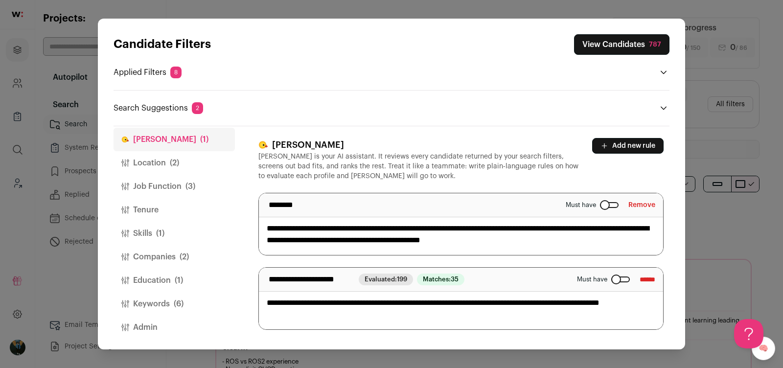
type textarea "**********"
click at [627, 47] on button "View Candidates 787" at bounding box center [621, 44] width 95 height 21
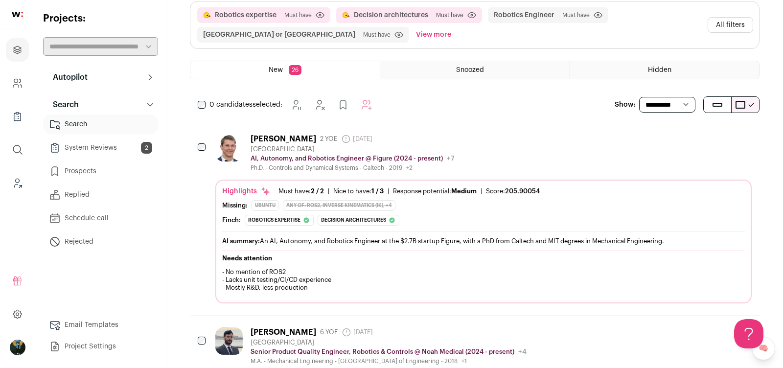
click at [738, 138] on icon "Add to Prospects" at bounding box center [743, 139] width 12 height 12
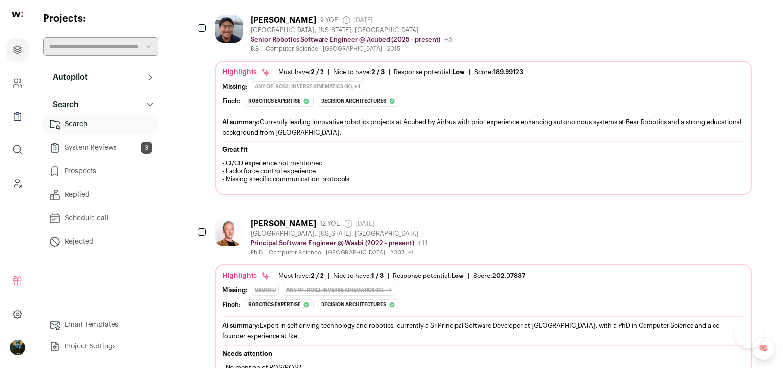
click at [743, 19] on icon "Add to Prospects" at bounding box center [743, 19] width 9 height 9
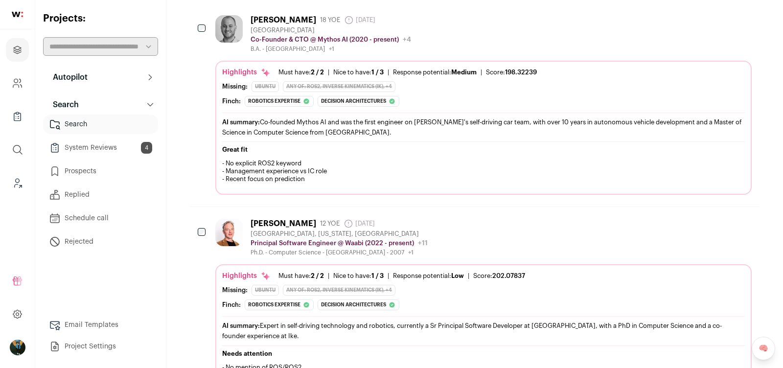
click at [743, 16] on icon "Add to Prospects" at bounding box center [743, 19] width 9 height 9
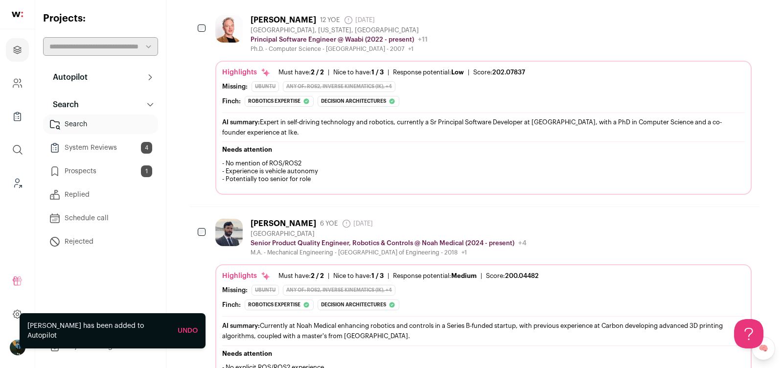
click at [739, 21] on icon "Add to Prospects" at bounding box center [743, 19] width 9 height 9
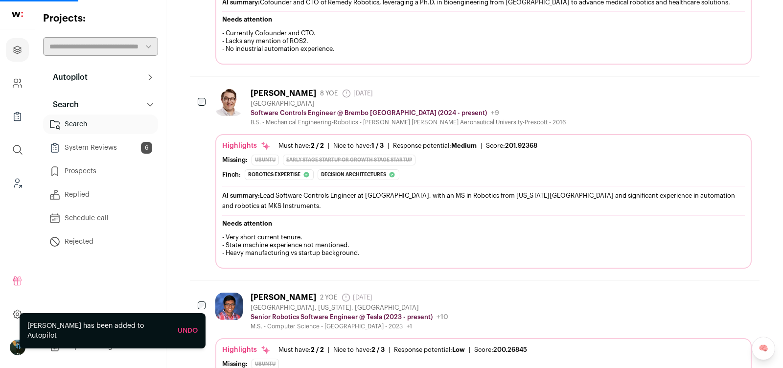
scroll to position [512, 0]
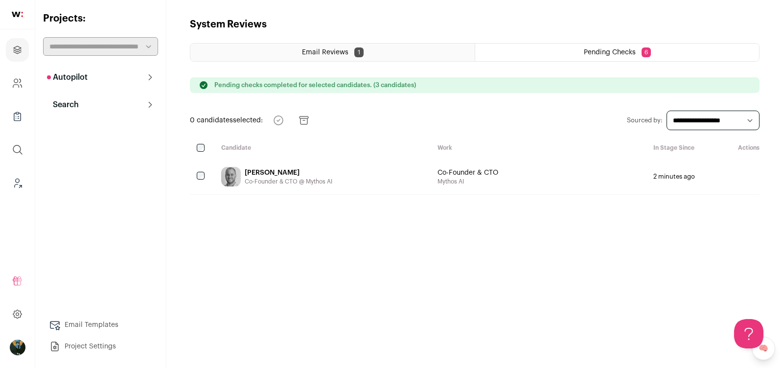
click at [381, 54] on div "Email Reviews 1" at bounding box center [332, 53] width 284 height 18
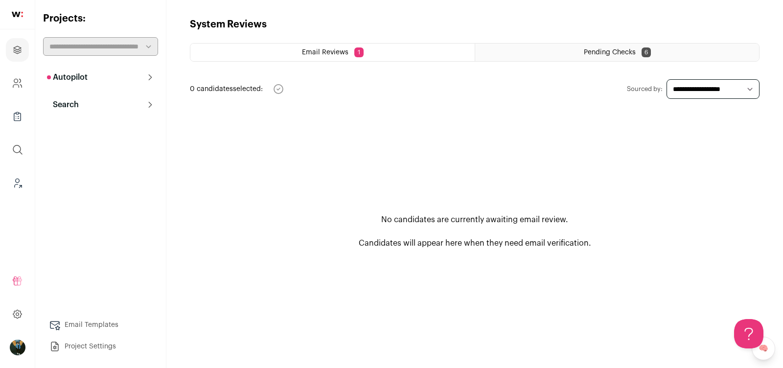
click at [107, 77] on button "Autopilot" at bounding box center [100, 78] width 115 height 20
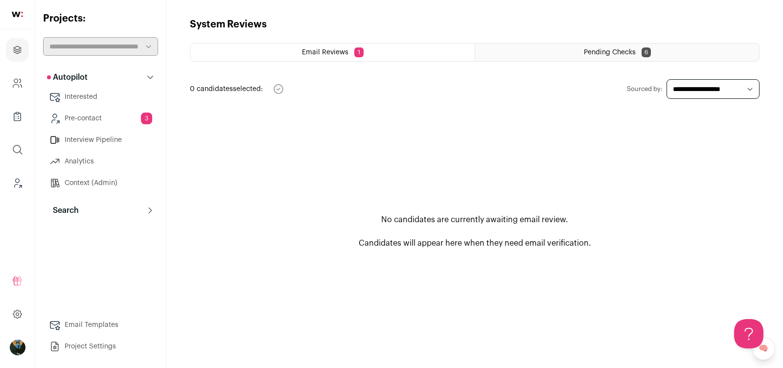
click at [133, 115] on link "Pre-contact 3" at bounding box center [100, 119] width 115 height 20
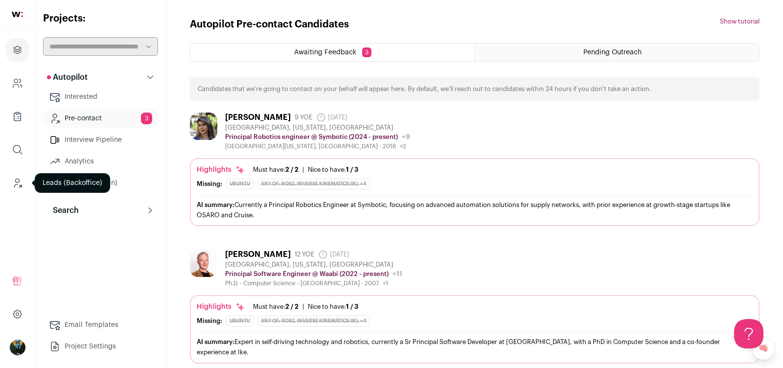
click at [21, 183] on icon "Leads (Backoffice)" at bounding box center [17, 183] width 11 height 12
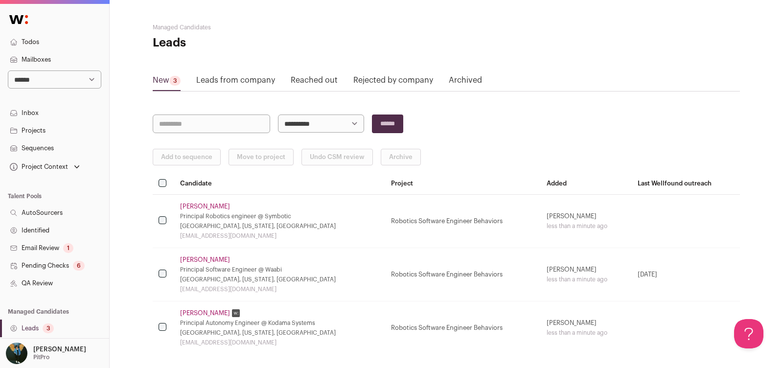
click at [68, 262] on link "Pending Checks 6" at bounding box center [54, 266] width 109 height 18
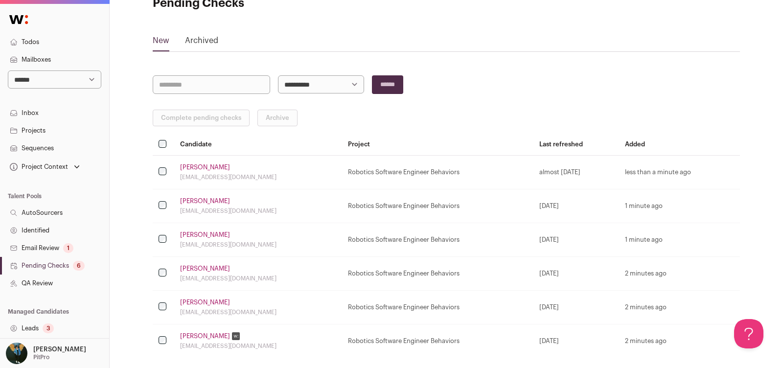
scroll to position [81, 0]
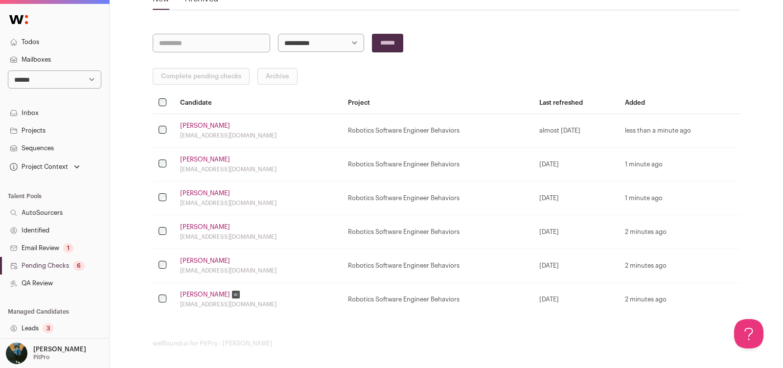
click at [191, 123] on link "Connor Hughes" at bounding box center [205, 126] width 50 height 8
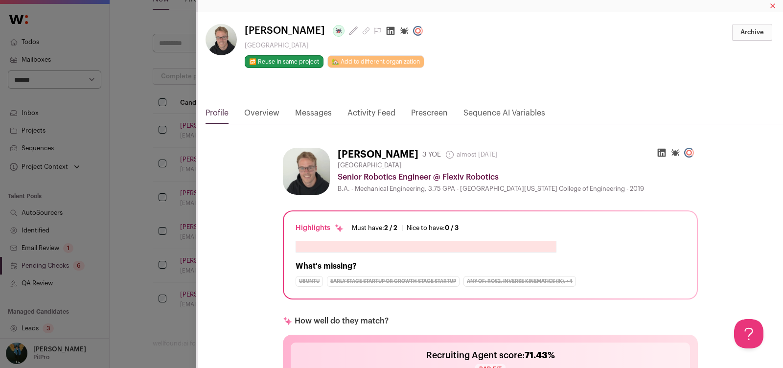
scroll to position [46, 0]
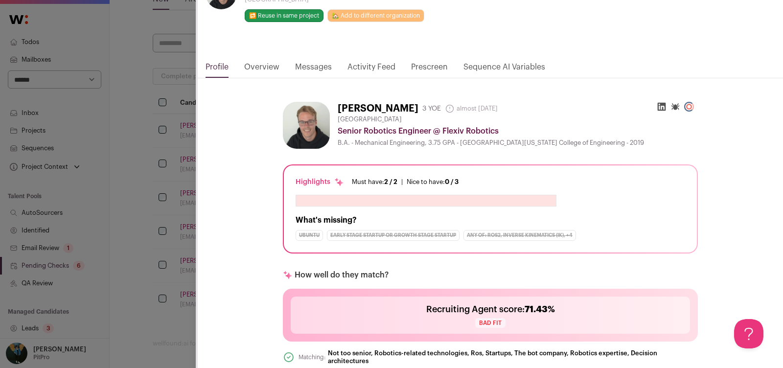
click at [157, 175] on div "**********" at bounding box center [391, 184] width 783 height 368
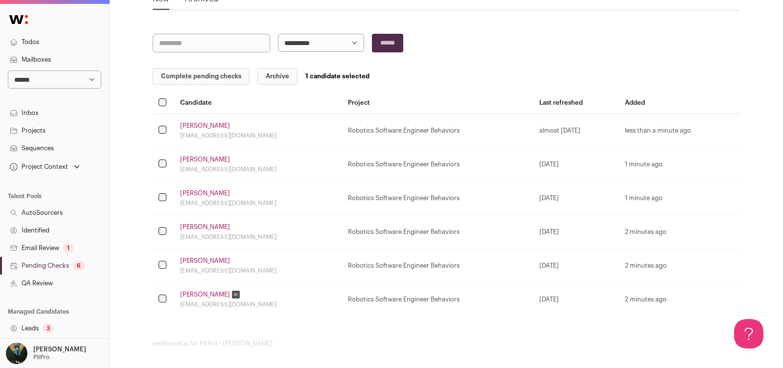
click at [195, 77] on button "Complete pending checks" at bounding box center [201, 76] width 97 height 17
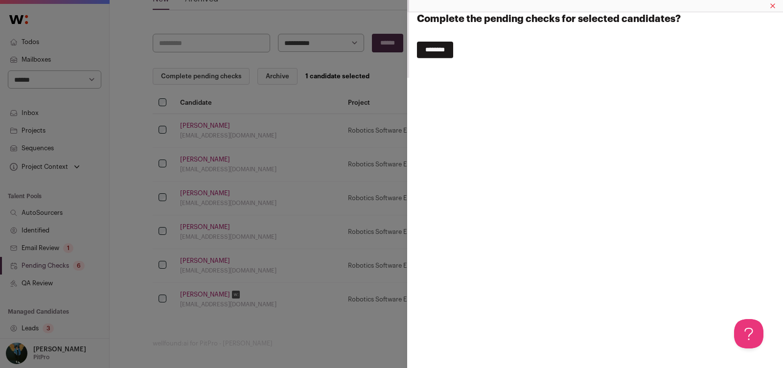
click at [448, 47] on input "********" at bounding box center [435, 50] width 36 height 17
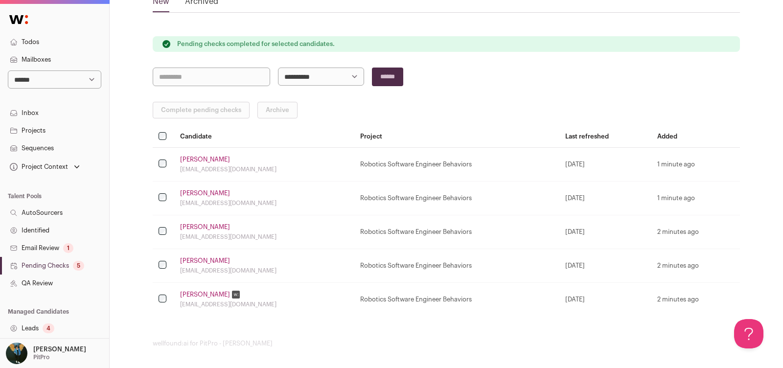
scroll to position [0, 0]
click at [42, 327] on link "Leads 4" at bounding box center [54, 329] width 109 height 18
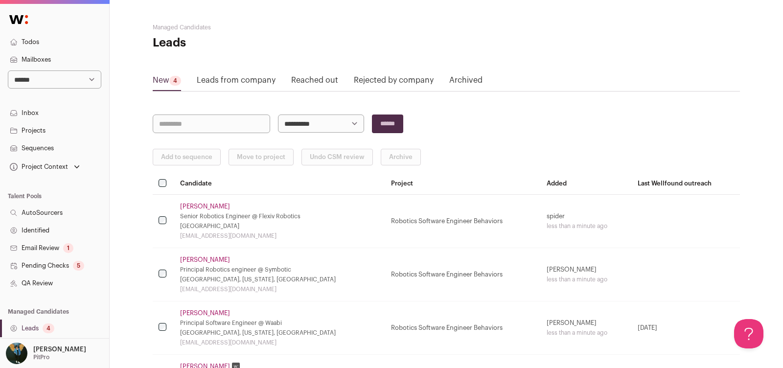
click at [58, 265] on link "Pending Checks 5" at bounding box center [54, 266] width 109 height 18
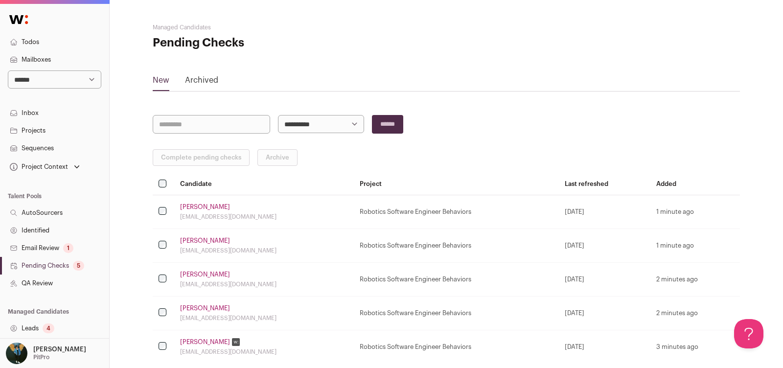
scroll to position [47, 0]
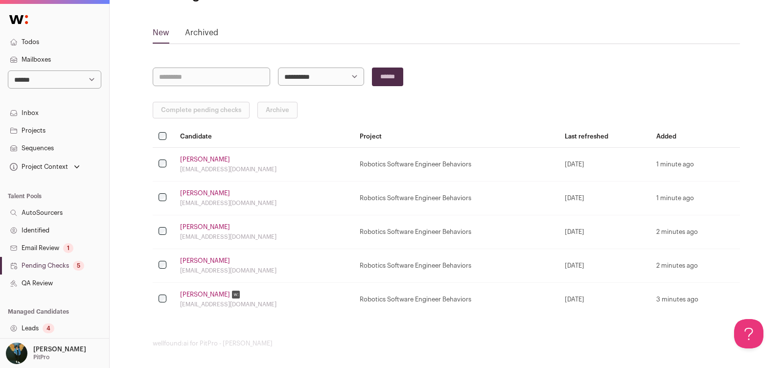
click at [208, 292] on link "Wyatt Ubellacker" at bounding box center [205, 295] width 50 height 8
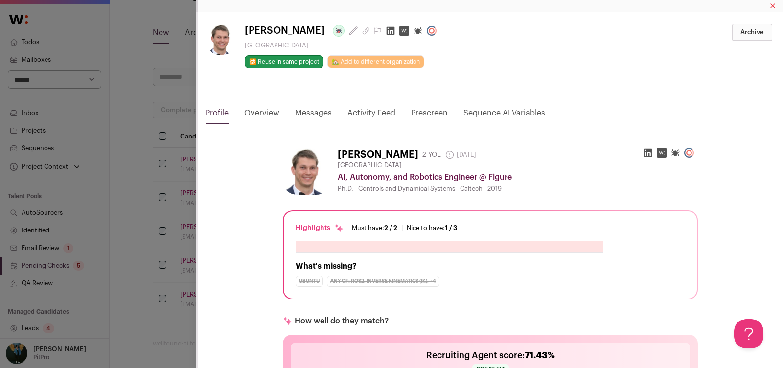
click at [151, 265] on div "Wyatt Ubellacker Last update: 7 days ago San Francisco Bay Area 🔂 Reuse in same…" at bounding box center [391, 184] width 783 height 368
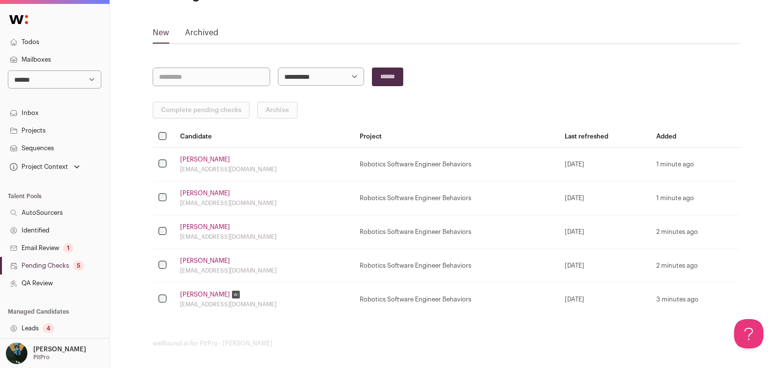
click at [192, 257] on link "Bryant Pong" at bounding box center [205, 261] width 50 height 8
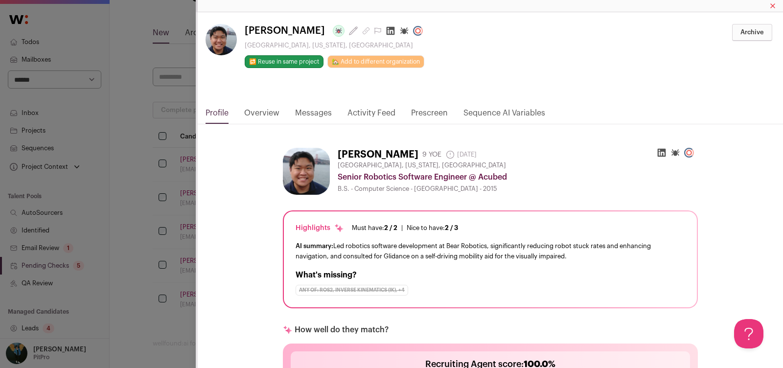
click at [136, 293] on div "Bryant Pong Last update: 28 days ago Hayward, California, United States 🔂 Reuse…" at bounding box center [391, 184] width 783 height 368
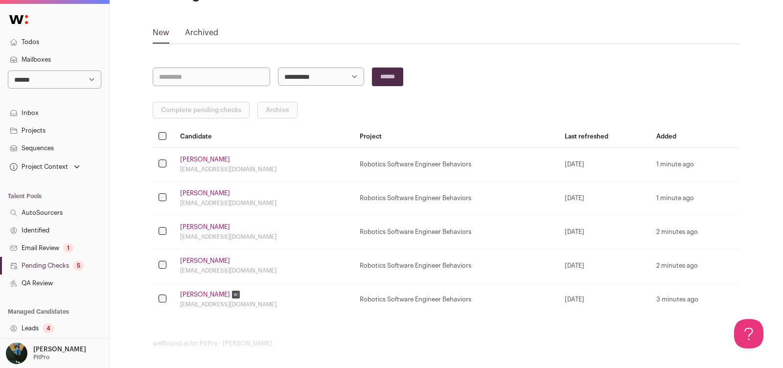
click at [188, 226] on link "John Houston" at bounding box center [205, 227] width 50 height 8
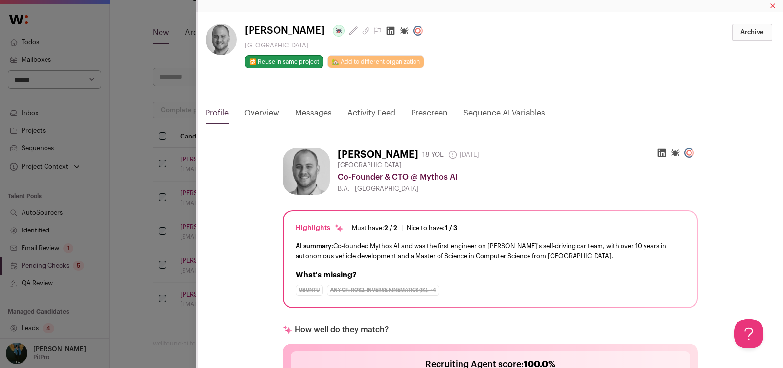
click at [740, 29] on button "Archive" at bounding box center [752, 32] width 40 height 17
click at [758, 35] on input "*******" at bounding box center [755, 32] width 34 height 17
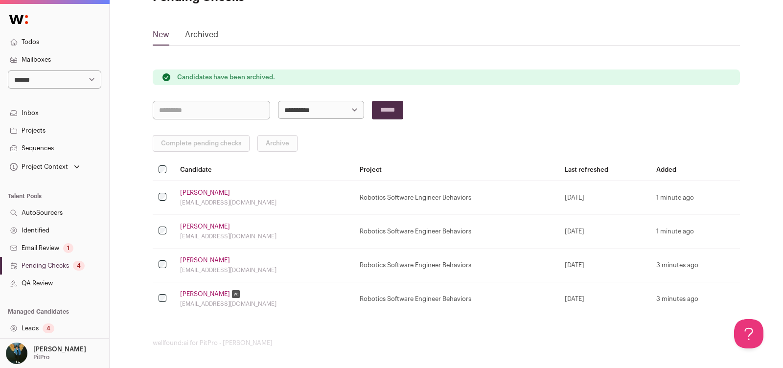
scroll to position [0, 0]
click at [189, 146] on button "Complete pending checks" at bounding box center [201, 143] width 97 height 17
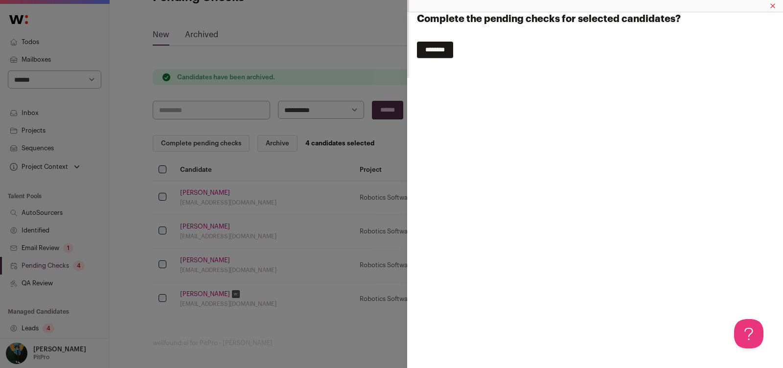
click at [427, 54] on input "********" at bounding box center [435, 50] width 36 height 17
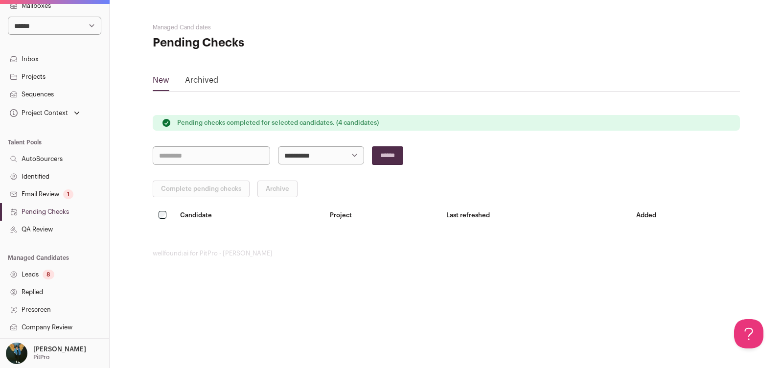
scroll to position [61, 0]
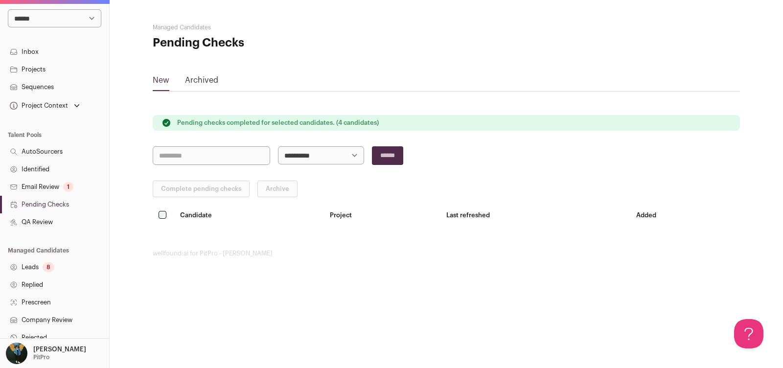
click at [52, 188] on link "Email Review 1" at bounding box center [54, 187] width 109 height 18
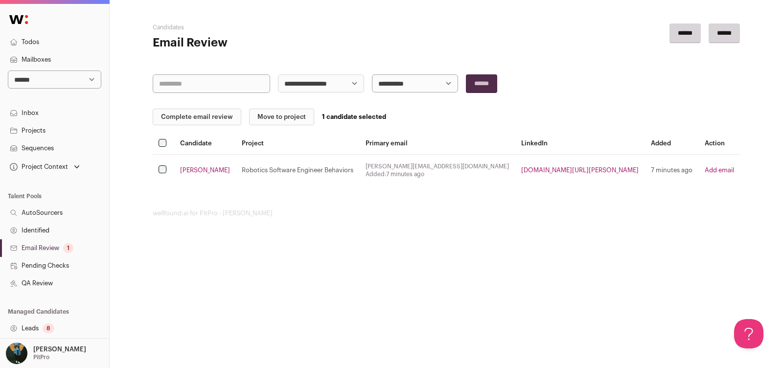
click at [216, 119] on button "Complete email review" at bounding box center [197, 117] width 89 height 17
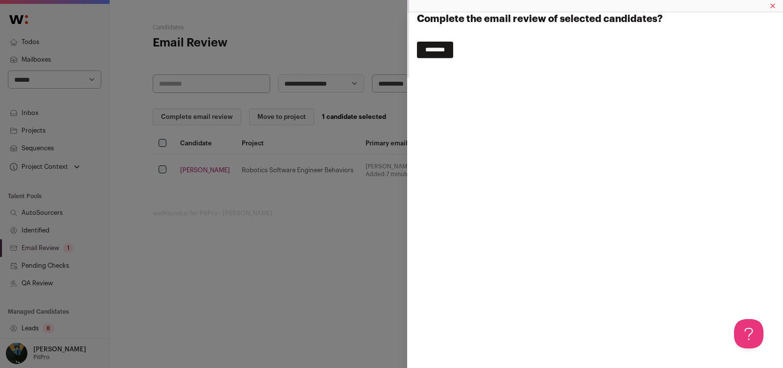
click at [450, 52] on input "********" at bounding box center [435, 50] width 36 height 17
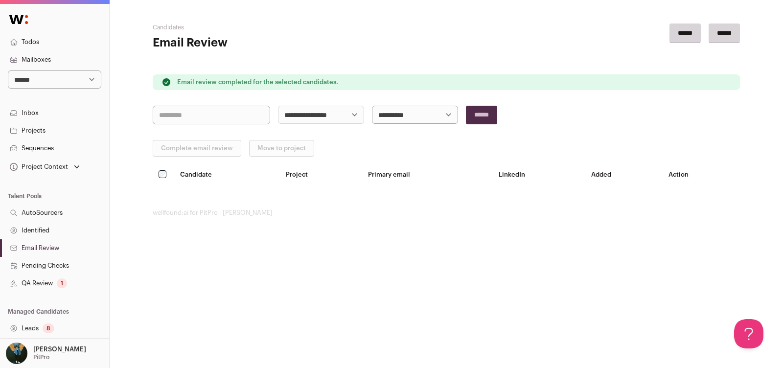
click at [41, 279] on link "QA Review 1" at bounding box center [54, 283] width 109 height 18
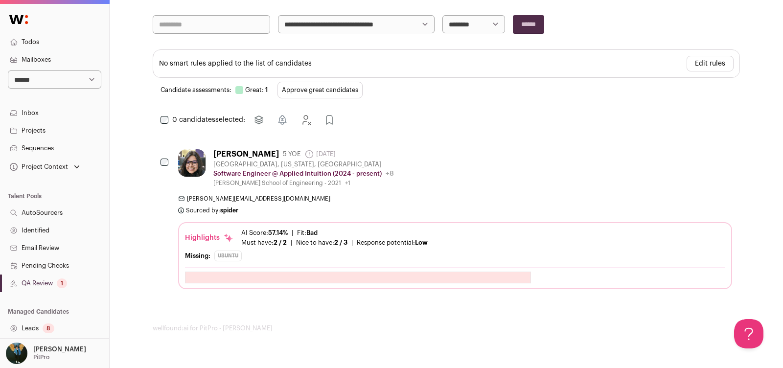
scroll to position [169, 0]
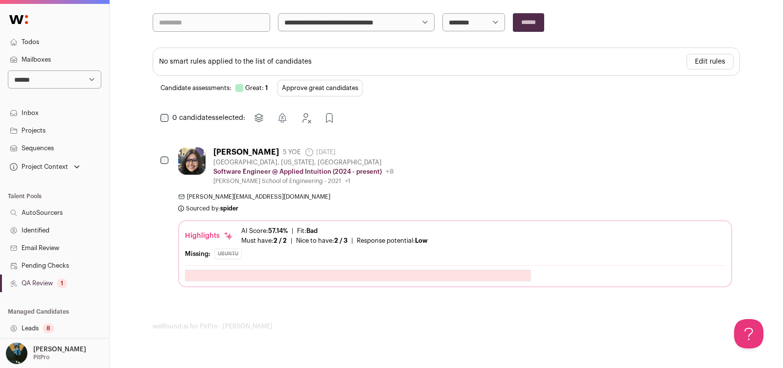
click at [354, 87] on button "Approve great candidates" at bounding box center [319, 88] width 85 height 17
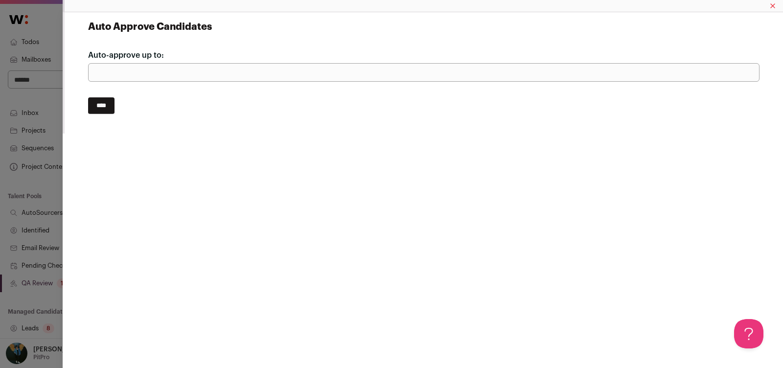
click at [64, 157] on div "Auto Approve Candidates Auto-approve up to: *** ****" at bounding box center [423, 184] width 720 height 368
click at [51, 172] on div "Auto Approve Candidates Auto-approve up to: *** ****" at bounding box center [391, 184] width 783 height 368
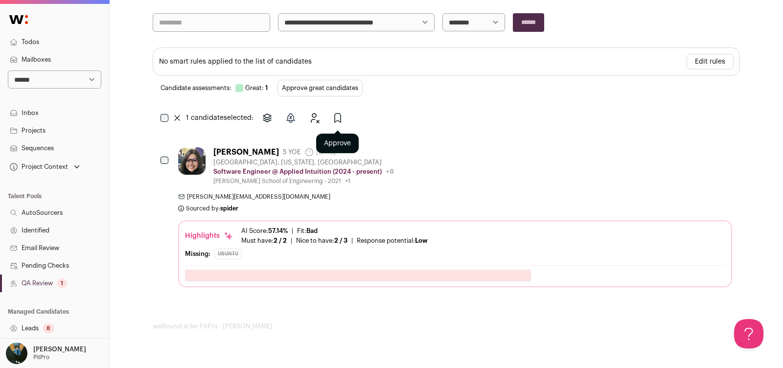
click at [340, 114] on icon "Approve" at bounding box center [338, 118] width 6 height 9
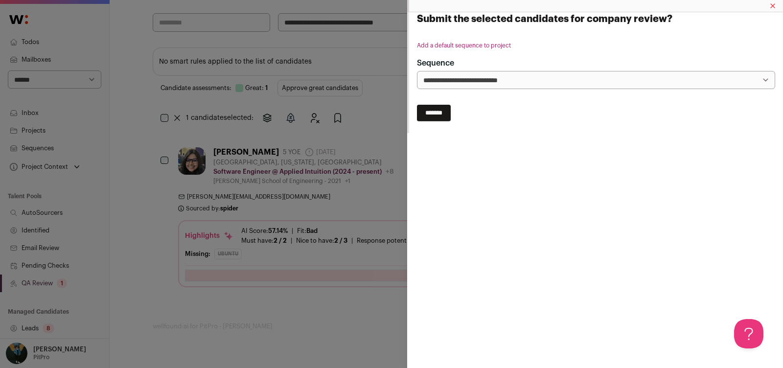
click at [450, 110] on input "*******" at bounding box center [434, 113] width 34 height 17
select select
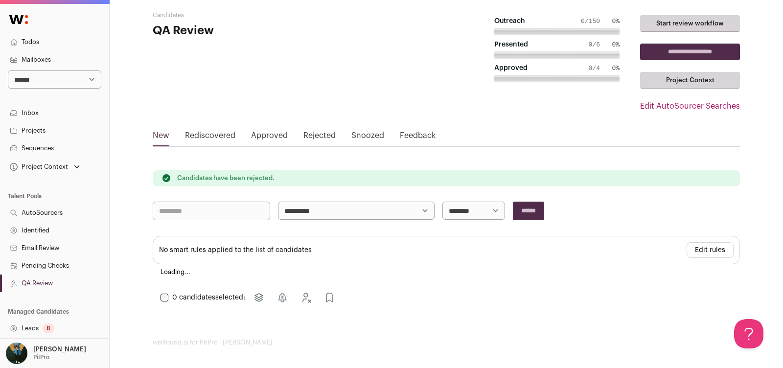
scroll to position [0, 0]
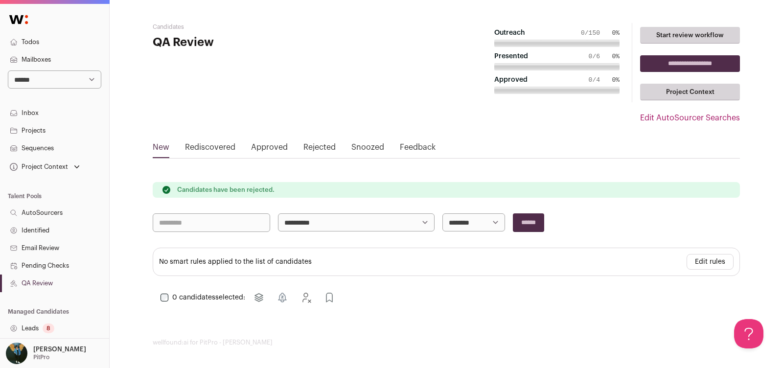
click at [42, 331] on link "Leads 8" at bounding box center [54, 329] width 109 height 18
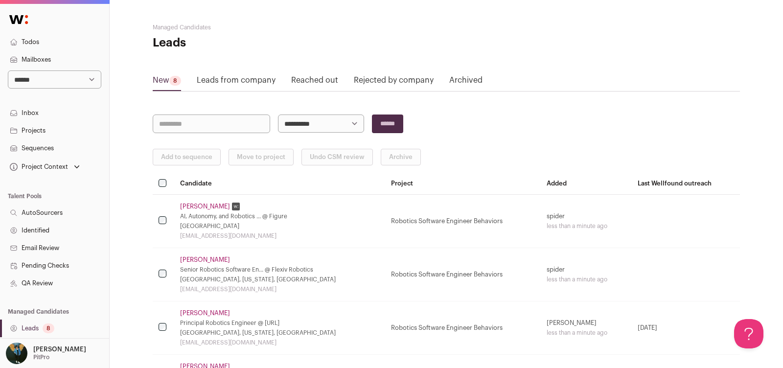
click at [256, 82] on link "Leads from company" at bounding box center [236, 82] width 79 height 16
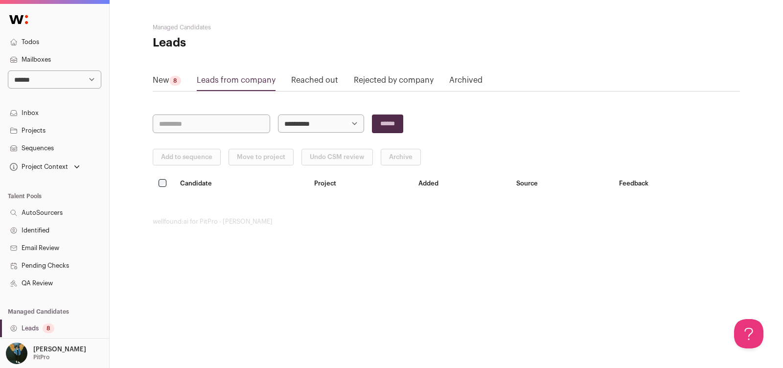
click at [331, 83] on link "Reached out" at bounding box center [314, 82] width 47 height 16
click at [406, 78] on link "Rejected by company" at bounding box center [394, 82] width 80 height 16
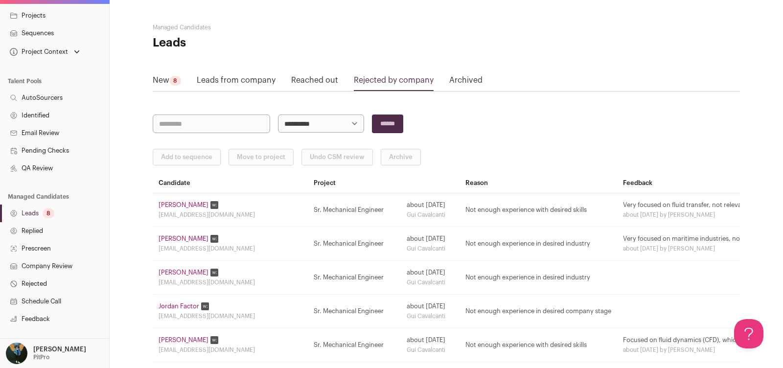
scroll to position [118, 0]
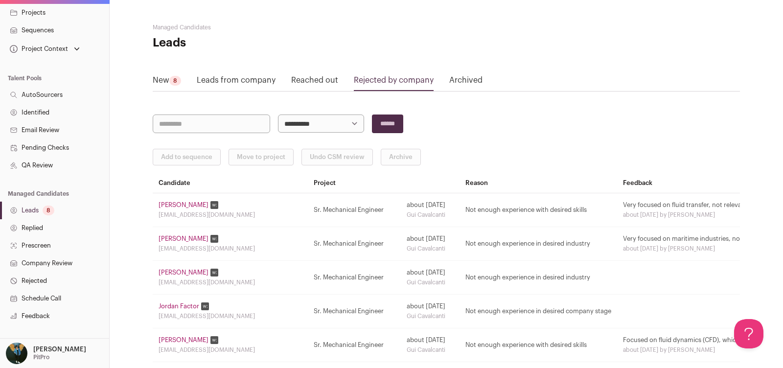
click at [28, 206] on link "Leads 8" at bounding box center [54, 211] width 109 height 18
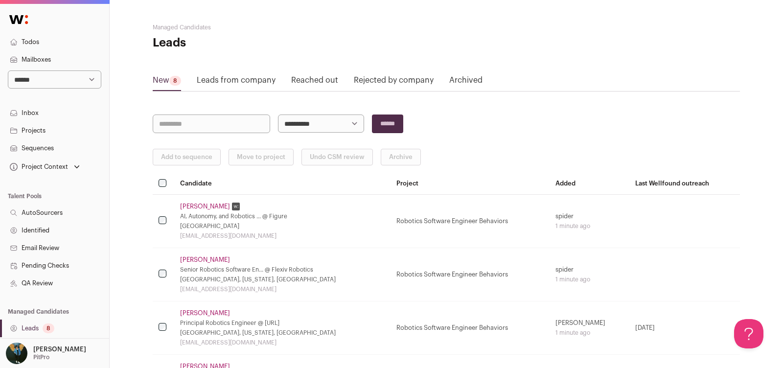
scroll to position [80, 0]
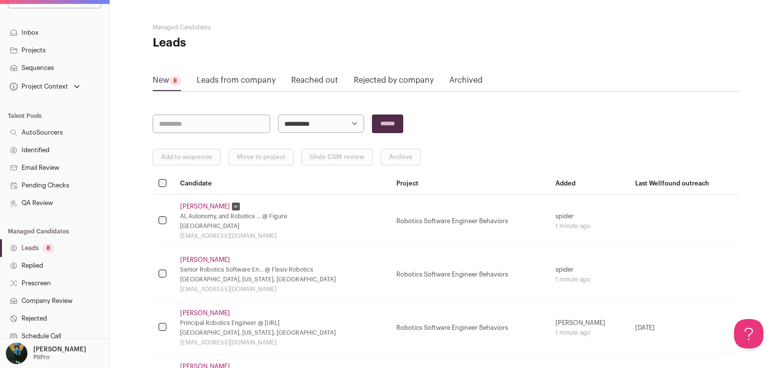
click at [45, 193] on link "Pending Checks" at bounding box center [54, 186] width 109 height 18
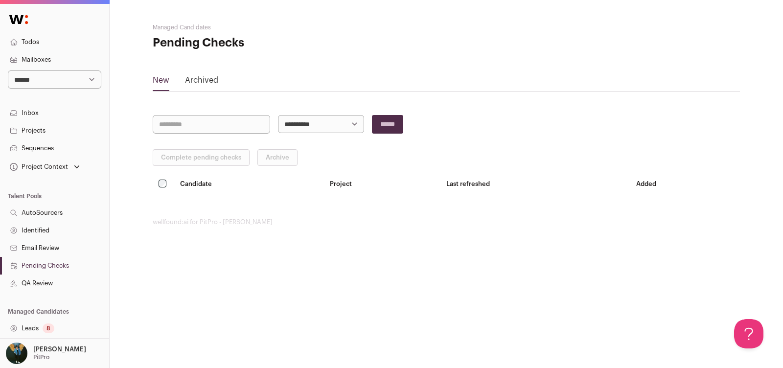
click at [34, 284] on link "QA Review" at bounding box center [54, 283] width 109 height 18
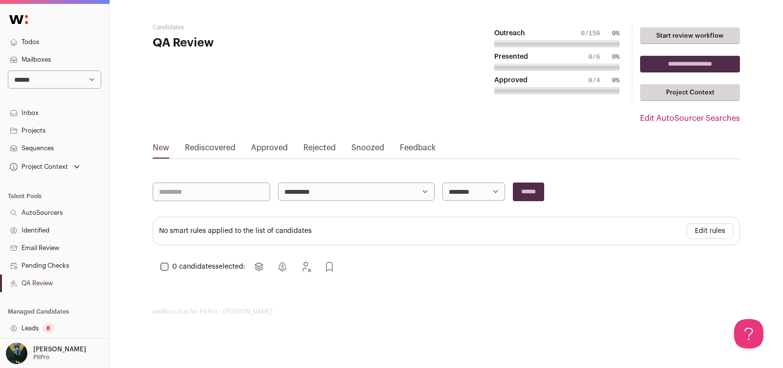
click at [265, 148] on link "Approved" at bounding box center [269, 150] width 37 height 16
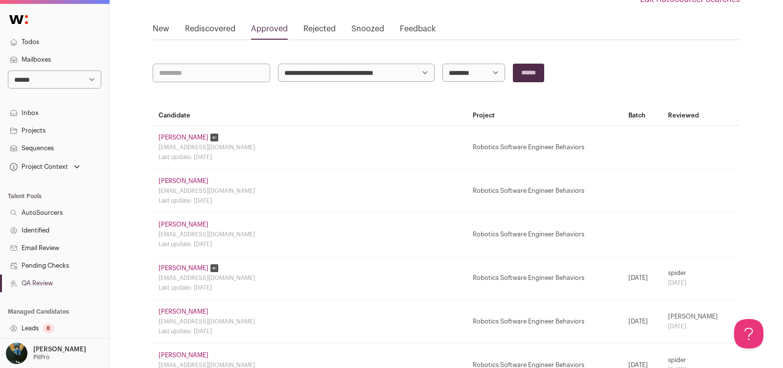
scroll to position [120, 0]
click at [187, 176] on link "Sheida Ghapani" at bounding box center [184, 180] width 50 height 8
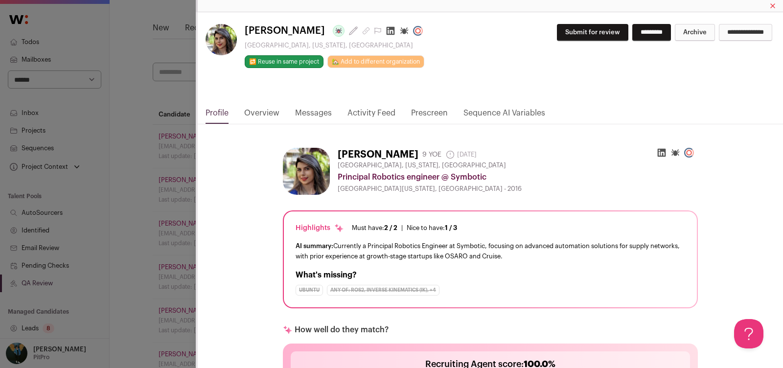
click at [726, 29] on input "**********" at bounding box center [745, 32] width 53 height 17
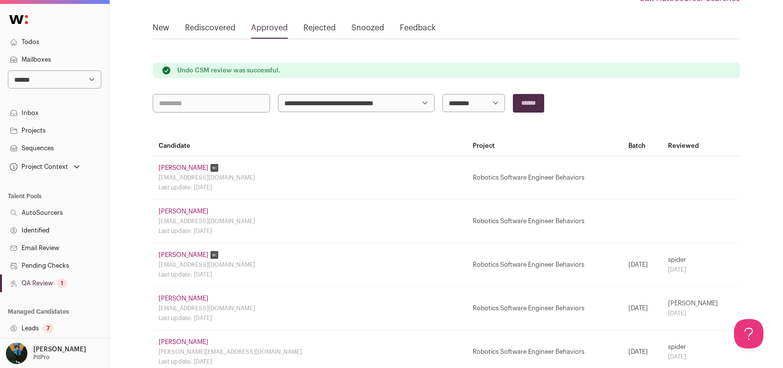
scroll to position [0, 0]
click at [178, 164] on link "Kevin Greene" at bounding box center [184, 168] width 50 height 8
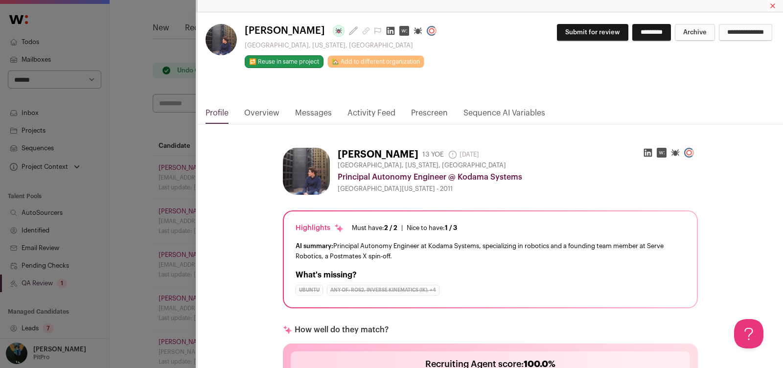
click at [733, 36] on input "**********" at bounding box center [745, 32] width 53 height 17
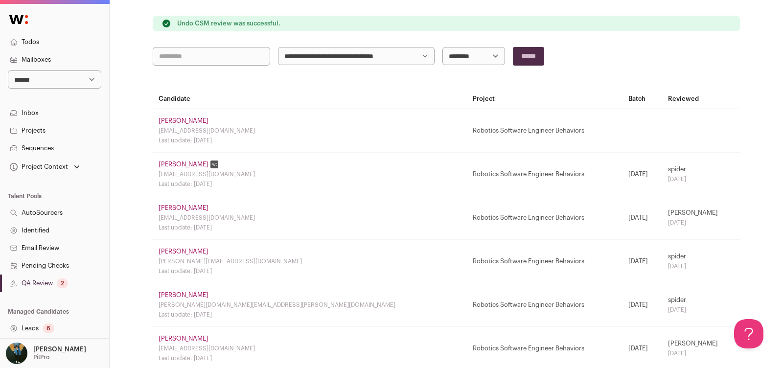
scroll to position [221, 0]
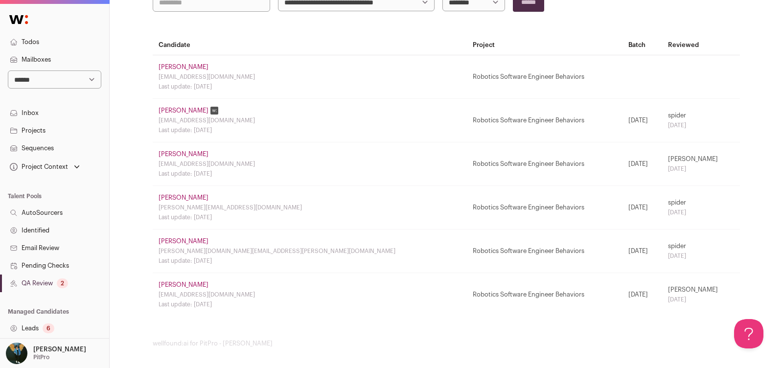
click at [181, 64] on link "Jur Berg" at bounding box center [184, 67] width 50 height 8
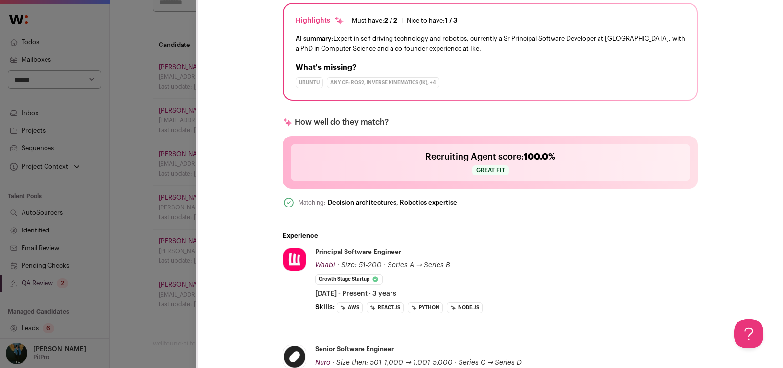
scroll to position [0, 0]
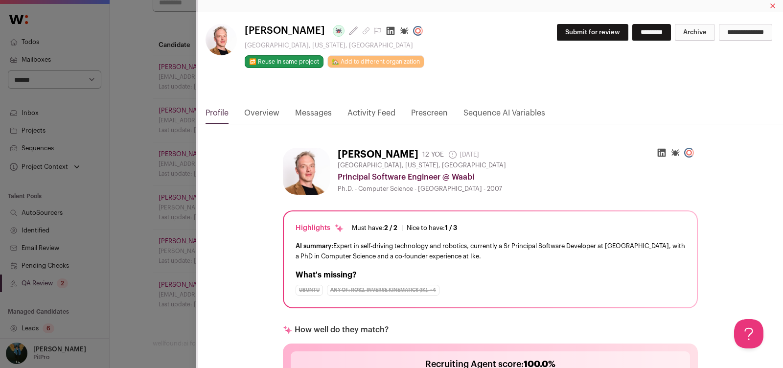
click at [55, 326] on div "Jur Berg Last update: 7 days ago San Francisco, California, United States 🔂 Reu…" at bounding box center [391, 184] width 783 height 368
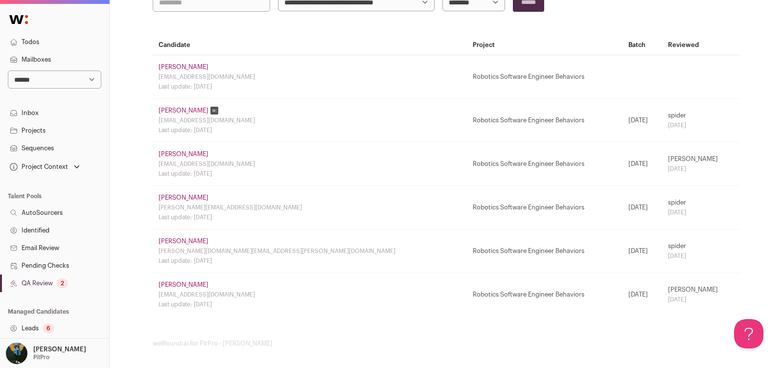
click at [55, 326] on link "Leads 6" at bounding box center [54, 329] width 109 height 18
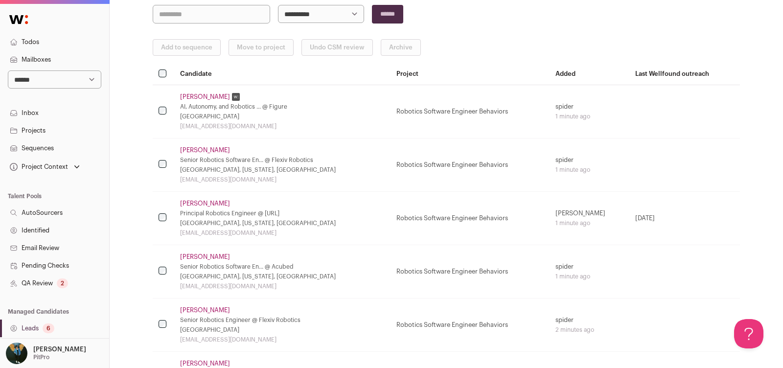
scroll to position [198, 0]
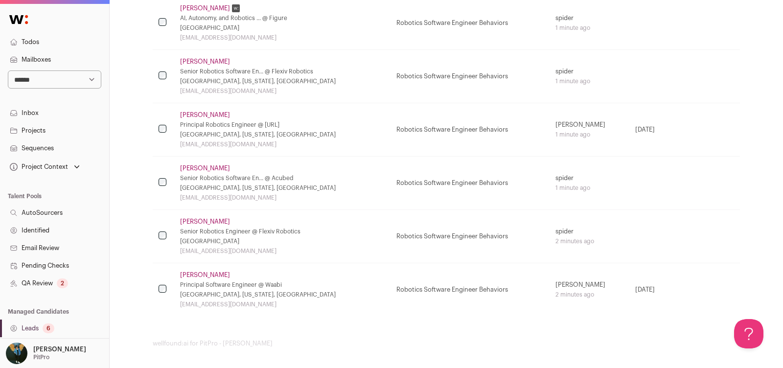
click at [64, 286] on div "2" at bounding box center [62, 283] width 11 height 10
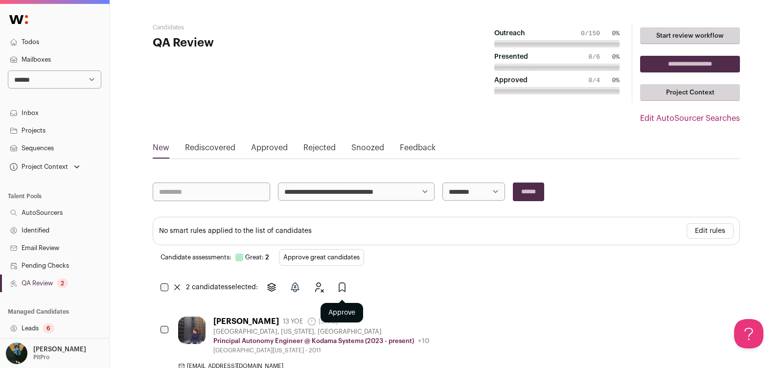
click at [347, 283] on icon "Approve" at bounding box center [342, 287] width 12 height 12
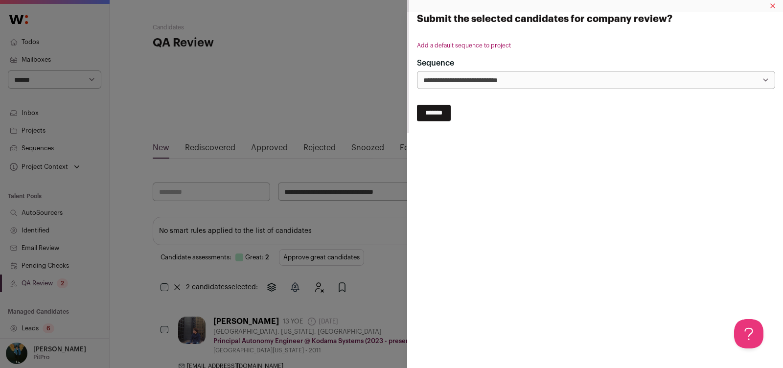
click at [445, 115] on input "*******" at bounding box center [434, 113] width 34 height 17
select select
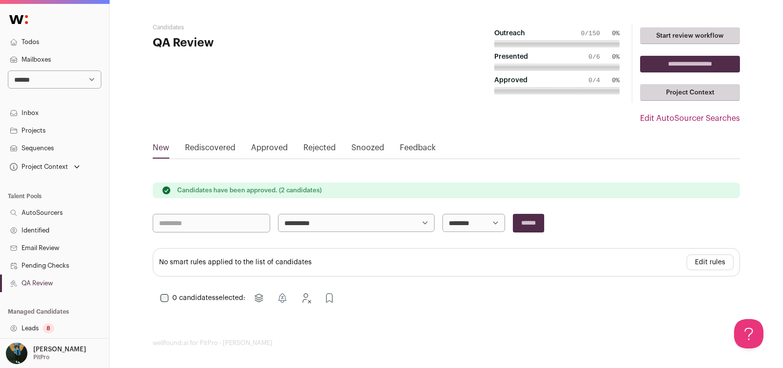
click at [43, 328] on div "8" at bounding box center [49, 328] width 12 height 10
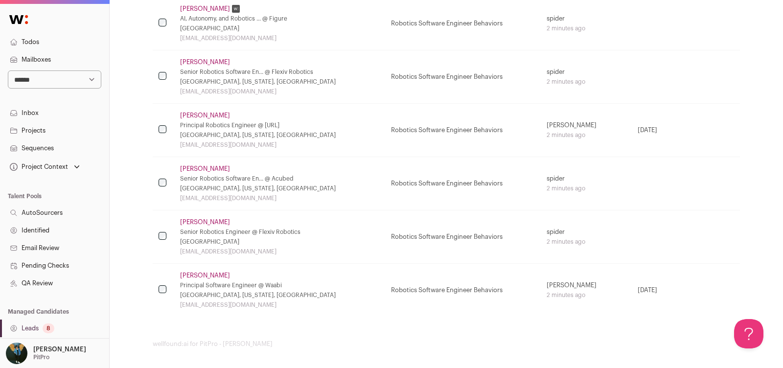
scroll to position [194, 0]
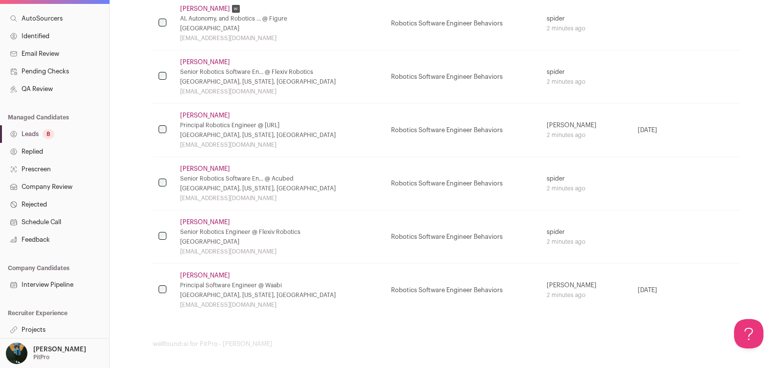
click at [28, 330] on link "Projects" at bounding box center [54, 330] width 109 height 18
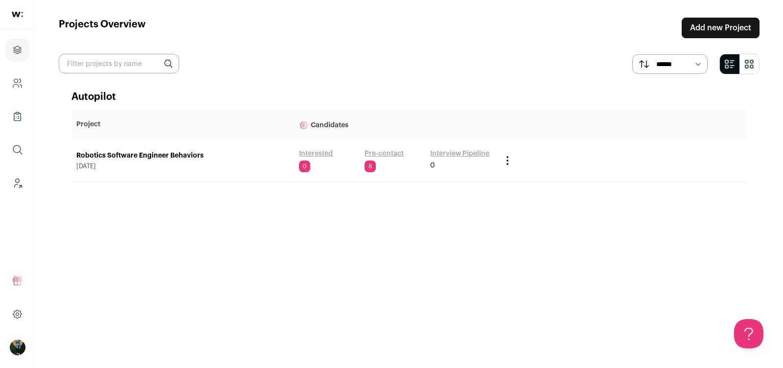
click at [151, 155] on link "Robotics Software Engineer Behaviors" at bounding box center [182, 156] width 213 height 10
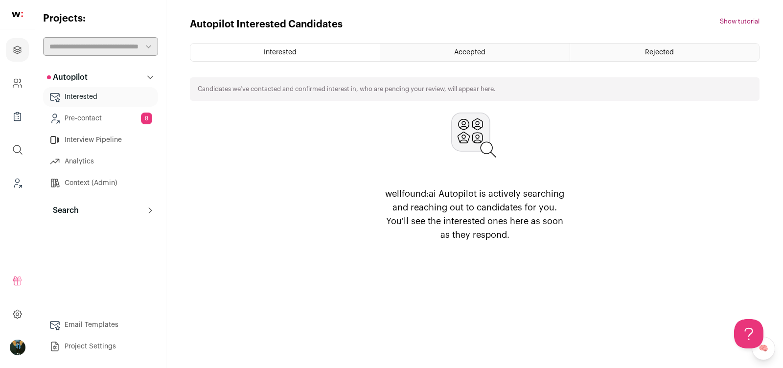
click at [106, 209] on button "Search" at bounding box center [100, 211] width 115 height 20
click at [99, 227] on link "Search" at bounding box center [100, 230] width 115 height 20
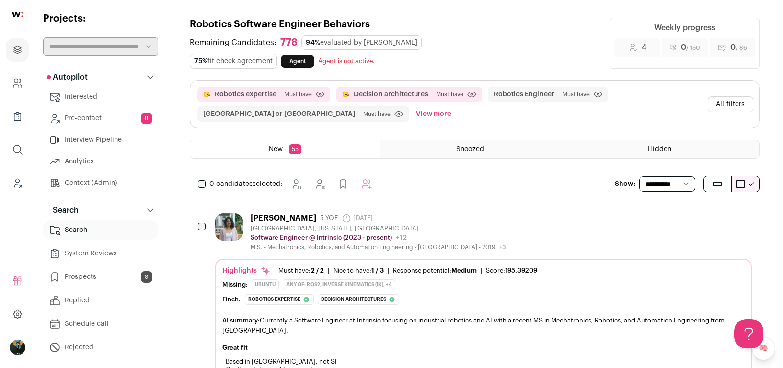
click at [733, 101] on button "All filters" at bounding box center [731, 104] width 46 height 16
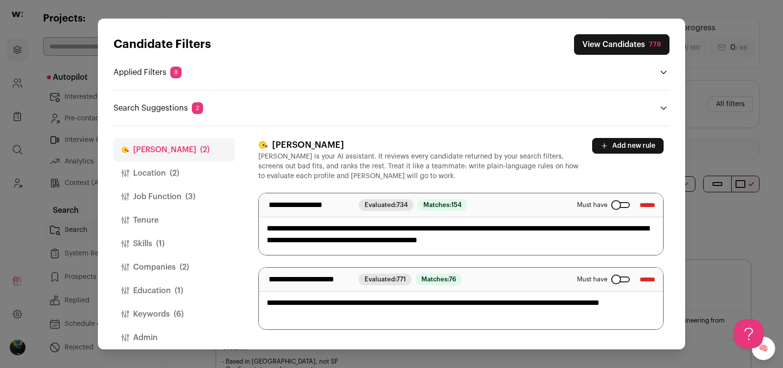
click at [210, 169] on button "Location (2)" at bounding box center [174, 172] width 121 height 23
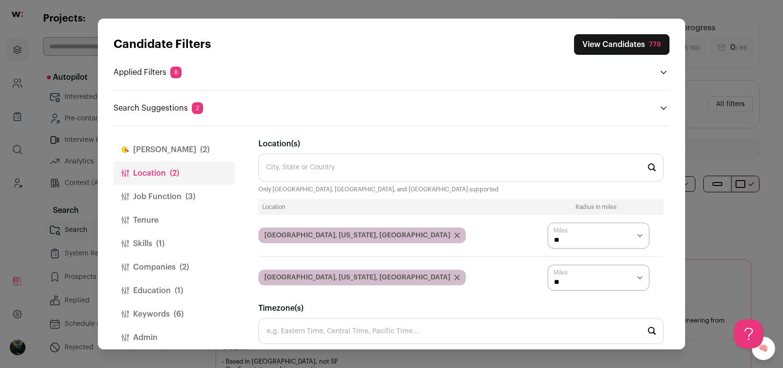
scroll to position [94, 0]
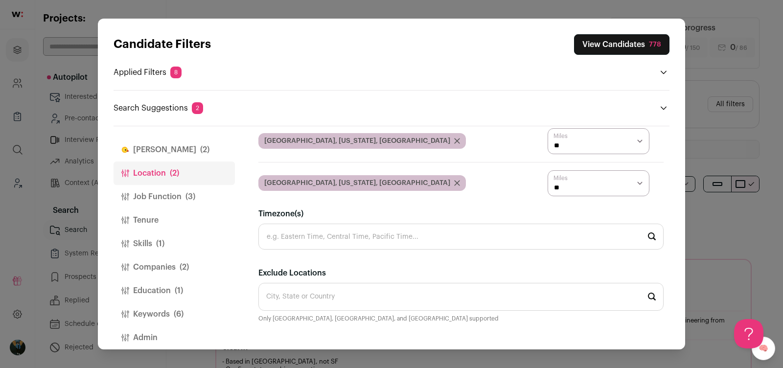
click at [316, 297] on input "Exclude Locations" at bounding box center [460, 297] width 405 height 28
click at [157, 200] on button "Job Function (3)" at bounding box center [174, 196] width 121 height 23
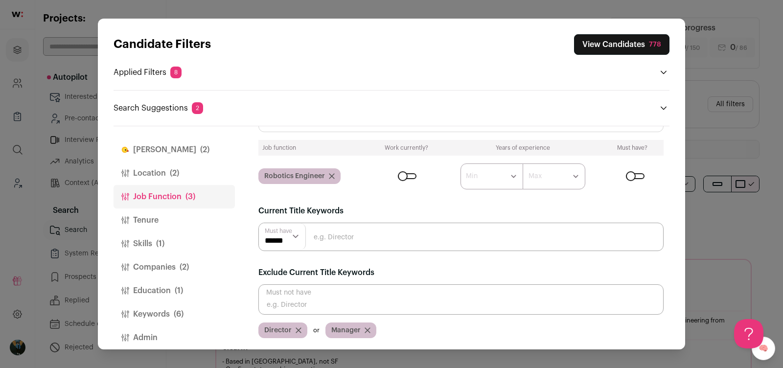
scroll to position [45, 0]
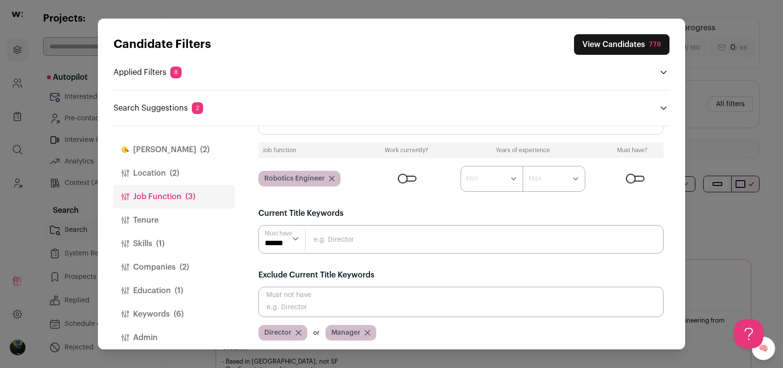
click at [310, 297] on input "Close modal via background" at bounding box center [460, 302] width 405 height 30
type input "CTO"
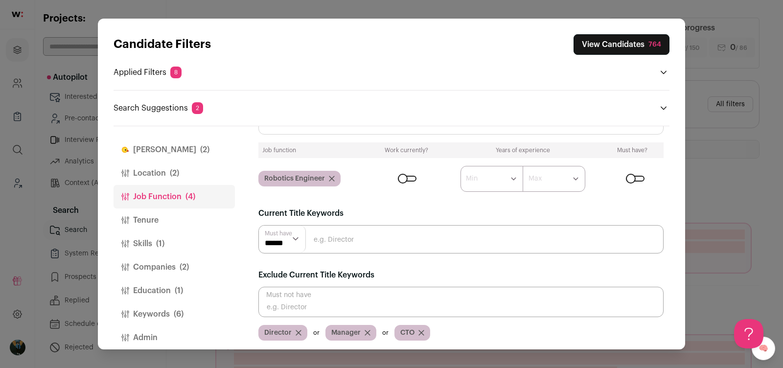
click at [299, 302] on input "Close modal via background" at bounding box center [460, 302] width 405 height 30
type input "CO"
click at [324, 302] on input "Close modal via background" at bounding box center [460, 302] width 405 height 30
type input "Co"
click at [307, 300] on input "Close modal via background" at bounding box center [460, 302] width 405 height 30
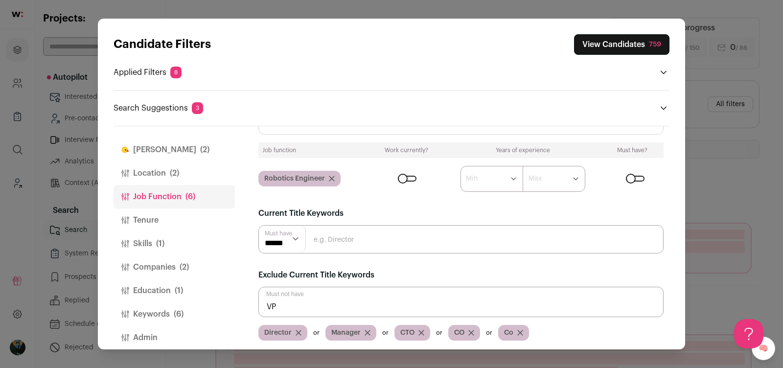
type input "VP"
click at [289, 304] on input "Close modal via background" at bounding box center [460, 302] width 405 height 30
type input "C"
type input "Vice"
click at [287, 301] on input "Close modal via background" at bounding box center [460, 302] width 405 height 30
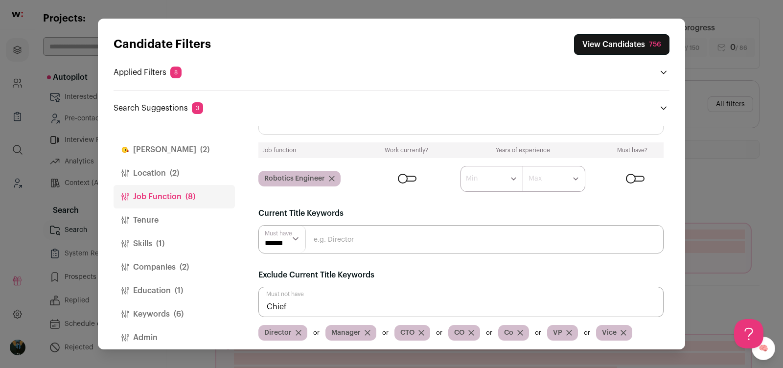
type input "Chief"
click at [654, 41] on div "751" at bounding box center [655, 45] width 11 height 10
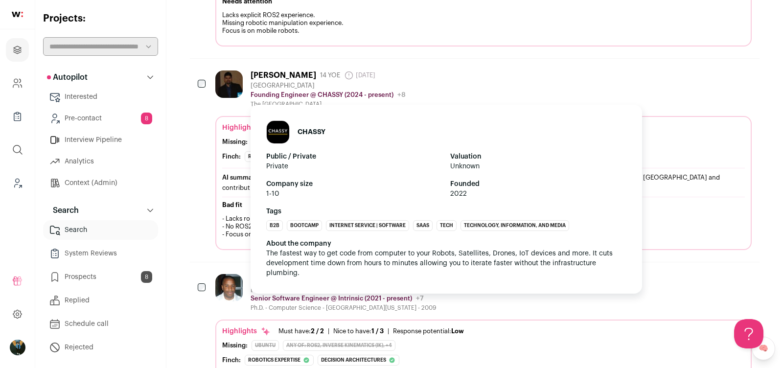
scroll to position [1154, 0]
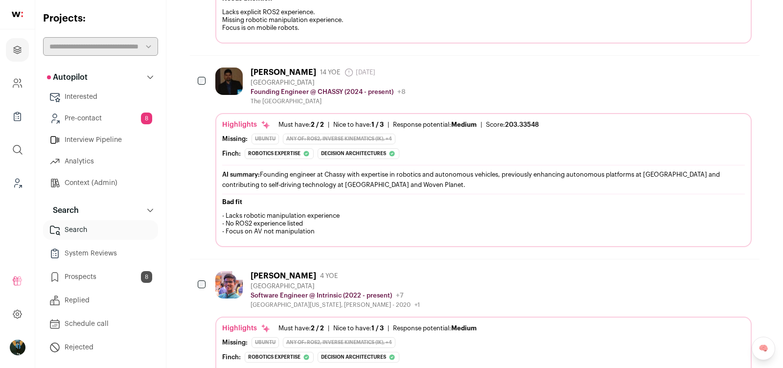
click at [746, 62] on button "Add to Prospects" at bounding box center [743, 72] width 21 height 21
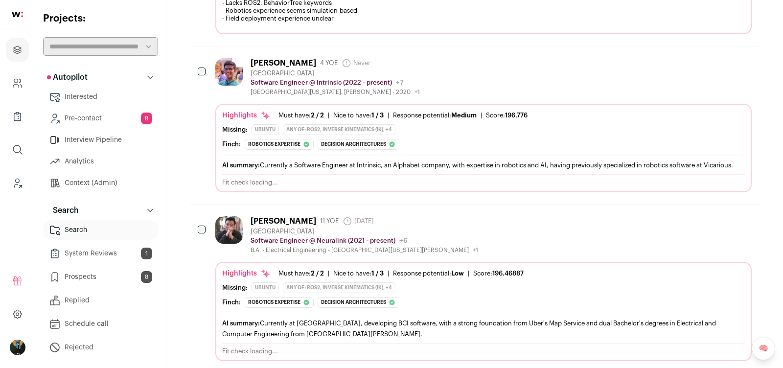
scroll to position [1357, 0]
click at [744, 210] on button "Add to Prospects" at bounding box center [743, 220] width 21 height 21
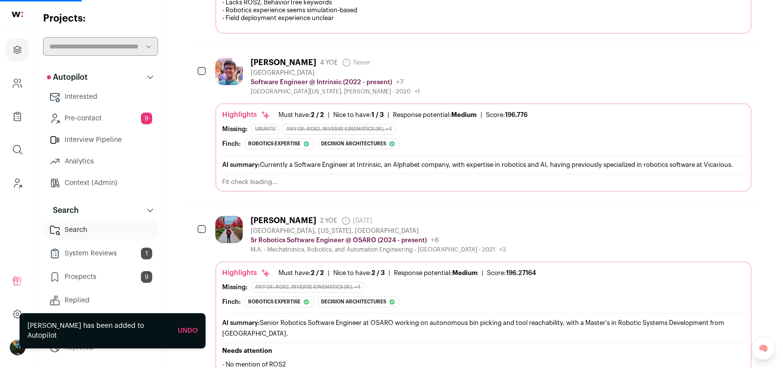
click at [743, 210] on button "Add to Prospects" at bounding box center [743, 220] width 21 height 21
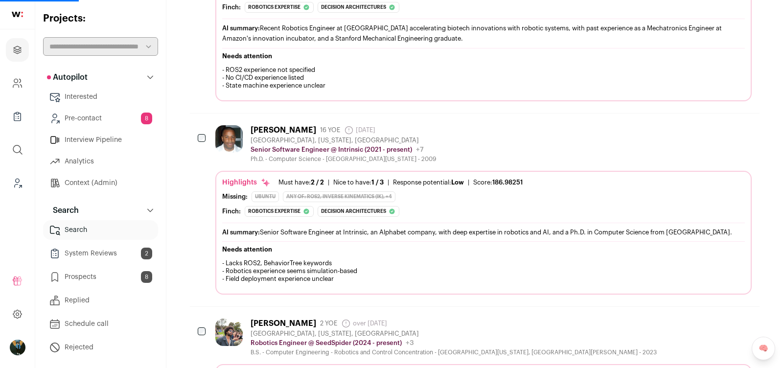
scroll to position [1494, 0]
